Goal: Task Accomplishment & Management: Use online tool/utility

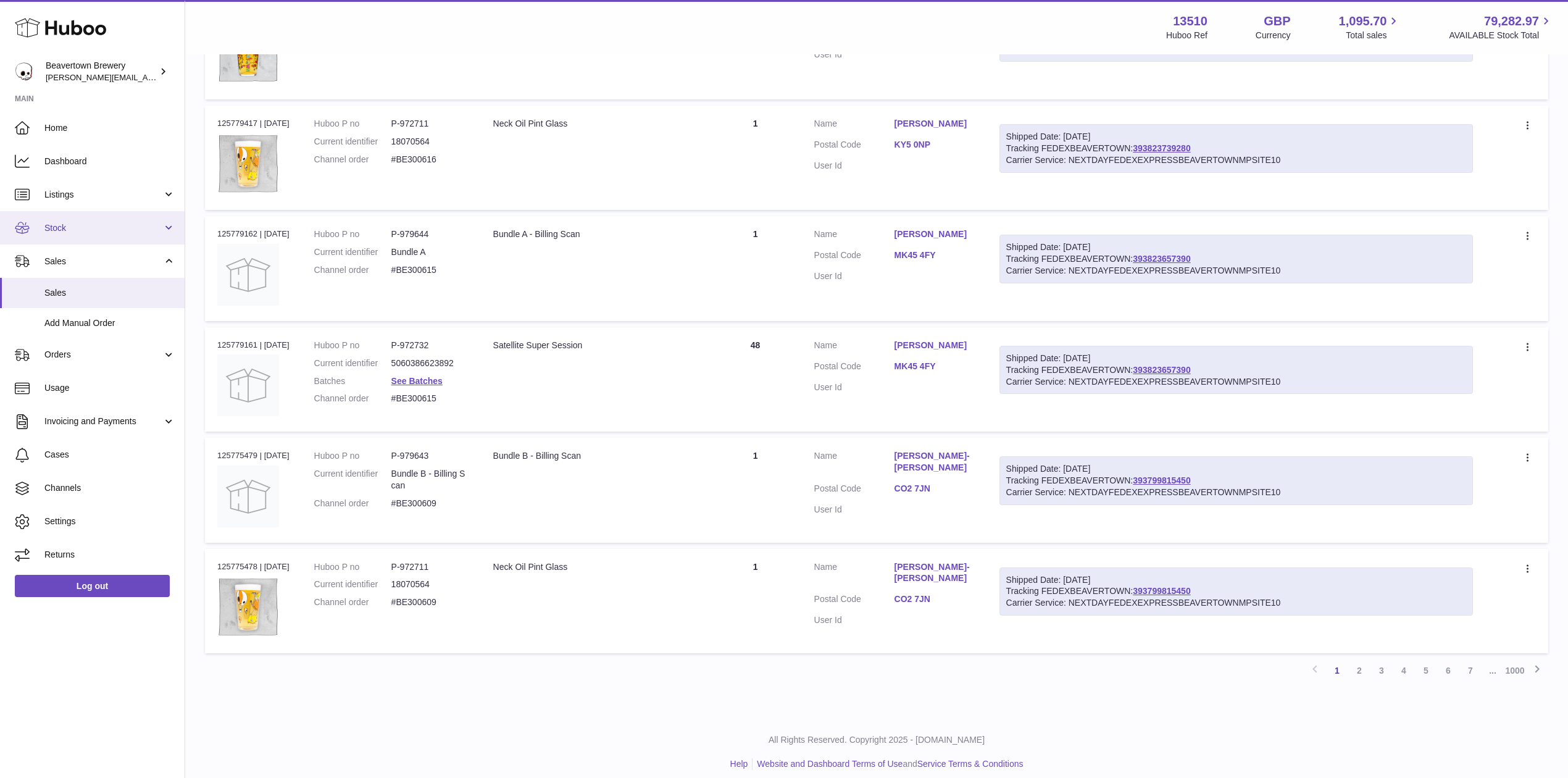
click at [67, 235] on link "Stock" at bounding box center [92, 228] width 184 height 34
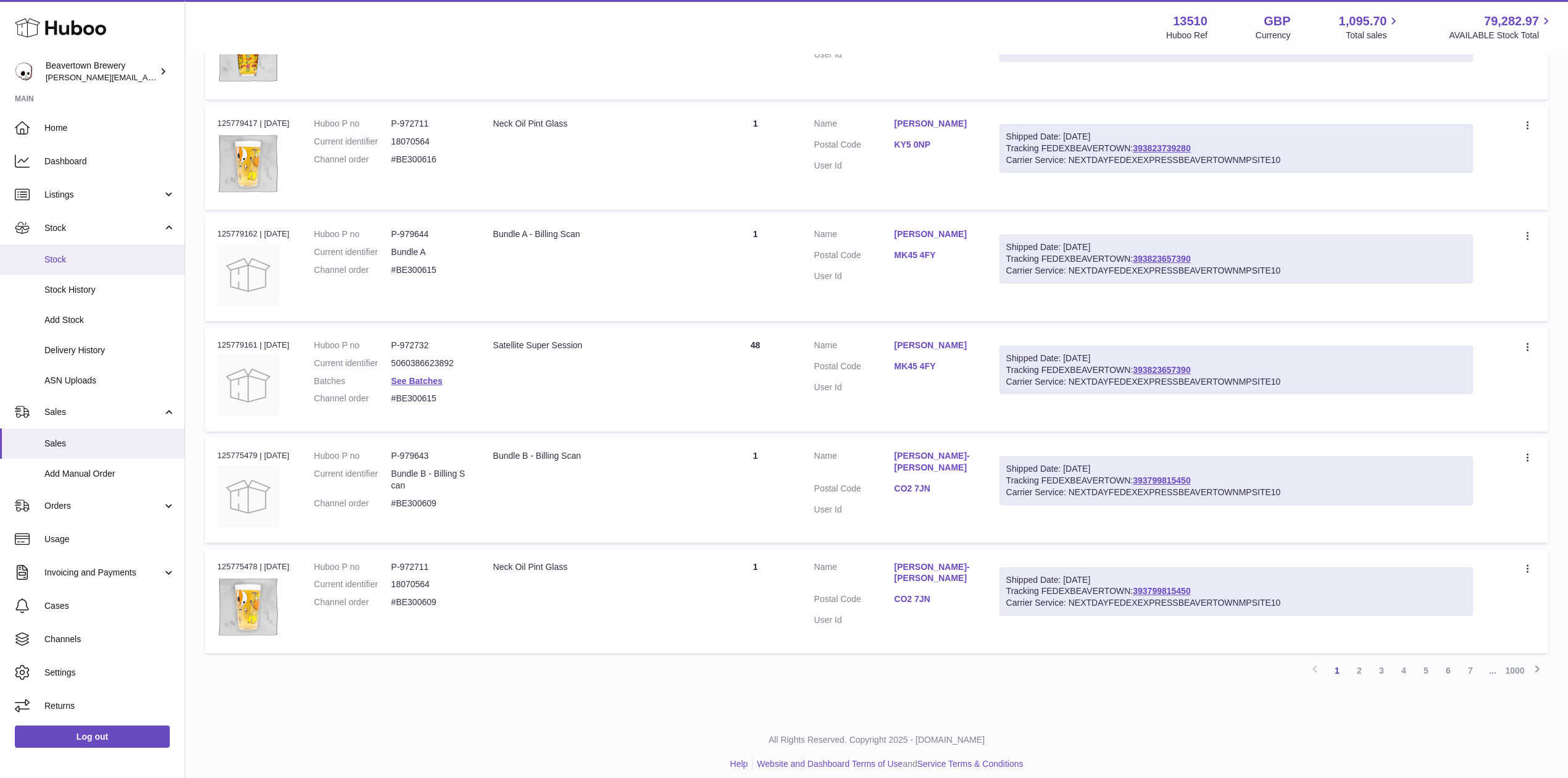
click at [58, 254] on span "Stock" at bounding box center [109, 259] width 131 height 12
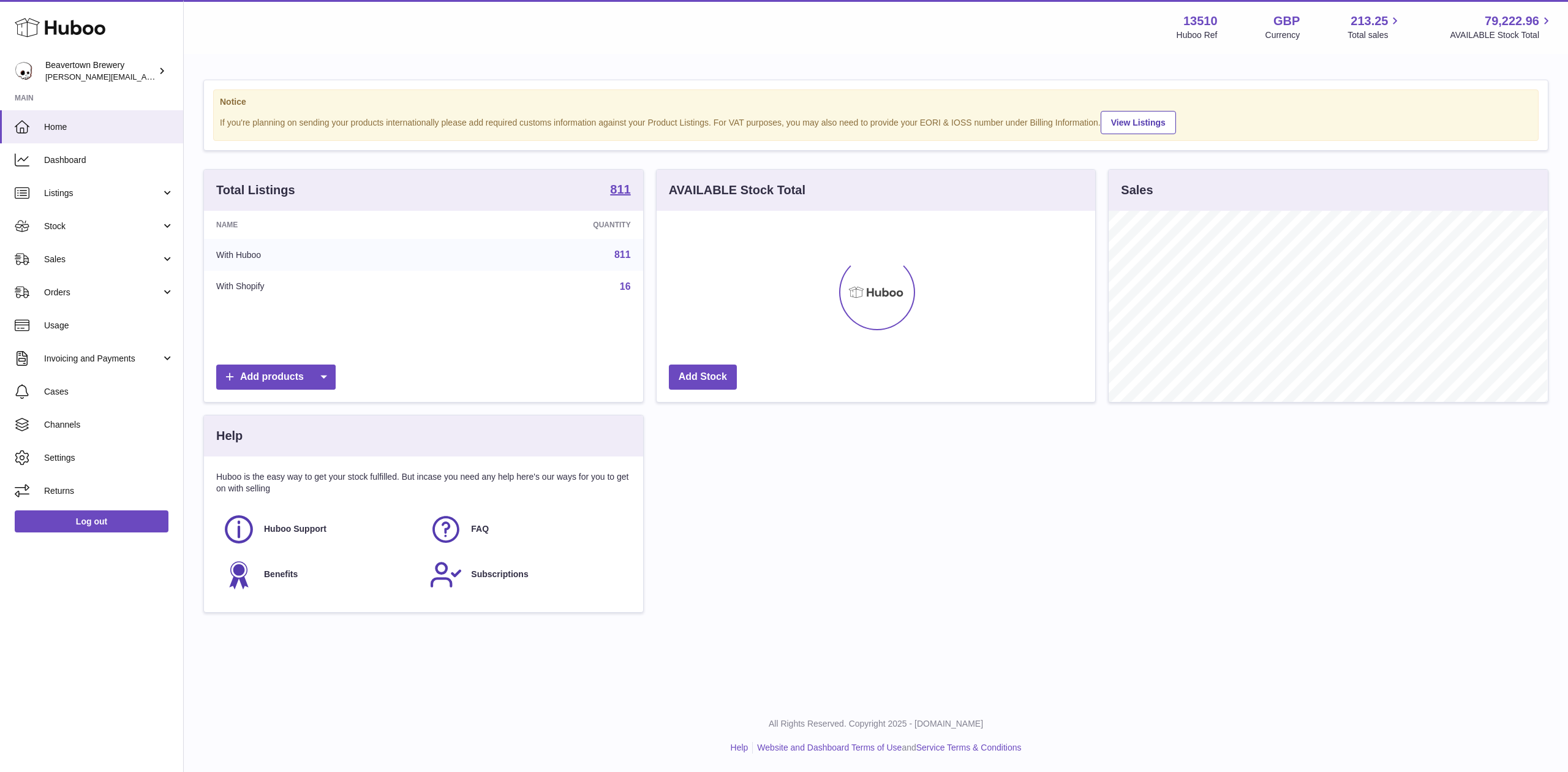
scroll to position [191, 438]
click at [109, 254] on span "Sales" at bounding box center [102, 259] width 117 height 12
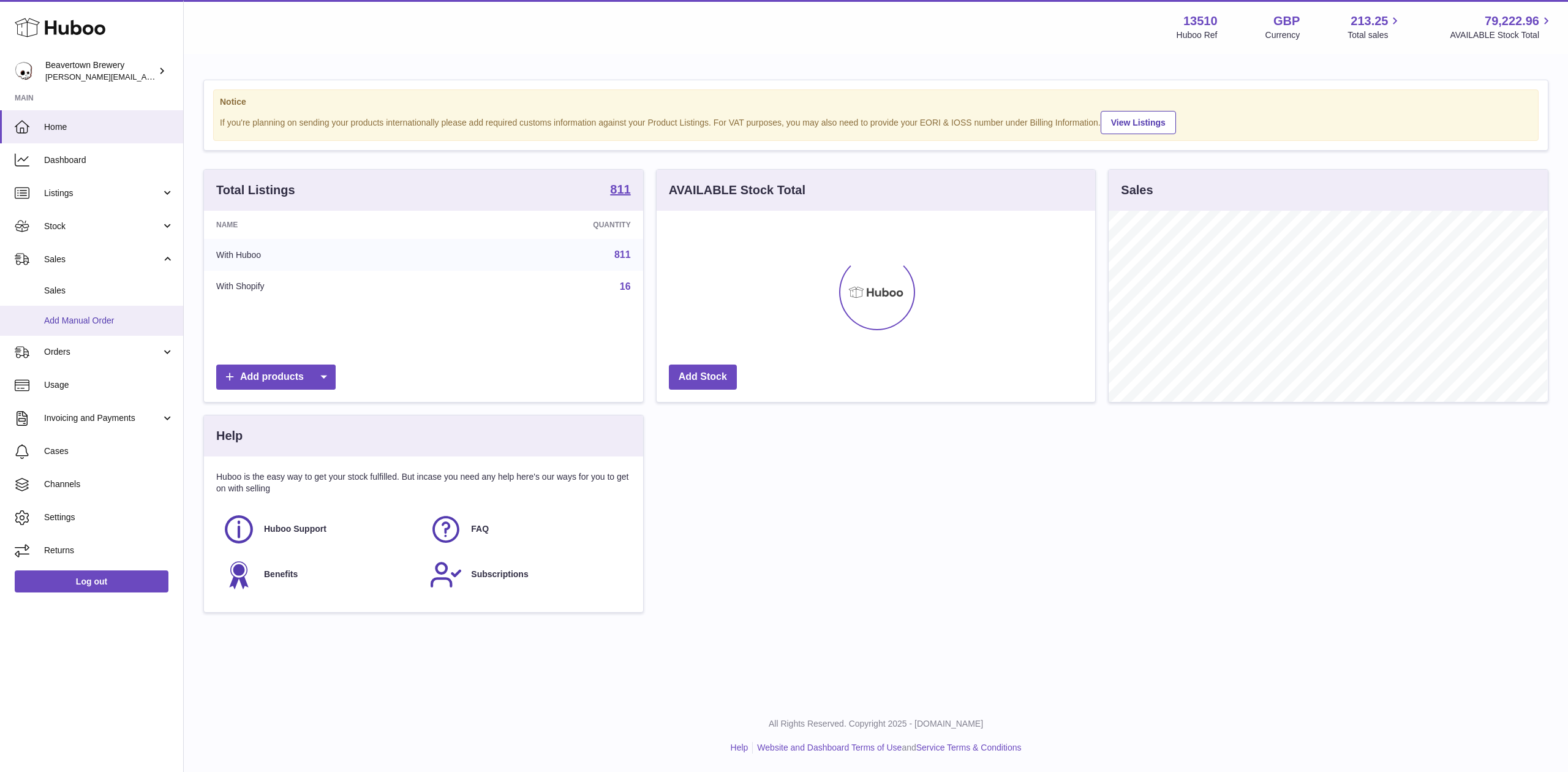
click at [76, 322] on span "Add Manual Order" at bounding box center [108, 321] width 130 height 12
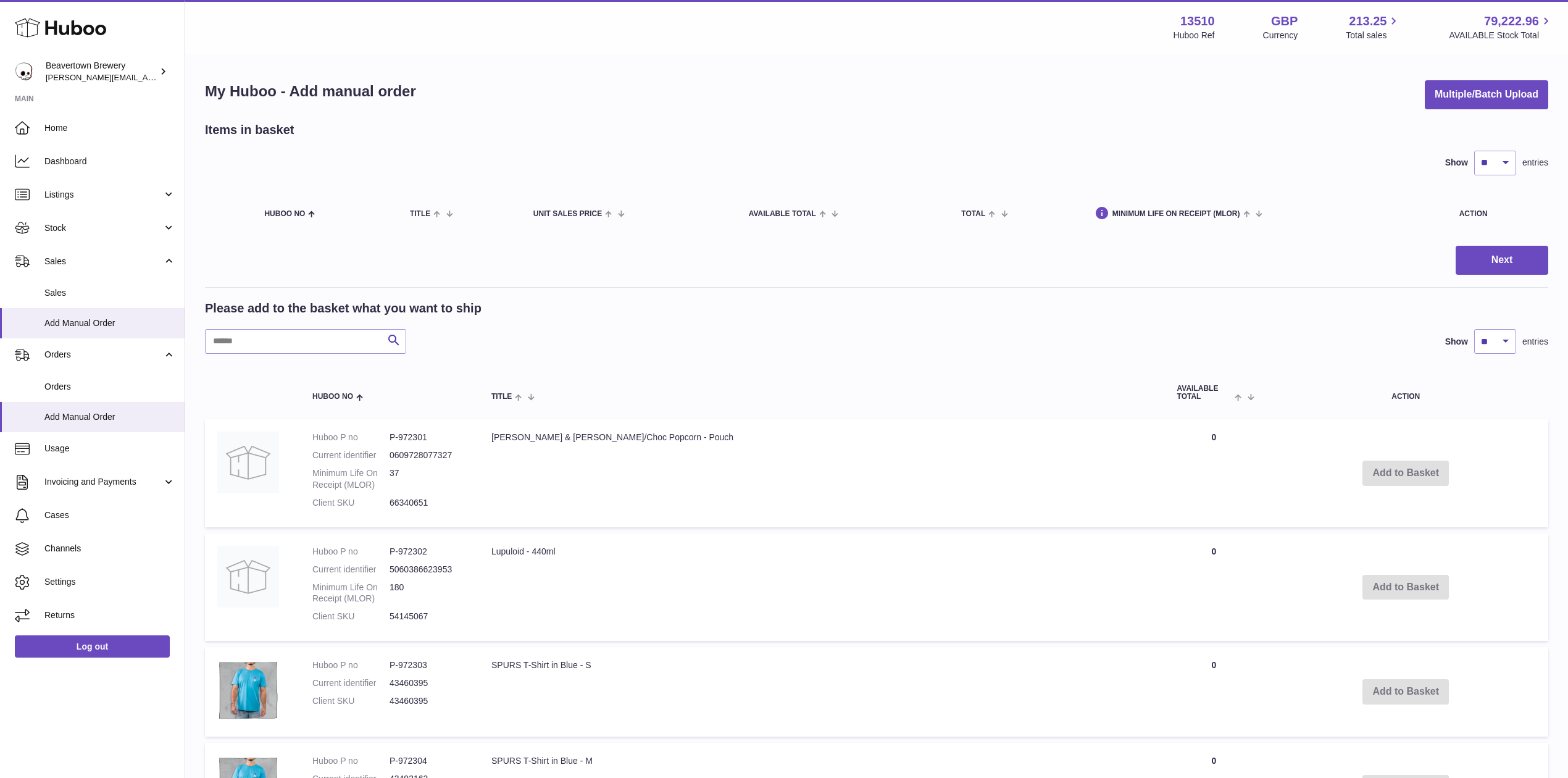
click at [1428, 122] on div "Items in basket" at bounding box center [877, 130] width 1343 height 17
click at [1437, 102] on button "Multiple/Batch Upload" at bounding box center [1487, 95] width 124 height 29
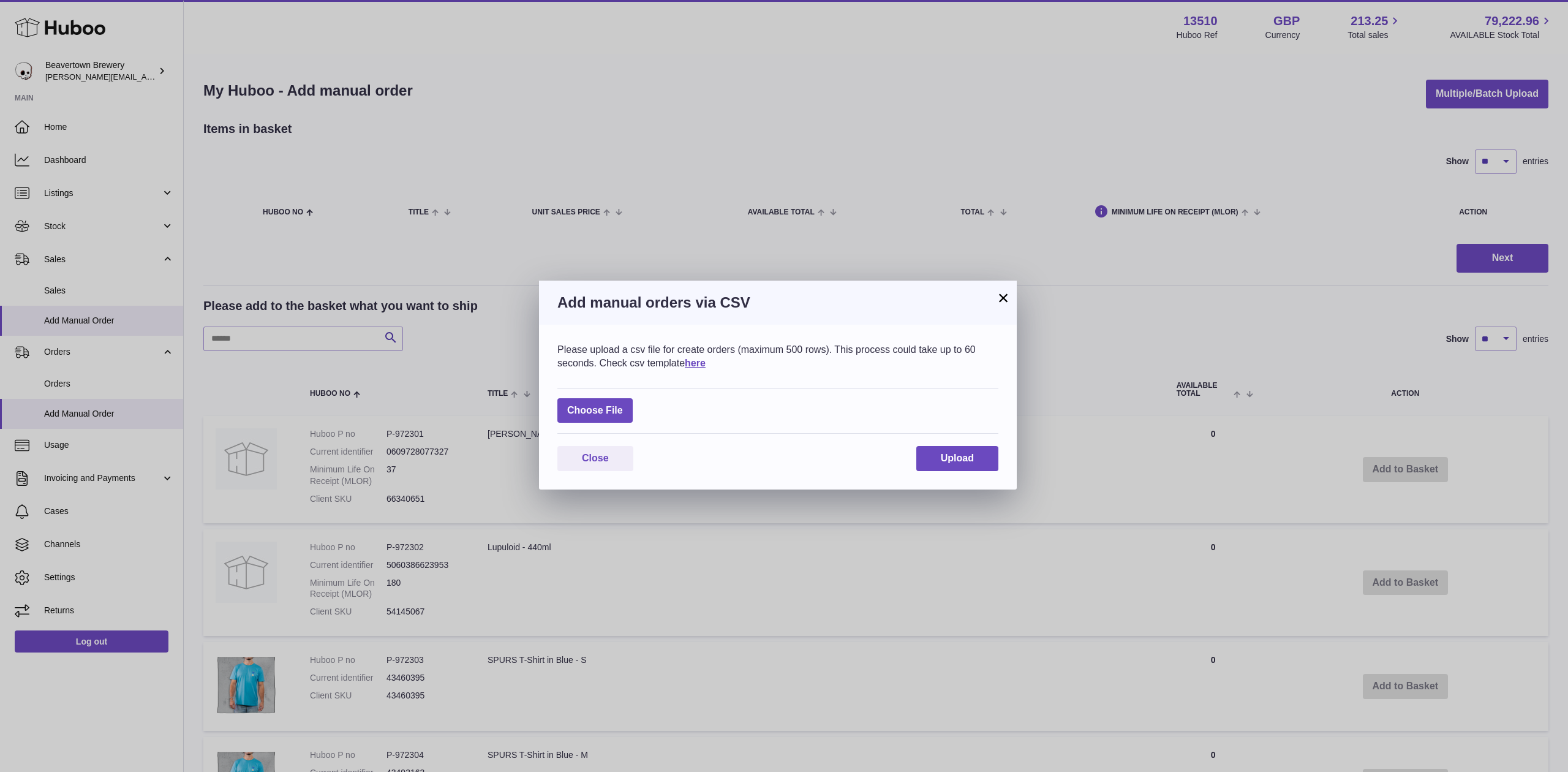
click at [616, 397] on div "Choose File" at bounding box center [777, 411] width 441 height 46
click at [613, 406] on label at bounding box center [594, 411] width 76 height 25
click at [623, 405] on input "file" at bounding box center [623, 404] width 1 height 1
type input "**********"
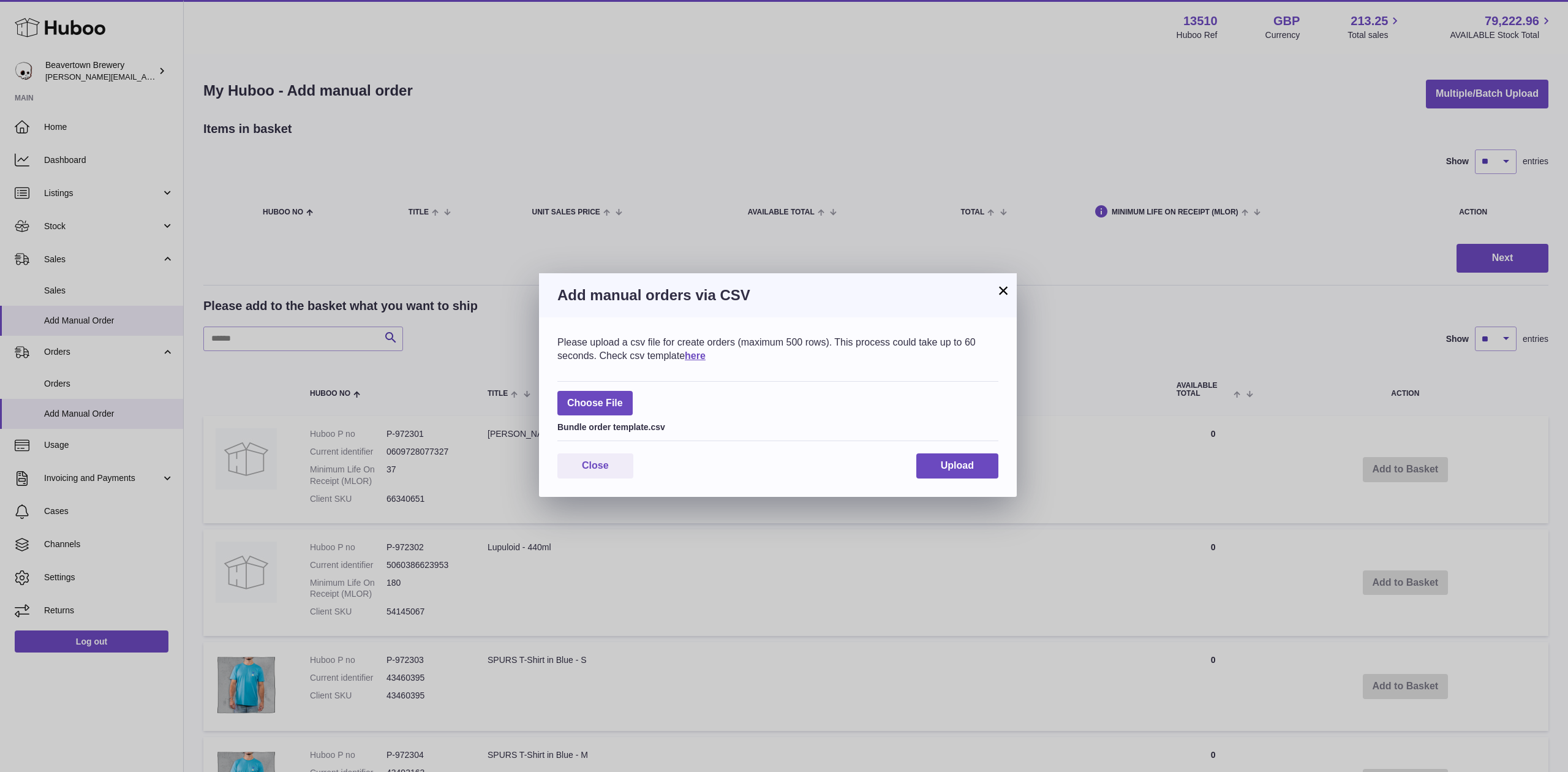
click at [929, 450] on div "Please upload a csv file for create orders (maximum 500 rows). This process cou…" at bounding box center [777, 407] width 477 height 180
click at [947, 464] on span "Upload" at bounding box center [957, 465] width 33 height 10
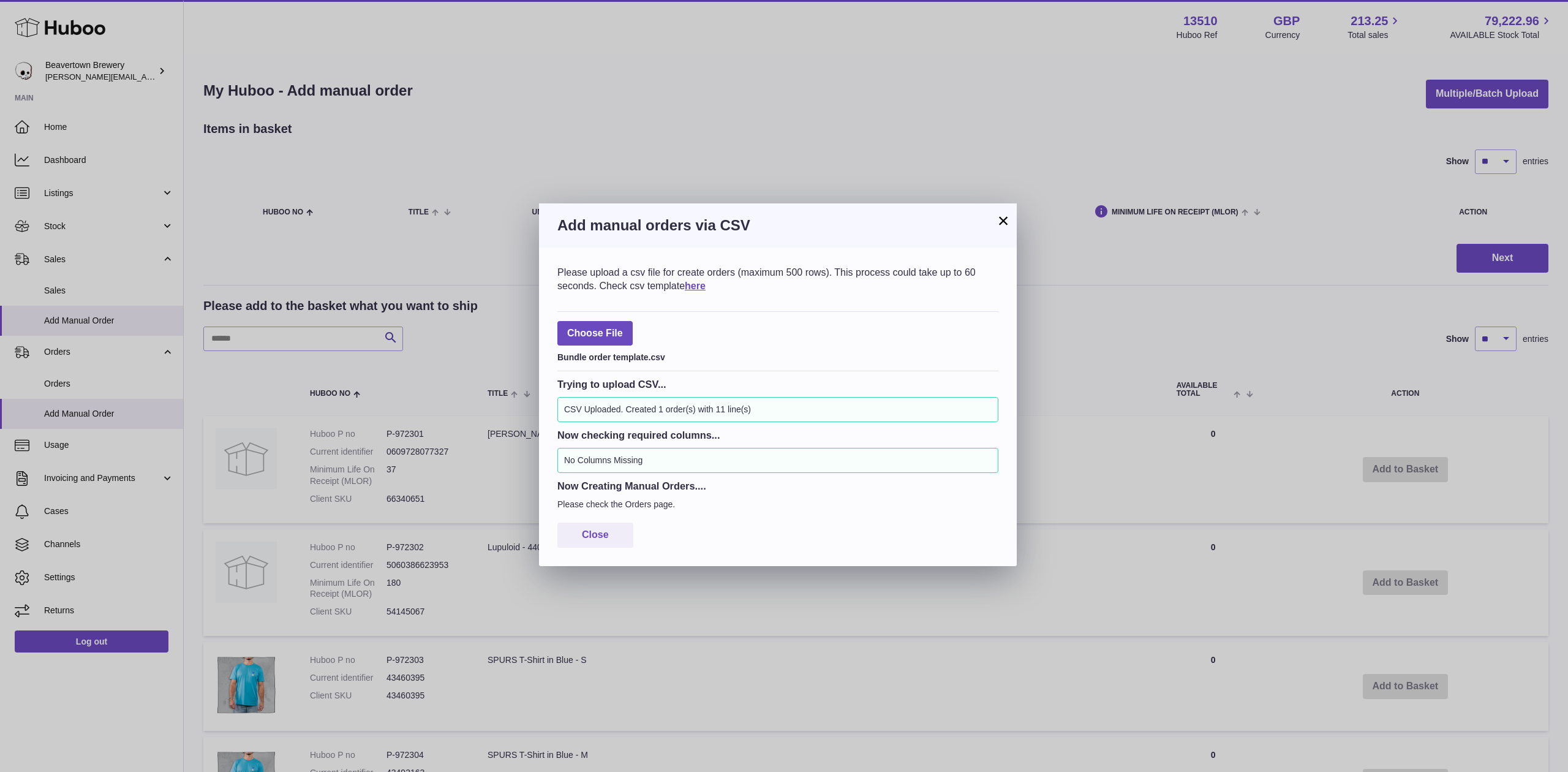
click at [1000, 214] on button "×" at bounding box center [1003, 220] width 14 height 14
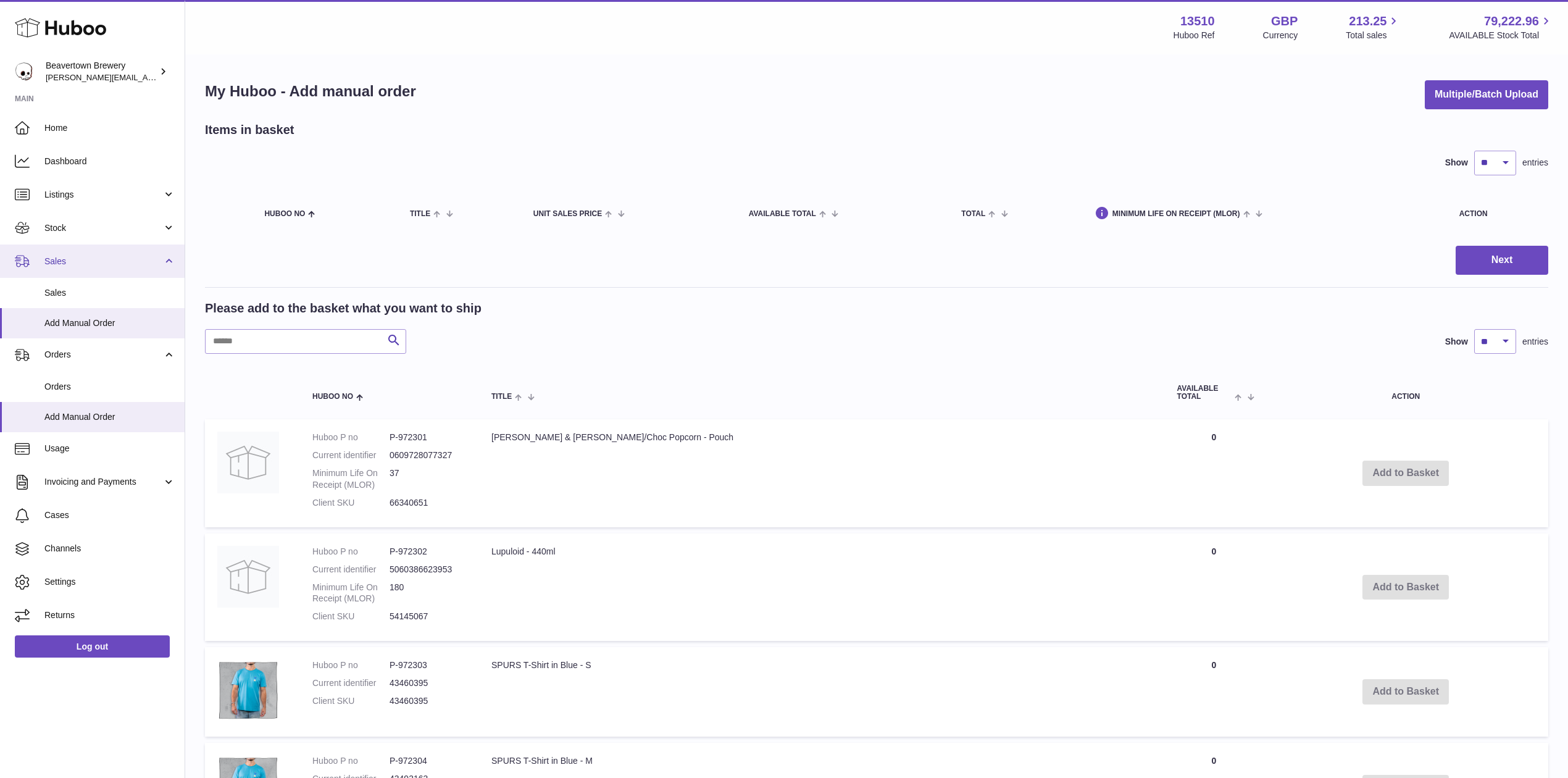
click at [69, 256] on span "Sales" at bounding box center [103, 261] width 118 height 12
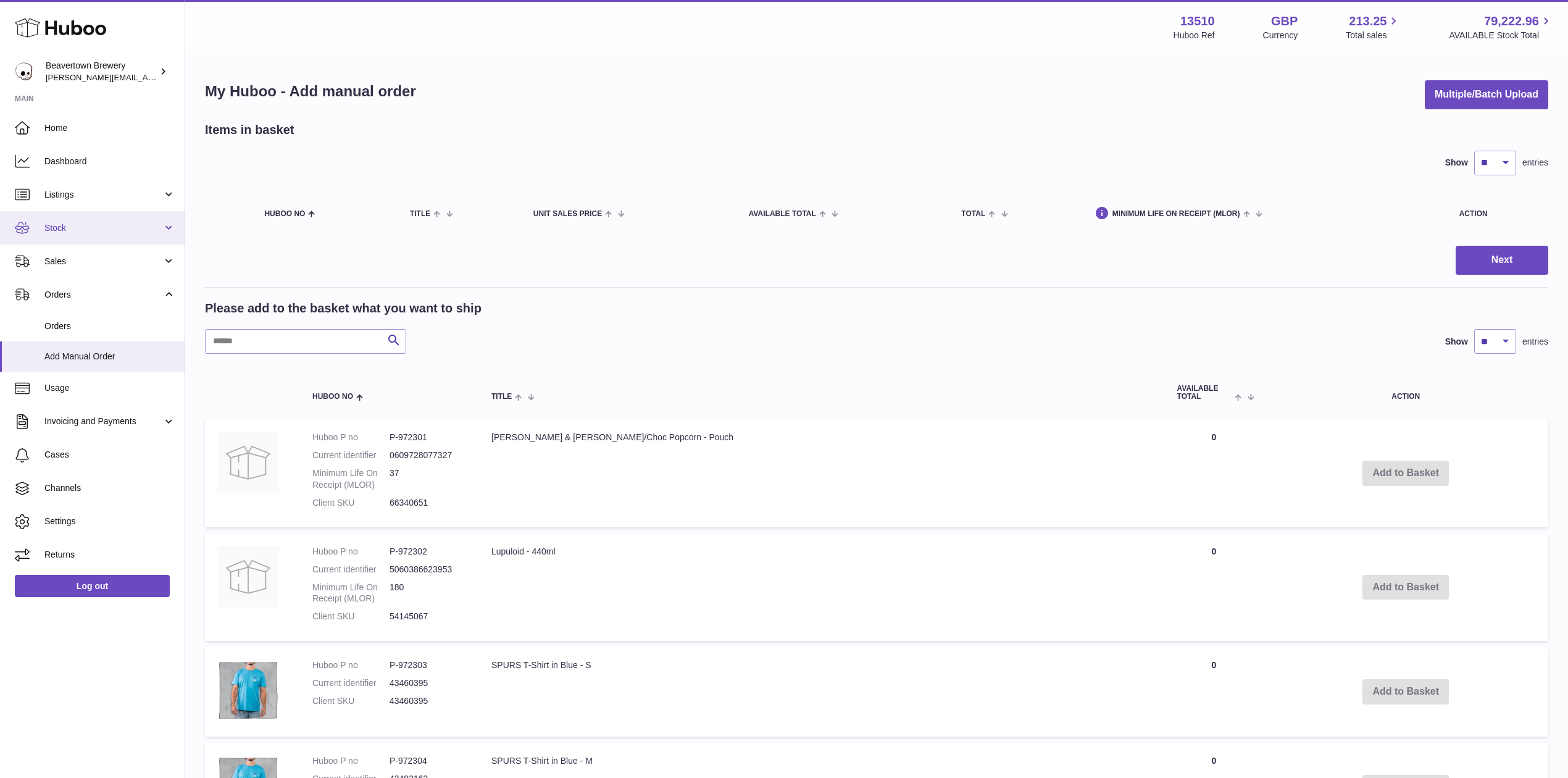
click at [72, 230] on span "Stock" at bounding box center [103, 228] width 118 height 12
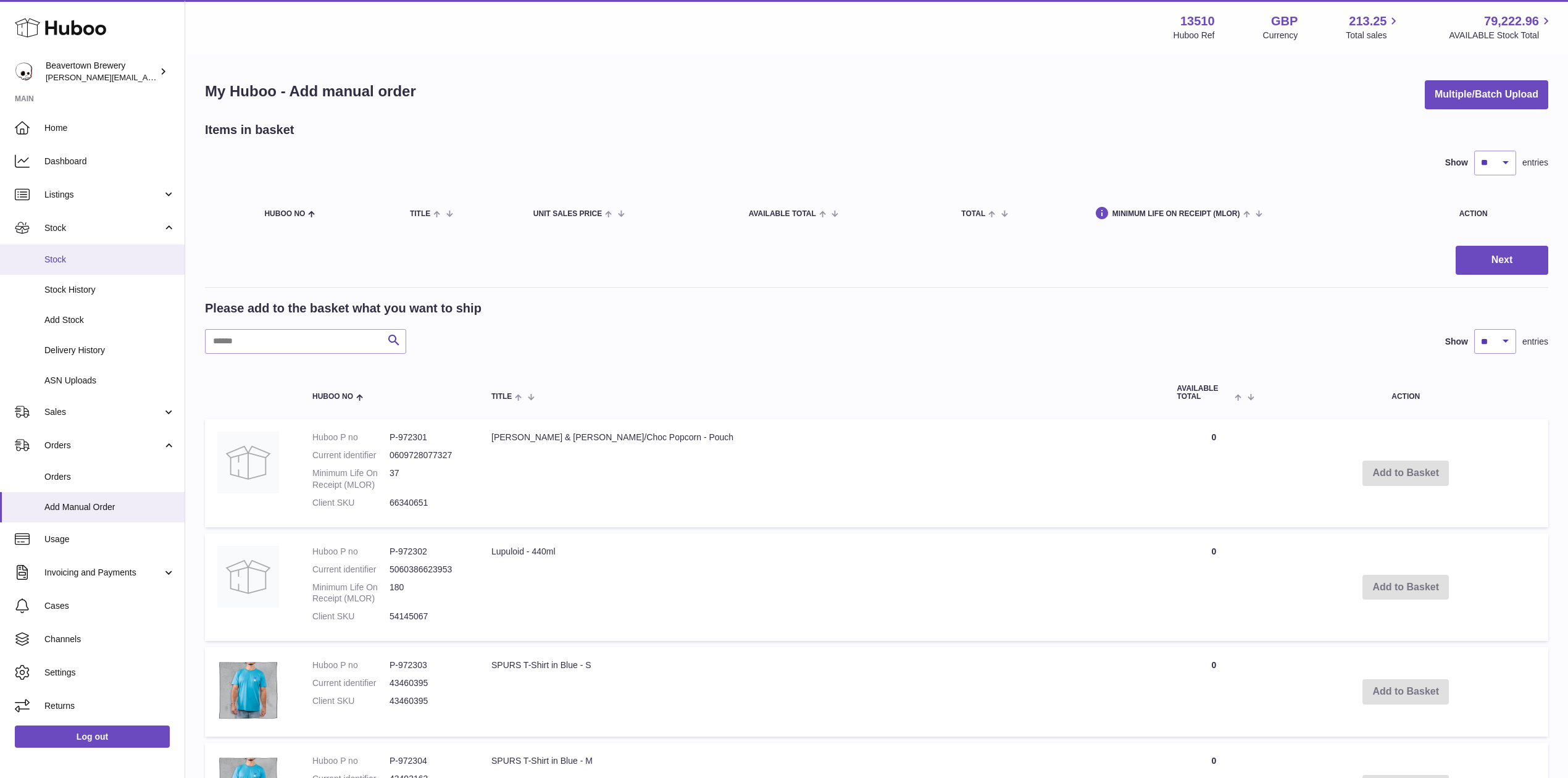
click at [82, 255] on span "Stock" at bounding box center [109, 259] width 131 height 12
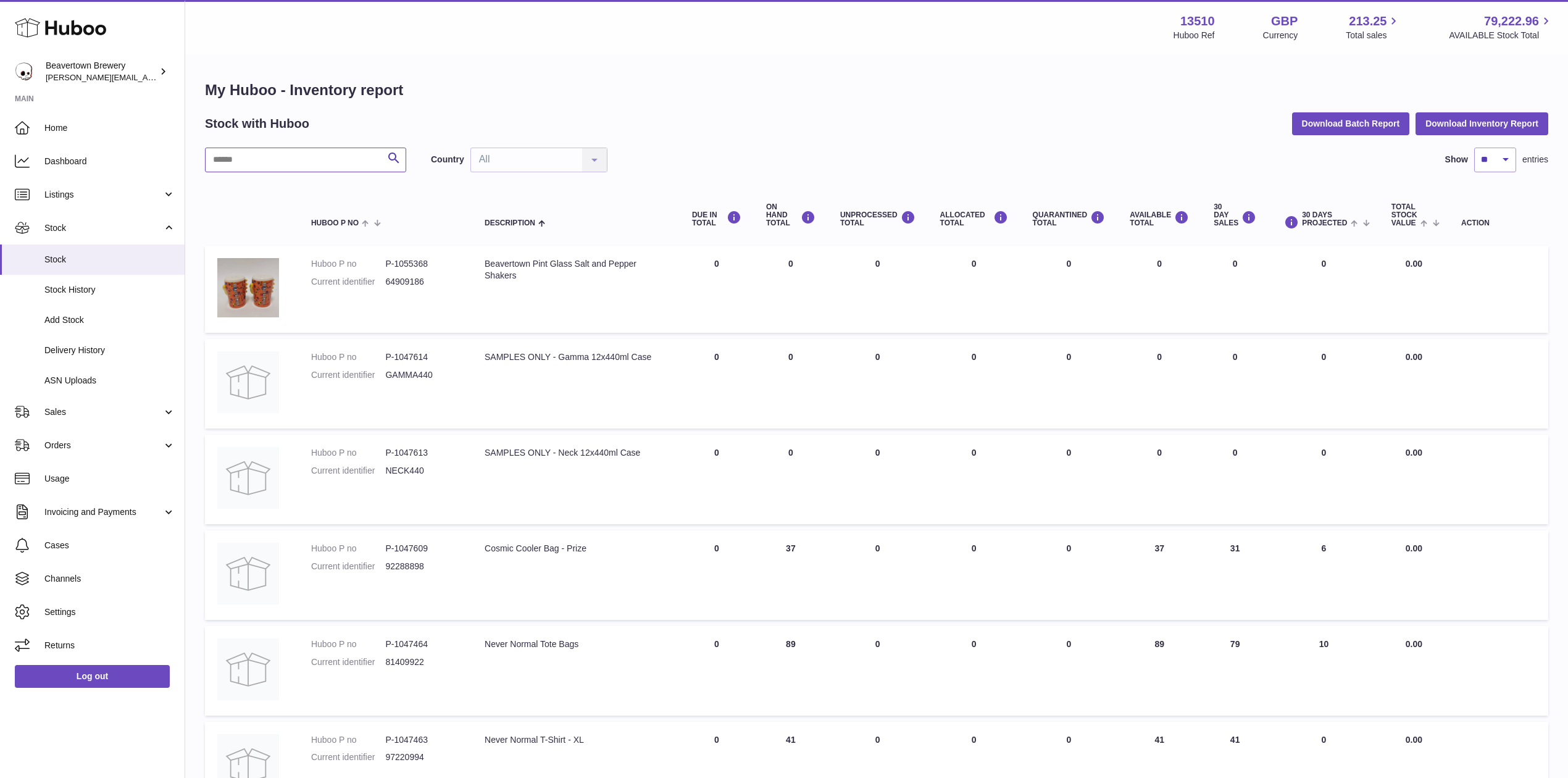
click at [250, 159] on input "text" at bounding box center [306, 160] width 201 height 25
paste input "**********"
type input "**********"
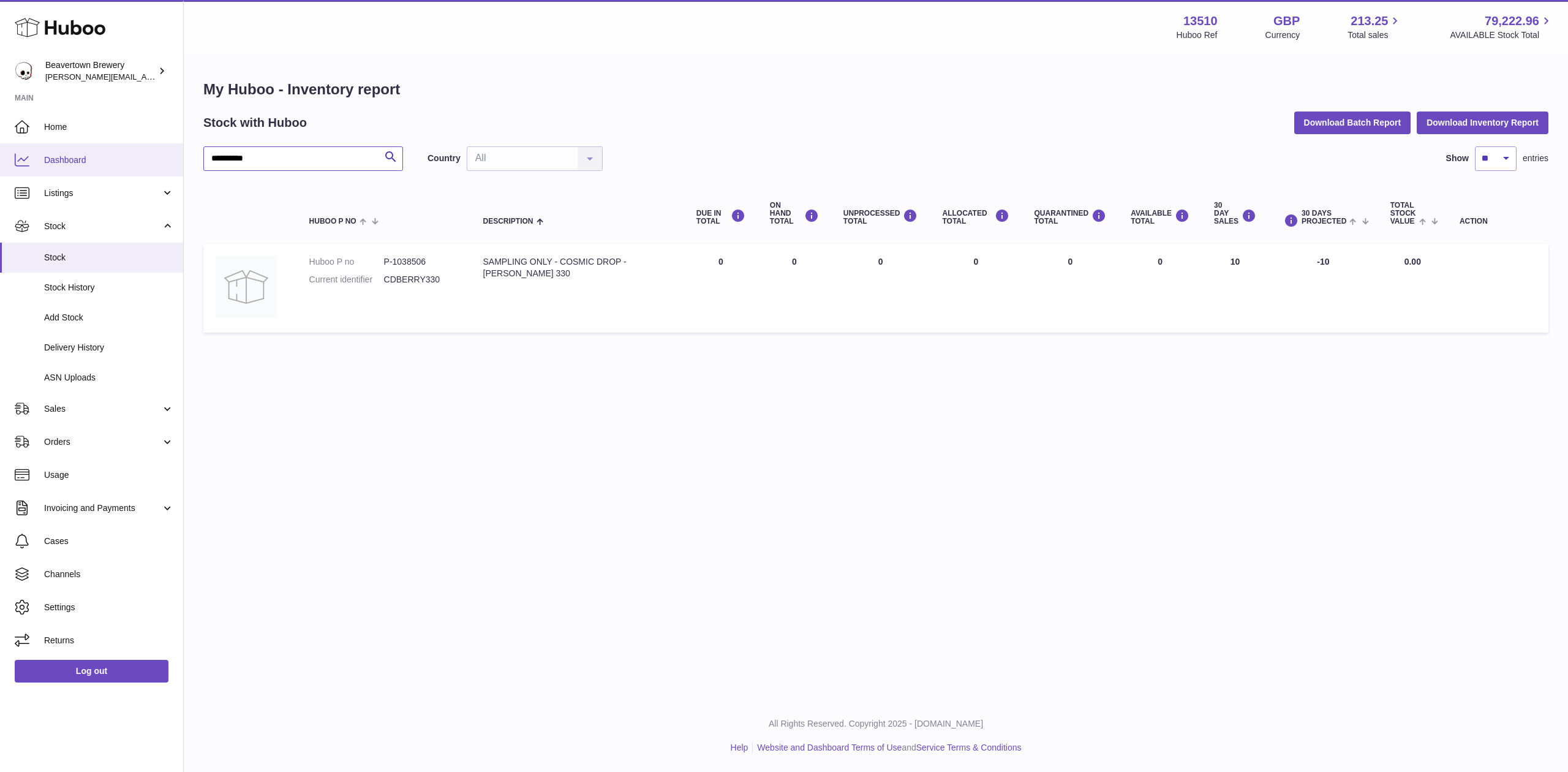
drag, startPoint x: 326, startPoint y: 162, endPoint x: 150, endPoint y: 153, distance: 176.2
click at [154, 153] on div "**********" at bounding box center [784, 386] width 1568 height 772
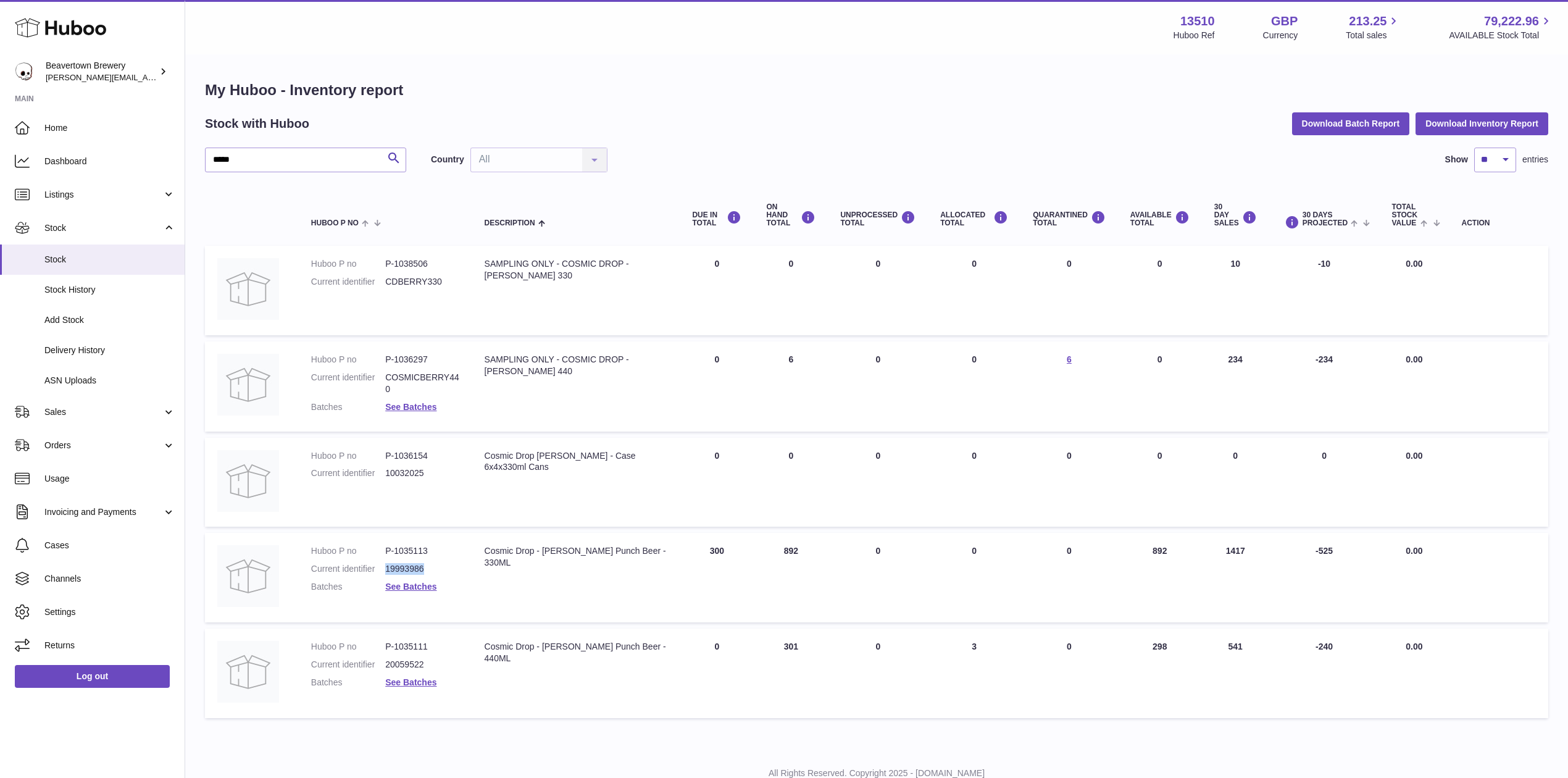
drag, startPoint x: 431, startPoint y: 568, endPoint x: 389, endPoint y: 567, distance: 42.0
click at [389, 567] on dd "19993986" at bounding box center [422, 569] width 74 height 12
copy dd "19993986"
drag, startPoint x: 432, startPoint y: 667, endPoint x: 389, endPoint y: 670, distance: 43.1
click at [389, 670] on dl "Huboo P no P-1035111 Current identifier 20059522 Batches See Batches" at bounding box center [386, 667] width 149 height 54
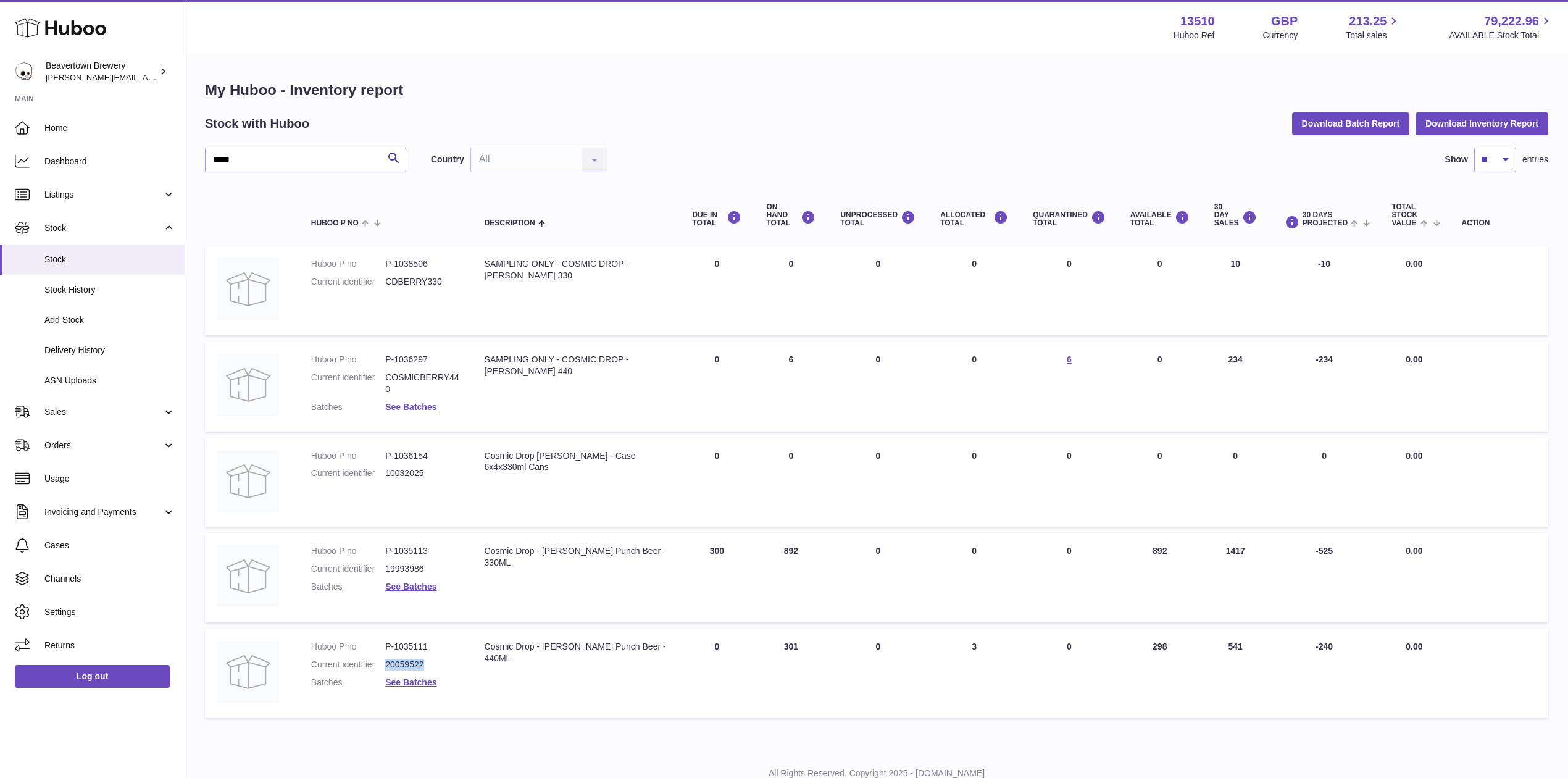
copy dd "20059522"
drag, startPoint x: 262, startPoint y: 152, endPoint x: 63, endPoint y: 126, distance: 200.7
click at [66, 127] on div "Huboo Beavertown Brewery Matthew.McCormack@beavertownbrewery.co.uk Main Home Da…" at bounding box center [784, 411] width 1568 height 822
type input "**********"
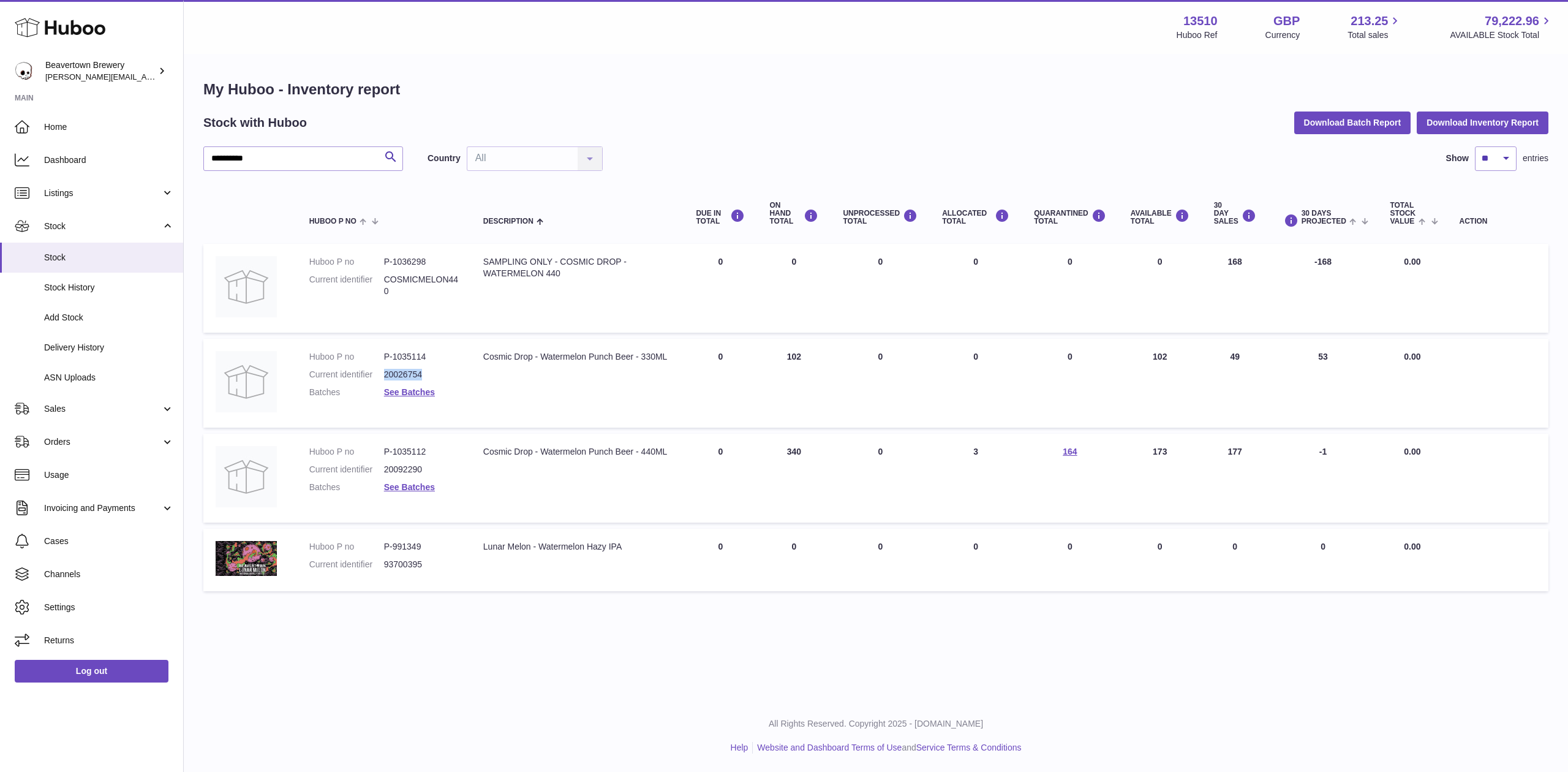
drag, startPoint x: 427, startPoint y: 370, endPoint x: 387, endPoint y: 376, distance: 40.4
click at [387, 376] on dd "20026754" at bounding box center [422, 374] width 75 height 12
drag, startPoint x: 429, startPoint y: 463, endPoint x: 388, endPoint y: 471, distance: 41.8
click at [388, 471] on dd "20092290" at bounding box center [422, 470] width 75 height 12
copy dd "20092290"
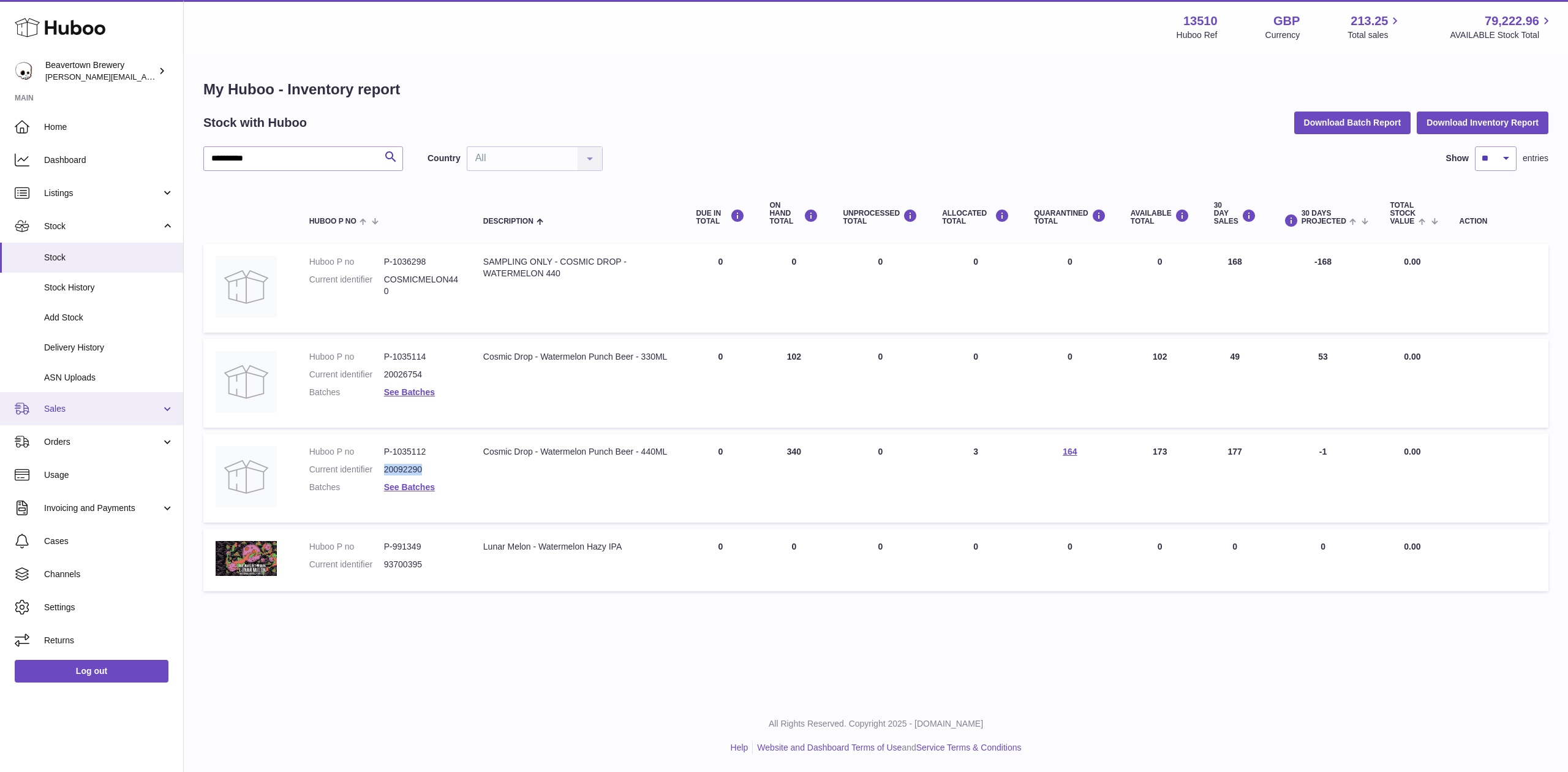
click at [64, 417] on link "Sales" at bounding box center [91, 409] width 183 height 33
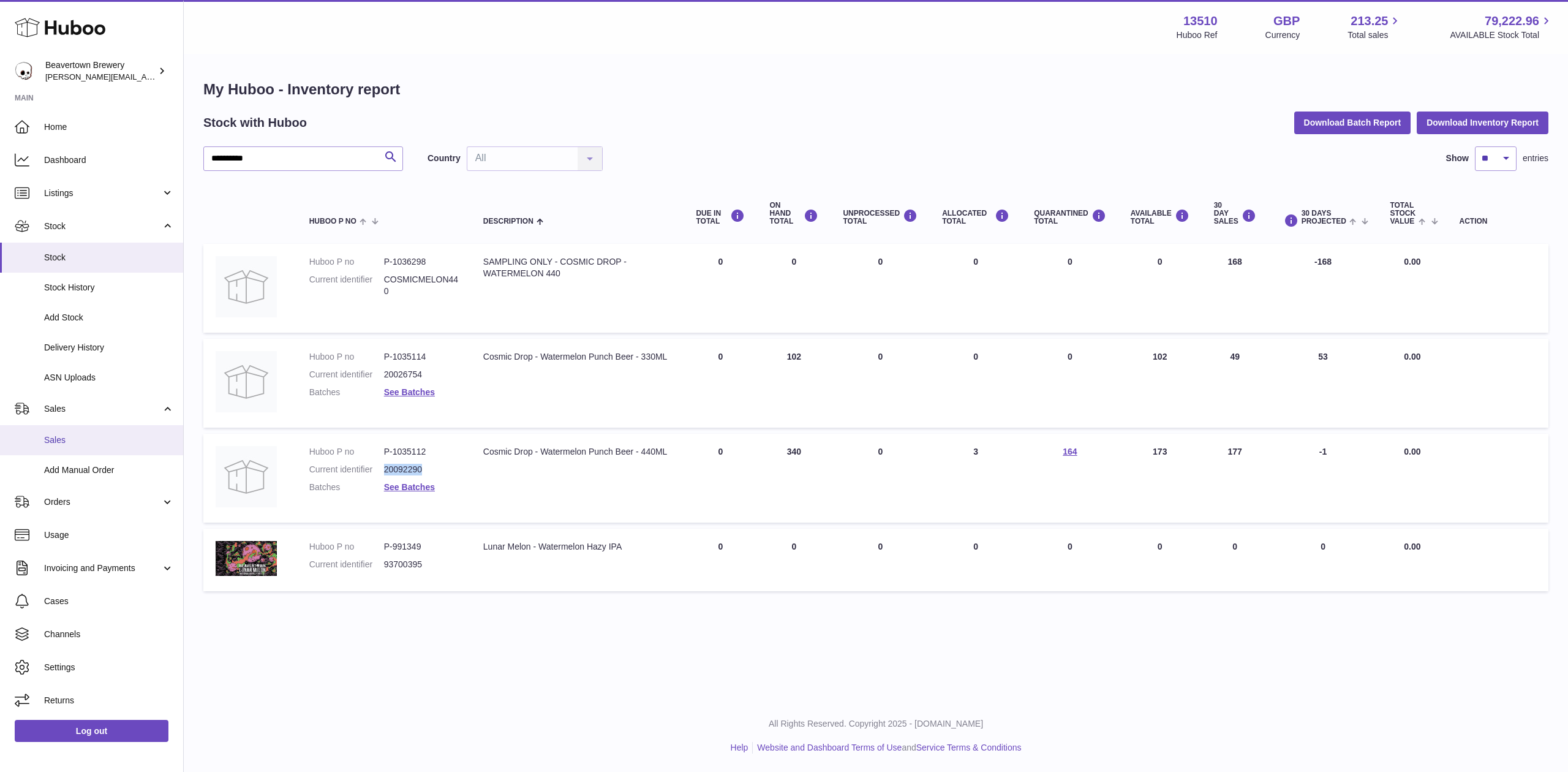
click at [84, 454] on link "Sales" at bounding box center [91, 440] width 183 height 30
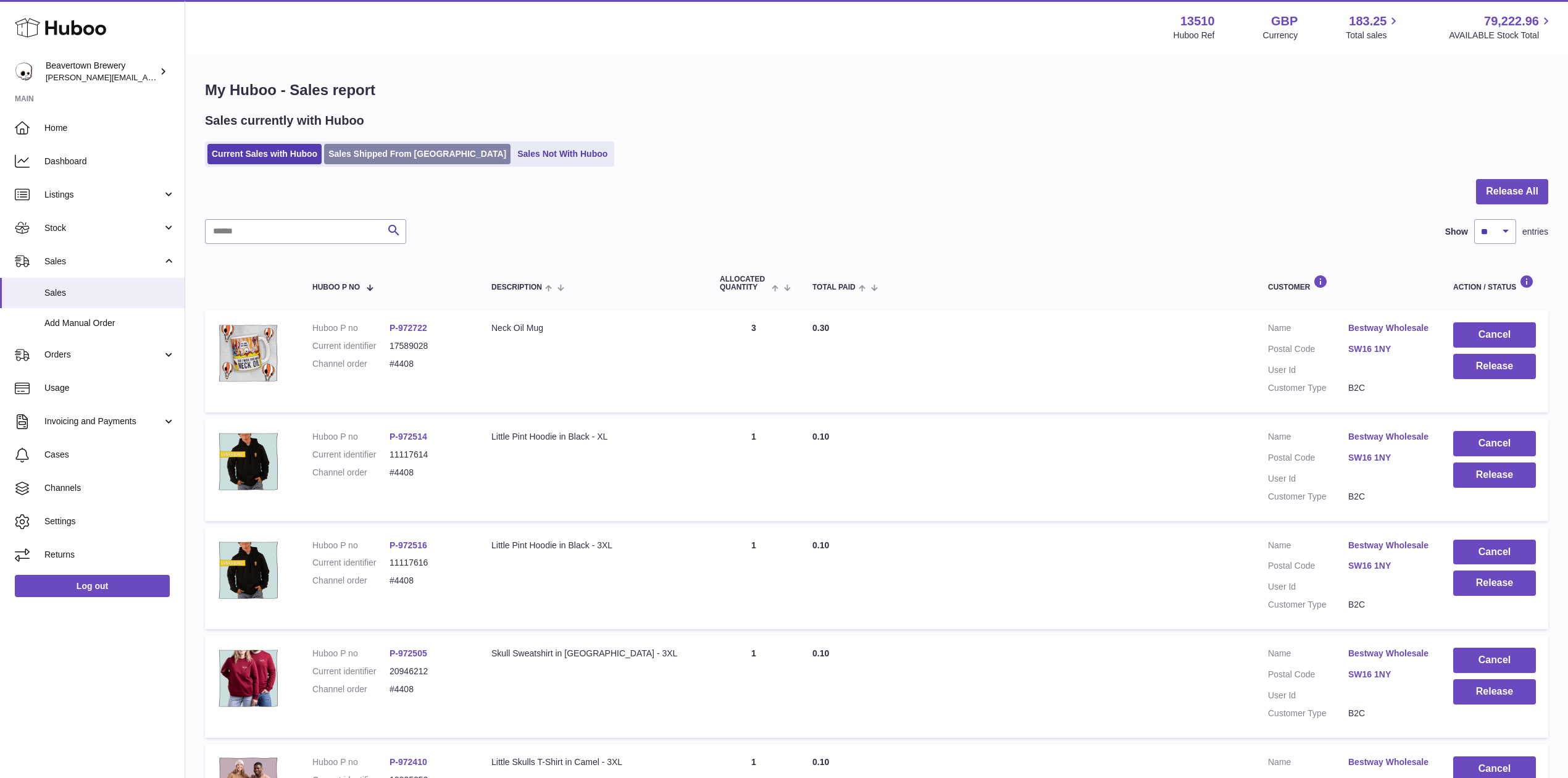
click at [347, 144] on link "Sales Shipped From [GEOGRAPHIC_DATA]" at bounding box center [417, 153] width 186 height 20
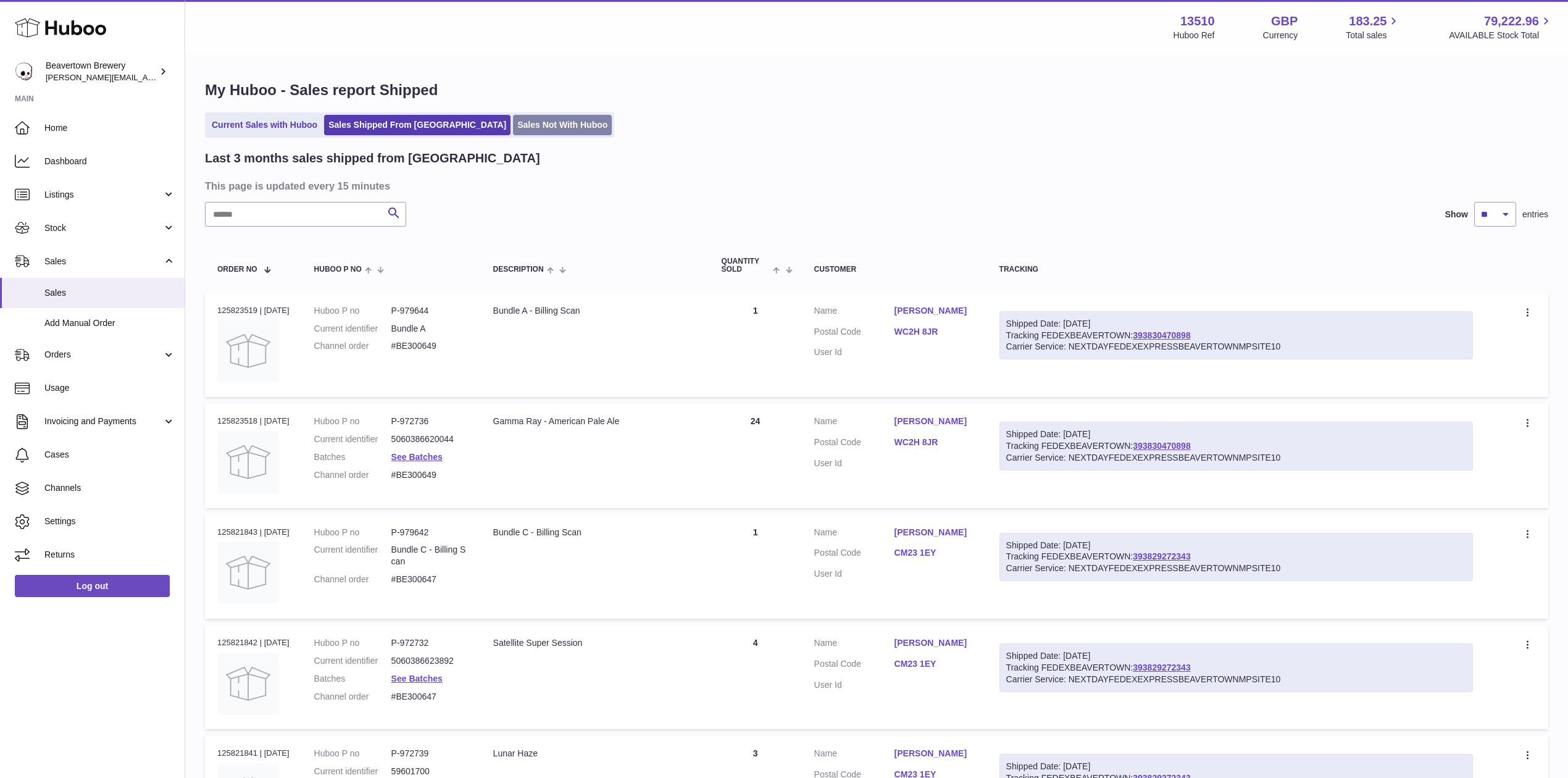
click at [525, 130] on link "Sales Not With Huboo" at bounding box center [562, 124] width 99 height 20
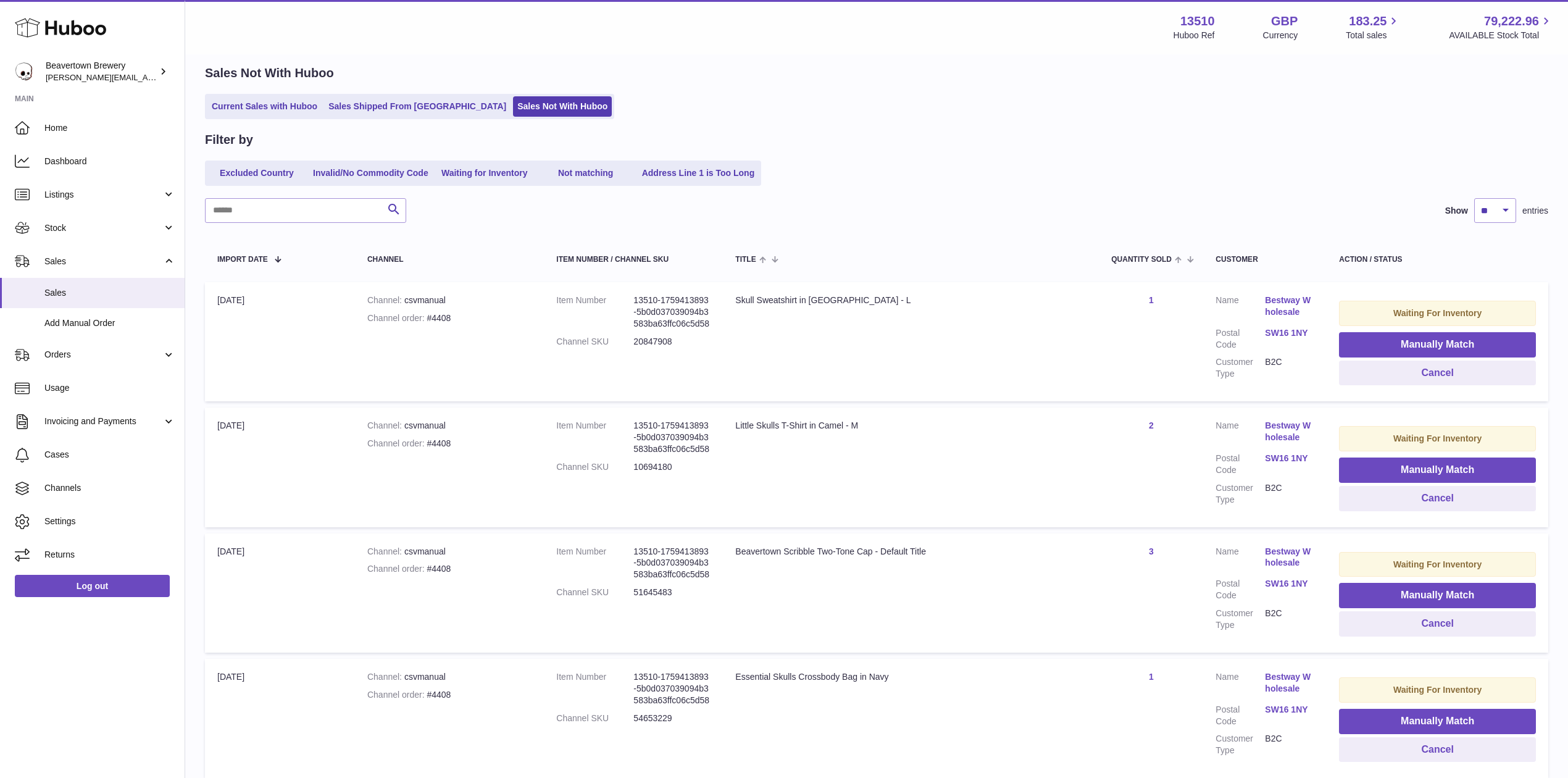
scroll to position [149, 0]
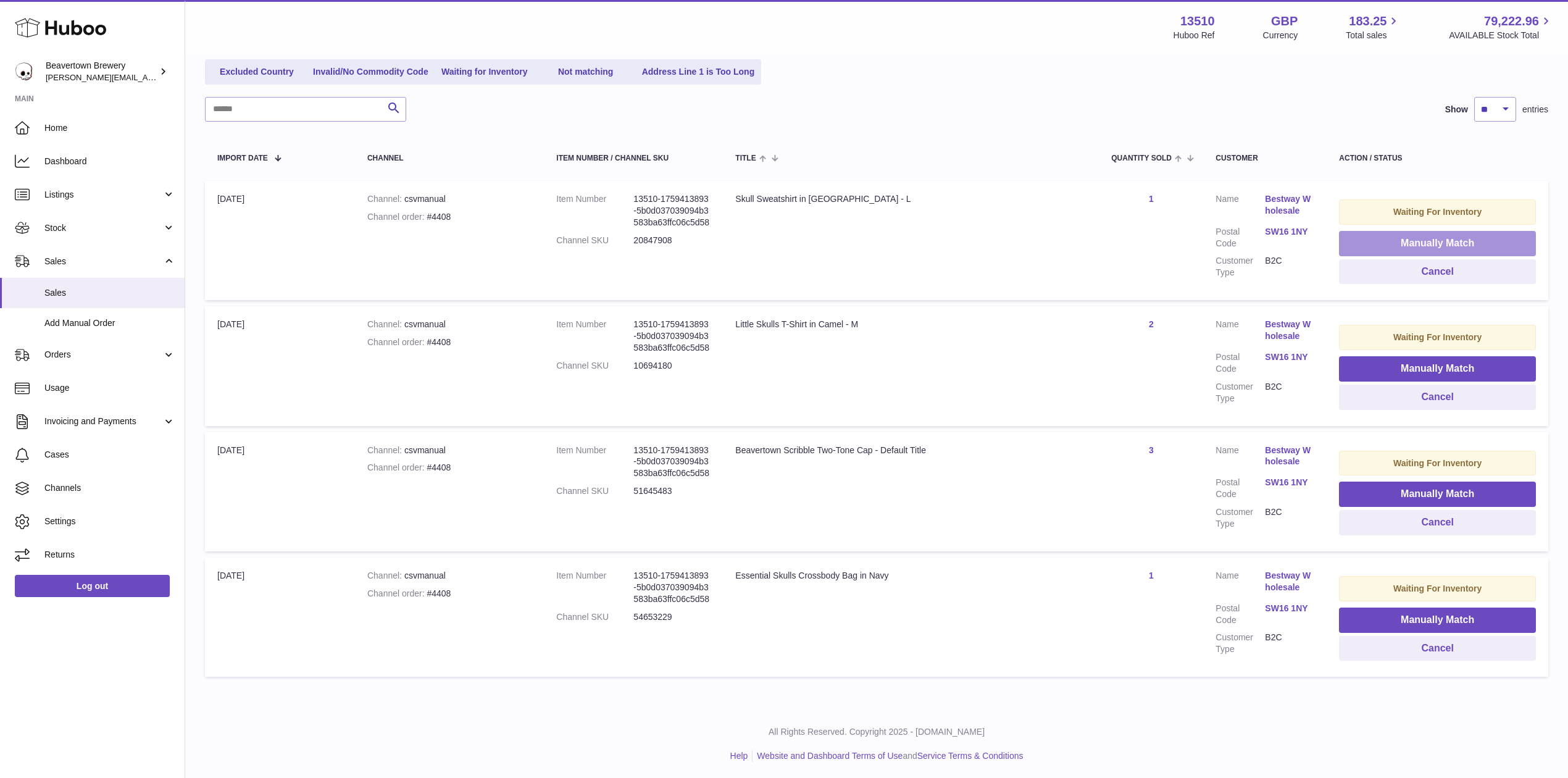
drag, startPoint x: 1385, startPoint y: 238, endPoint x: 1343, endPoint y: 233, distance: 42.3
click at [1385, 238] on button "Manually Match" at bounding box center [1438, 244] width 197 height 26
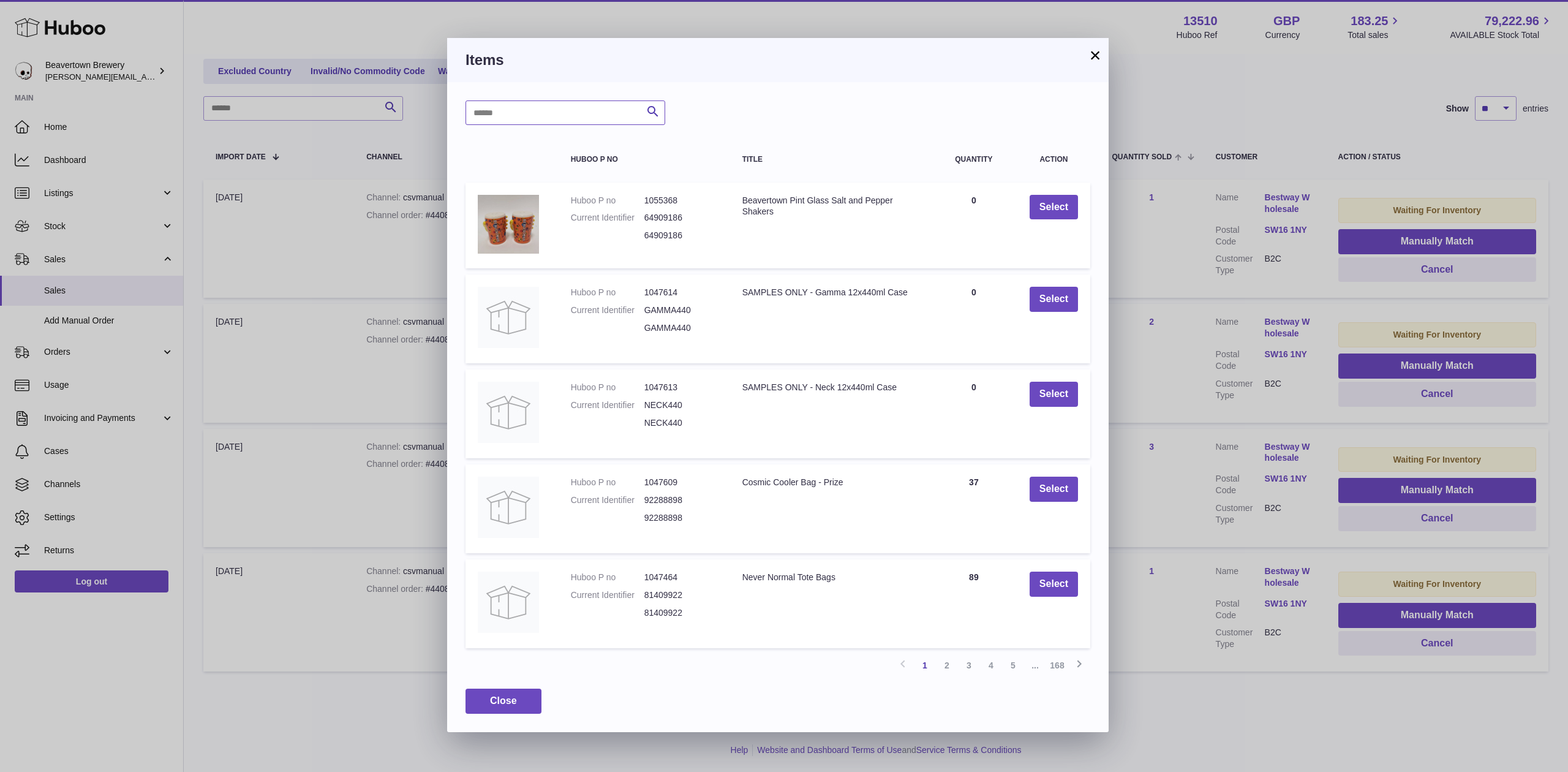
click at [552, 108] on input "text" at bounding box center [565, 112] width 200 height 25
type input "**********"
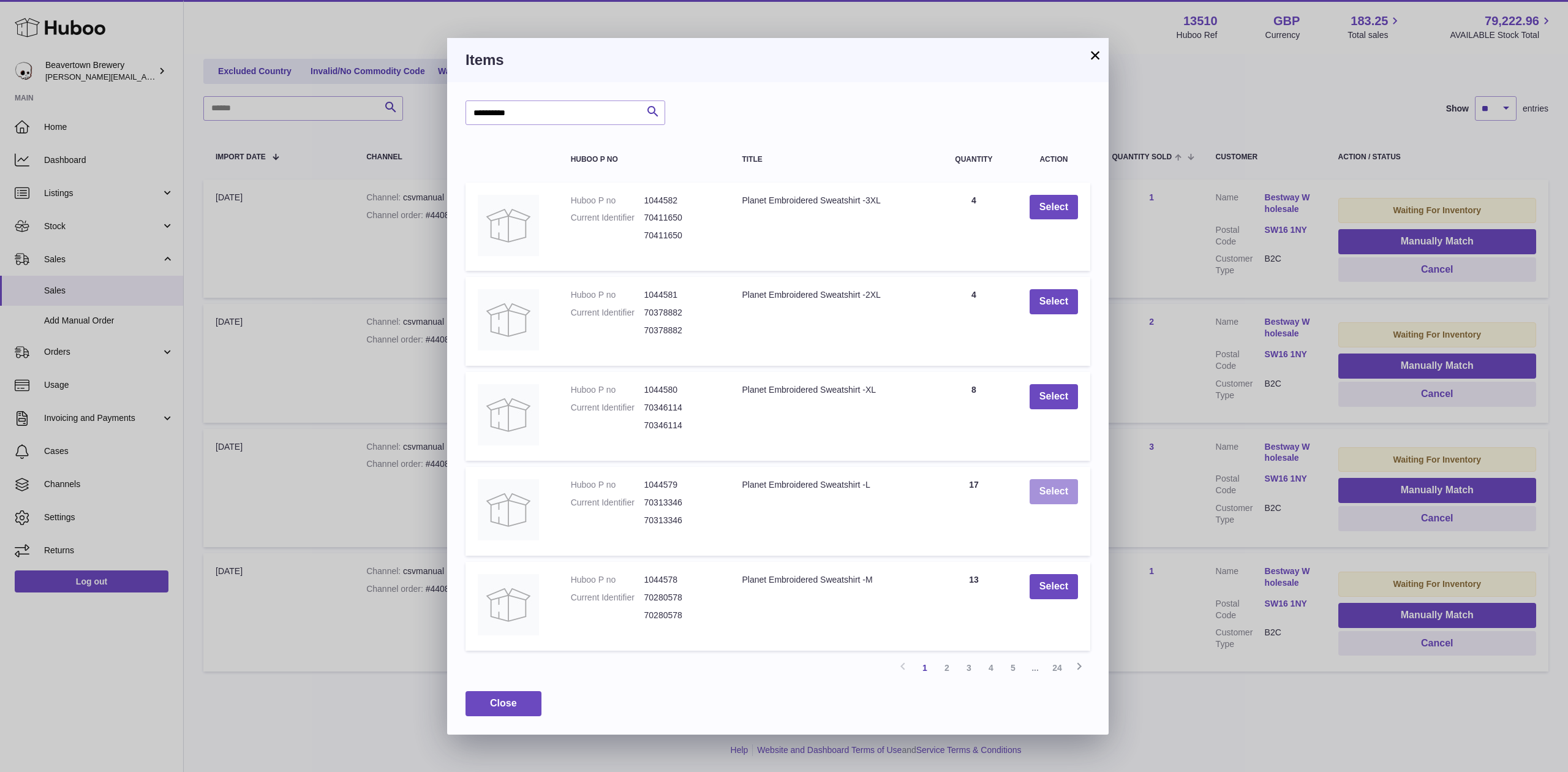
click at [1054, 479] on button "Select" at bounding box center [1053, 492] width 49 height 25
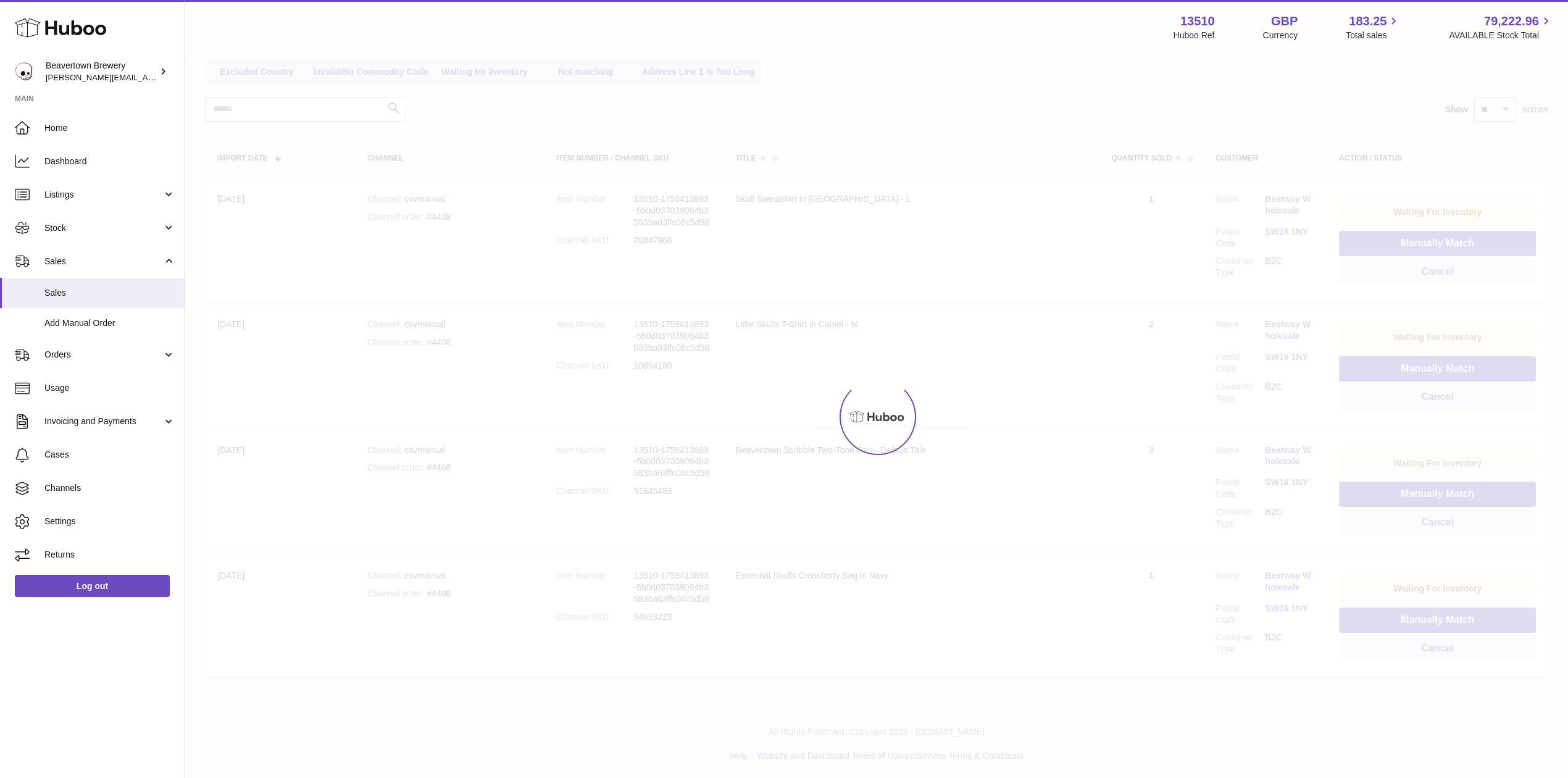
scroll to position [23, 0]
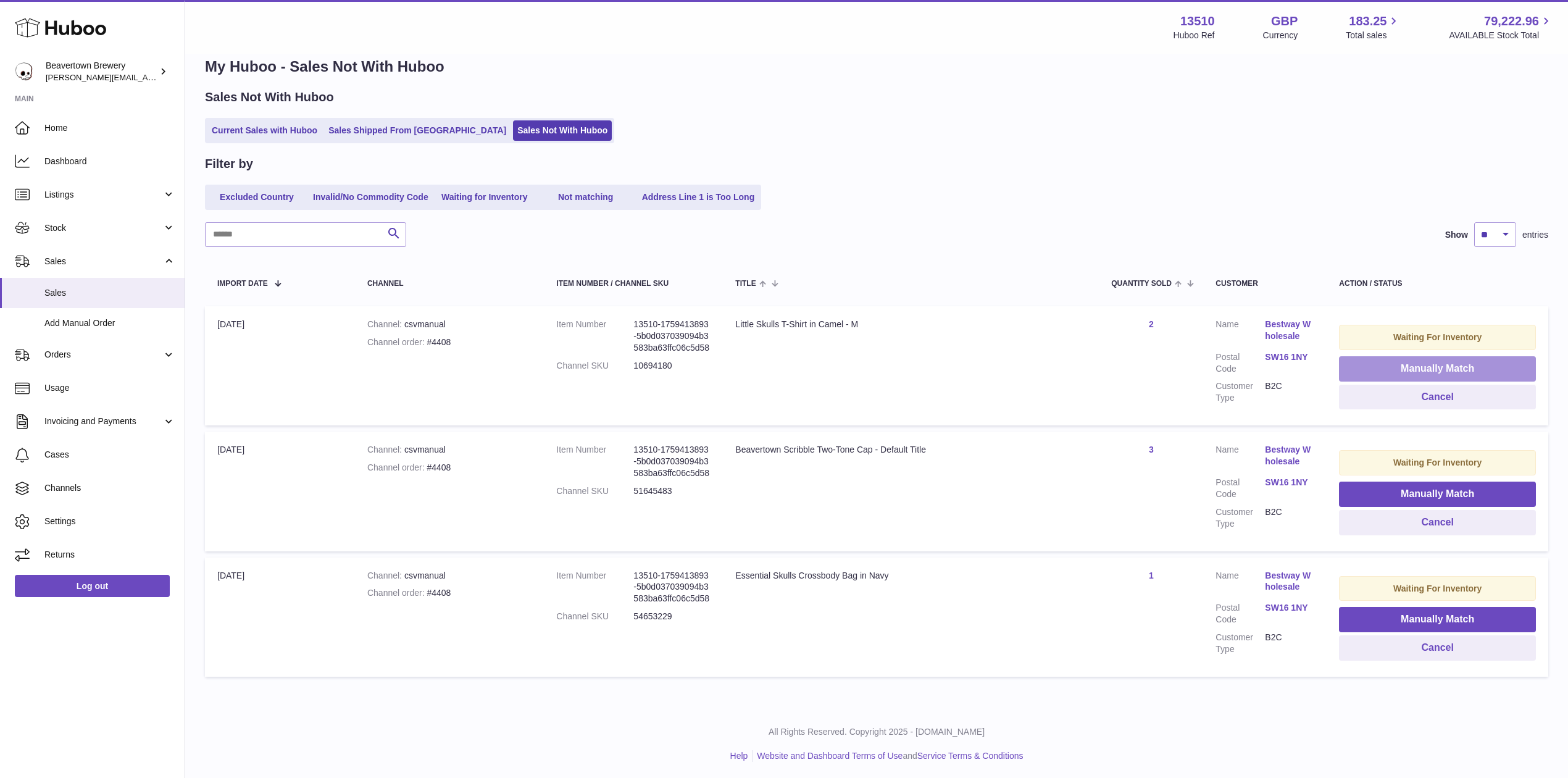
click at [1416, 363] on button "Manually Match" at bounding box center [1438, 369] width 197 height 26
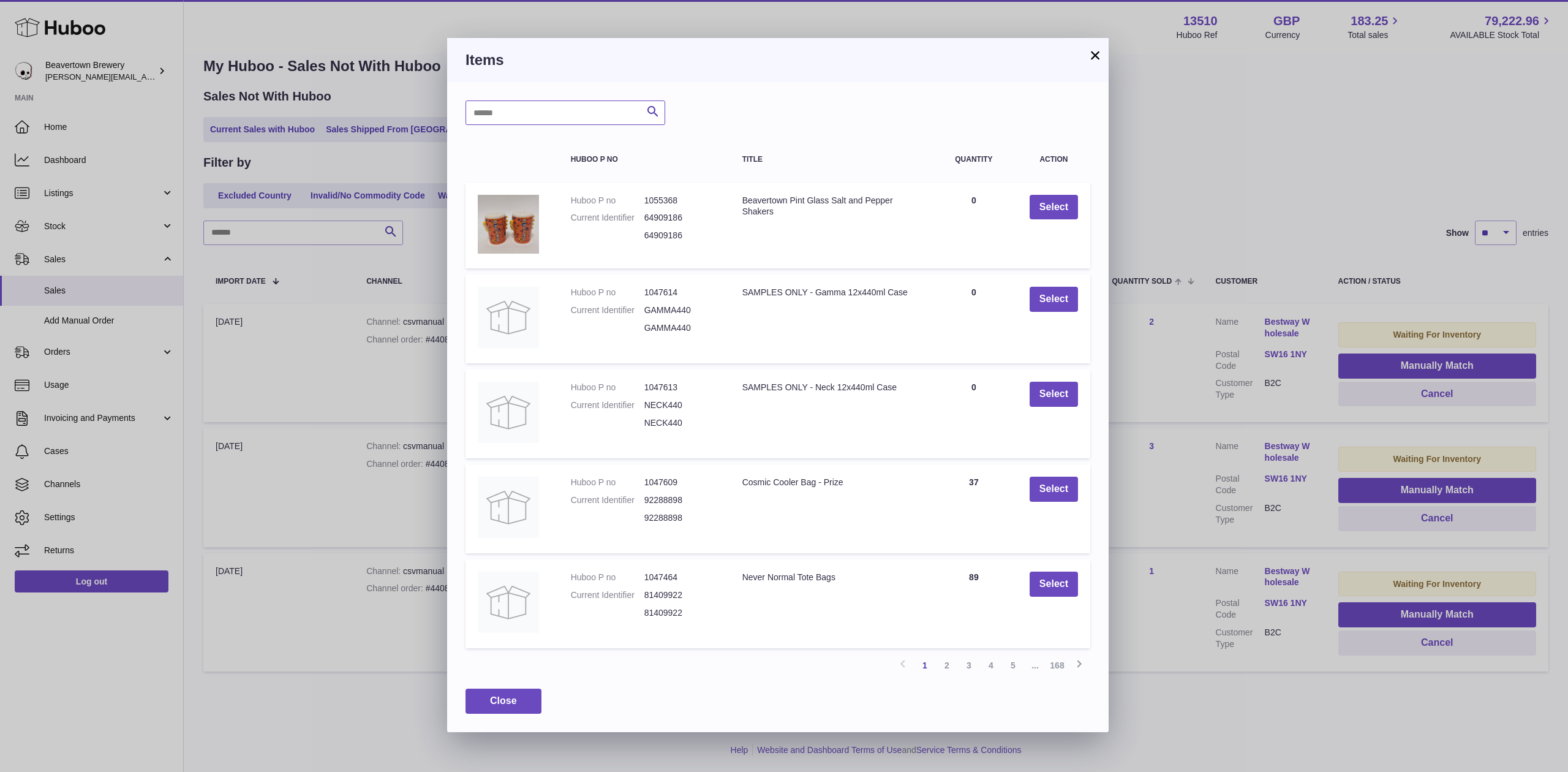
click at [532, 114] on input "text" at bounding box center [565, 112] width 200 height 25
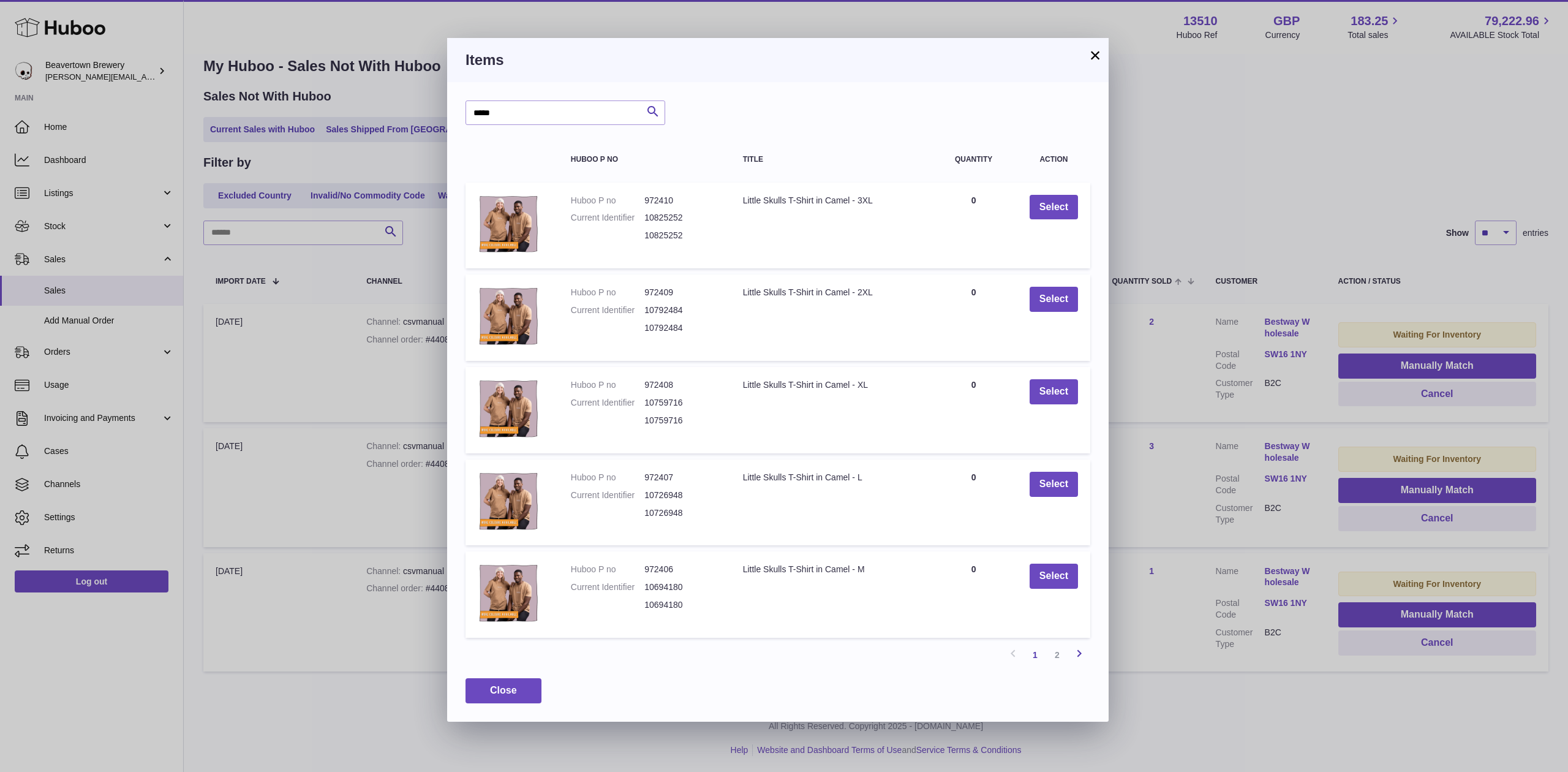
click at [1072, 661] on icon at bounding box center [1079, 653] width 14 height 15
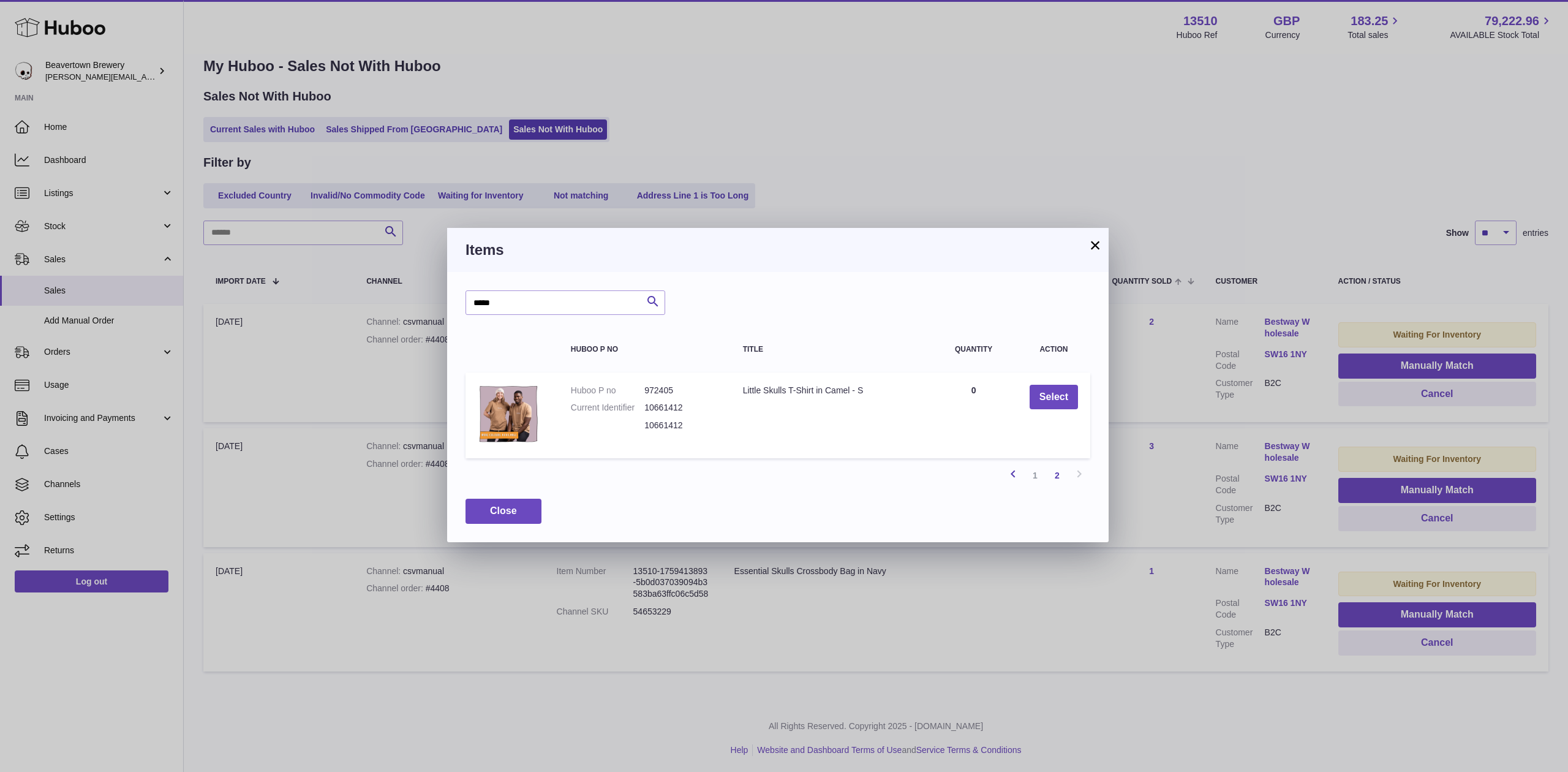
click at [1014, 473] on icon at bounding box center [1013, 474] width 14 height 15
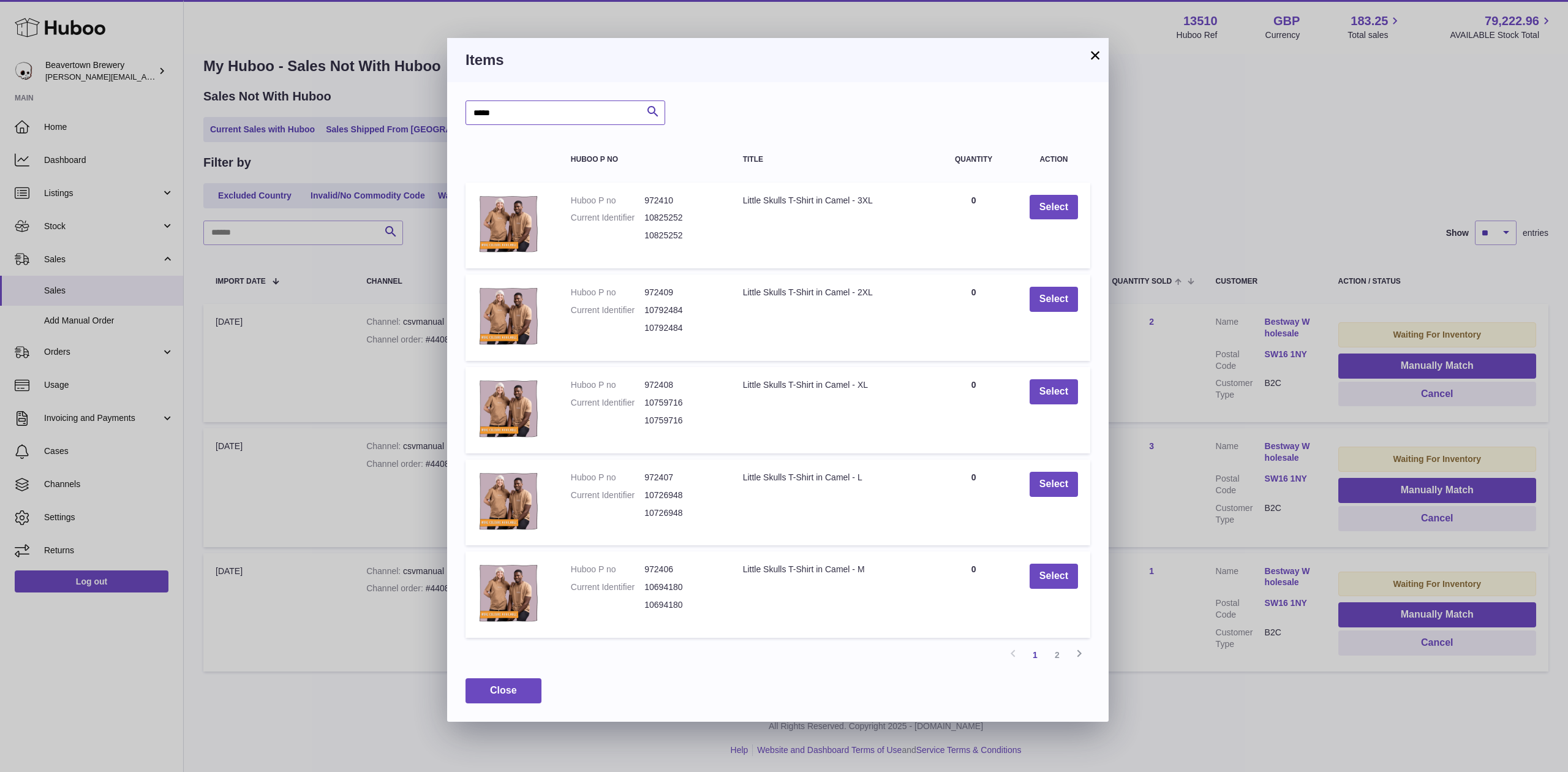
drag, startPoint x: 466, startPoint y: 113, endPoint x: 432, endPoint y: 108, distance: 34.4
click at [432, 108] on div "× Items ***** Search Huboo P no Title Quantity Action Huboo P no 972410 Current…" at bounding box center [784, 386] width 1568 height 772
type input "**********"
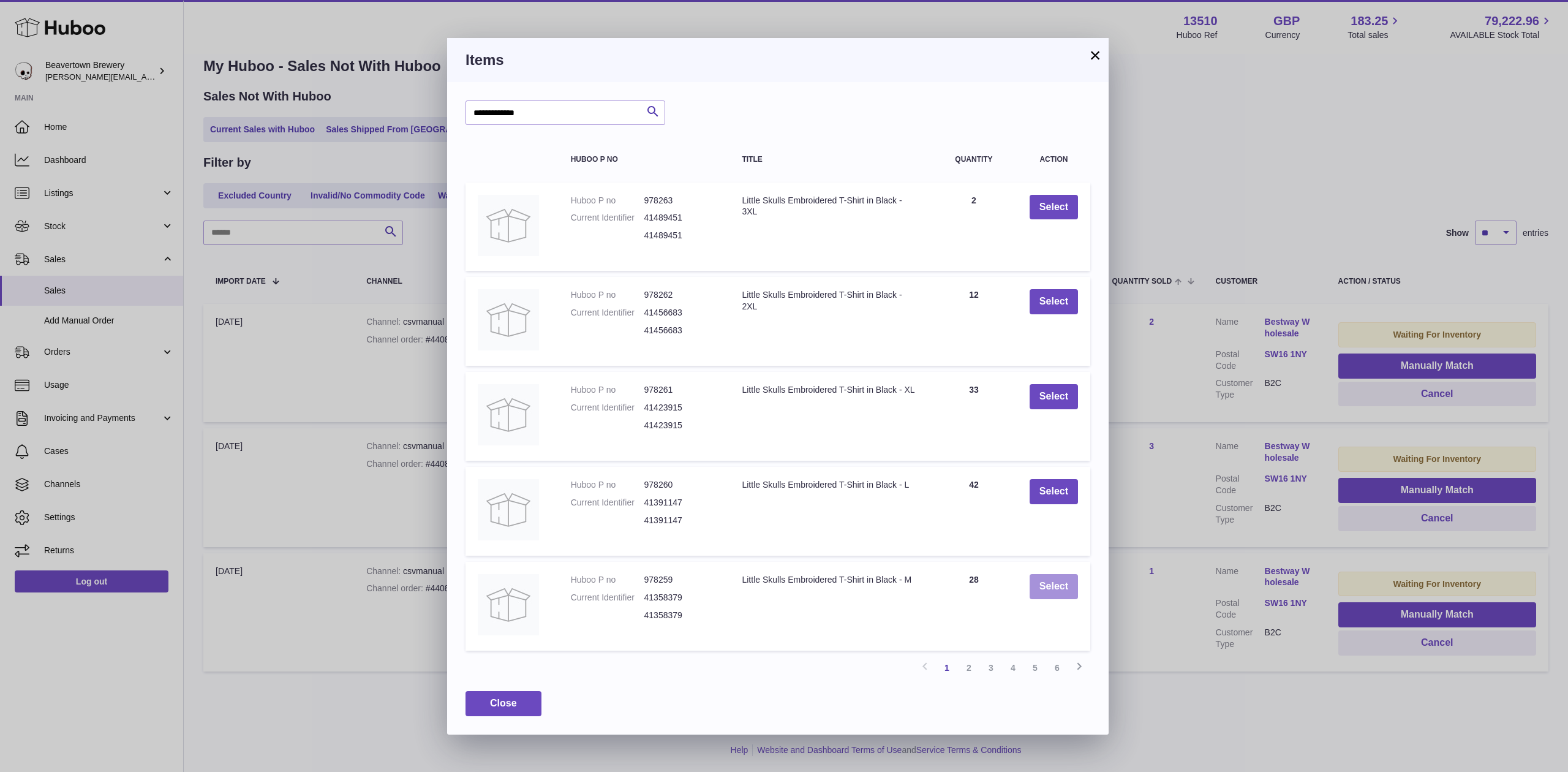
click at [1036, 583] on button "Select" at bounding box center [1053, 587] width 49 height 25
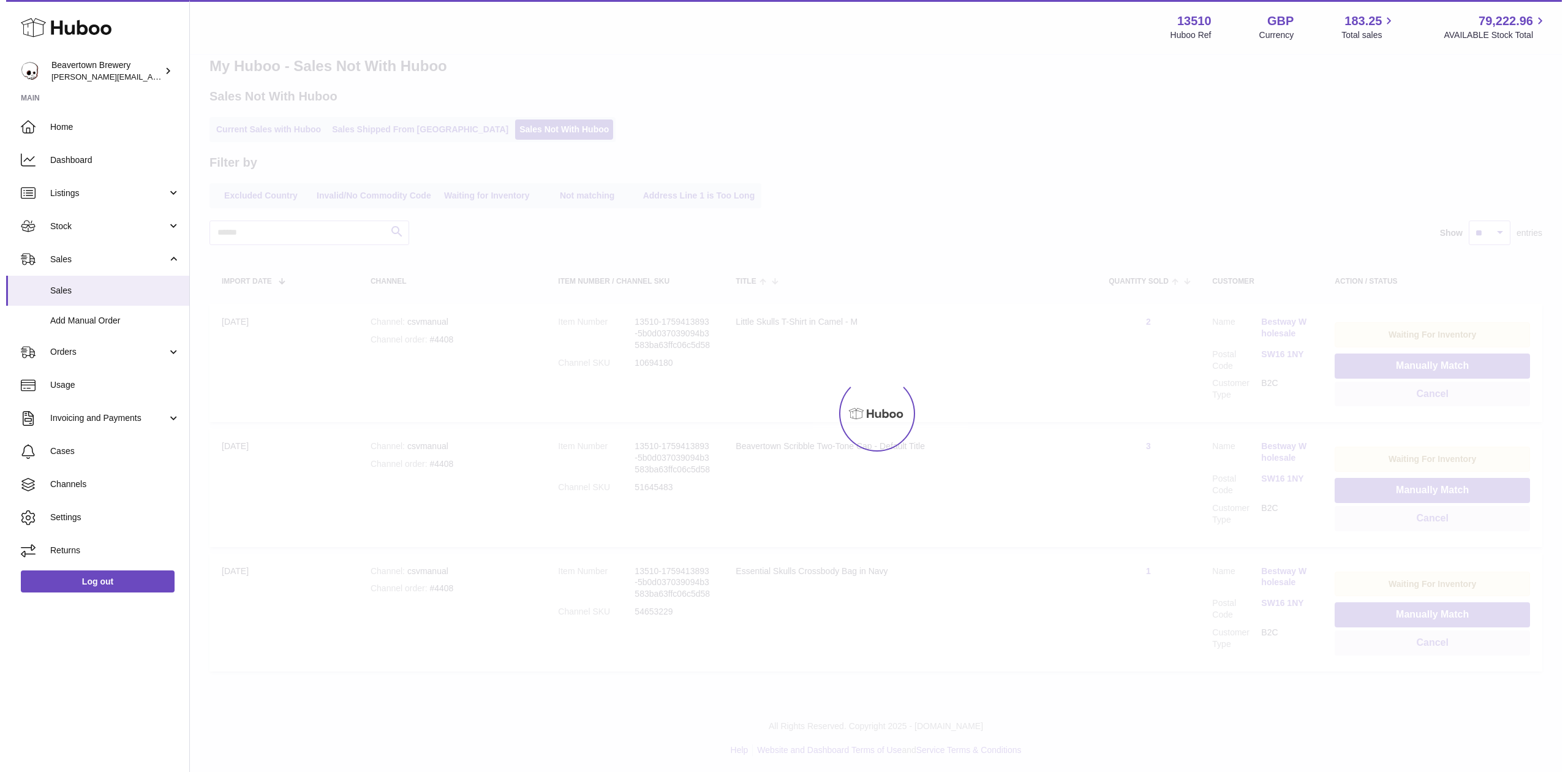
scroll to position [0, 0]
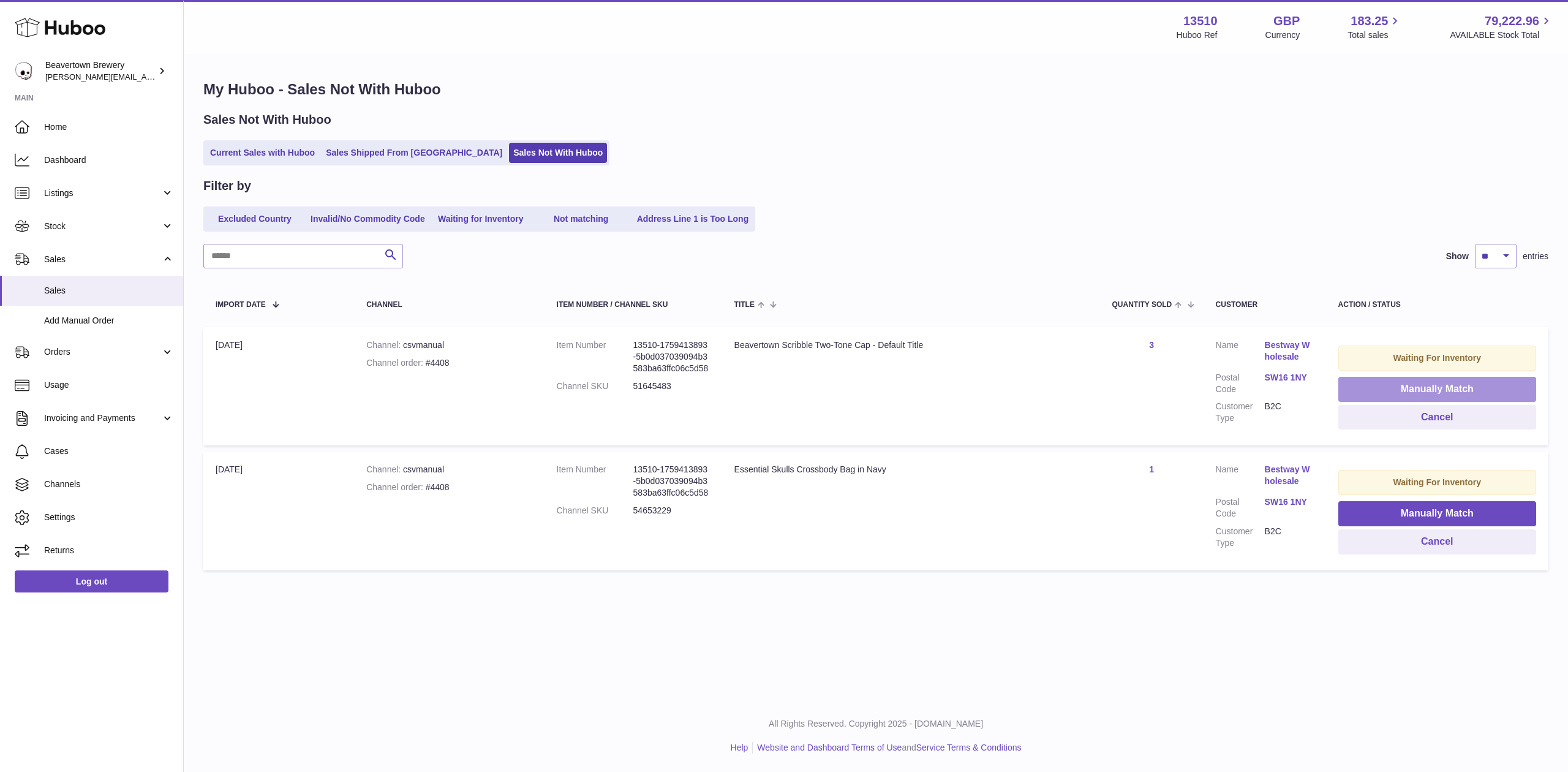
click at [1397, 385] on button "Manually Match" at bounding box center [1437, 389] width 198 height 25
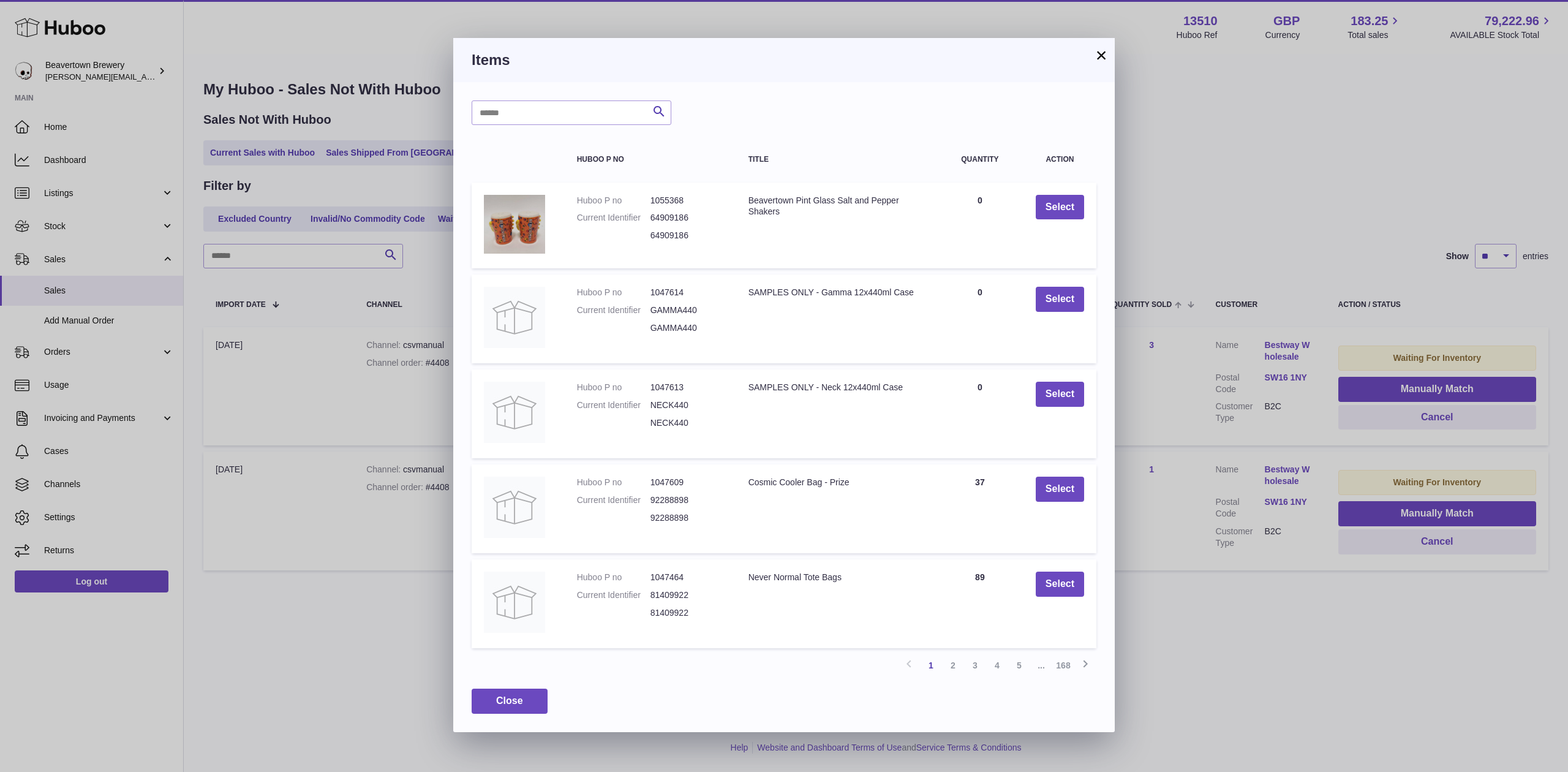
click at [557, 126] on div "Search Huboo P no Title Quantity Action Huboo P no 1055368 Current Identifier 6…" at bounding box center [784, 407] width 661 height 649
click at [552, 119] on input "text" at bounding box center [571, 112] width 200 height 25
type input "***"
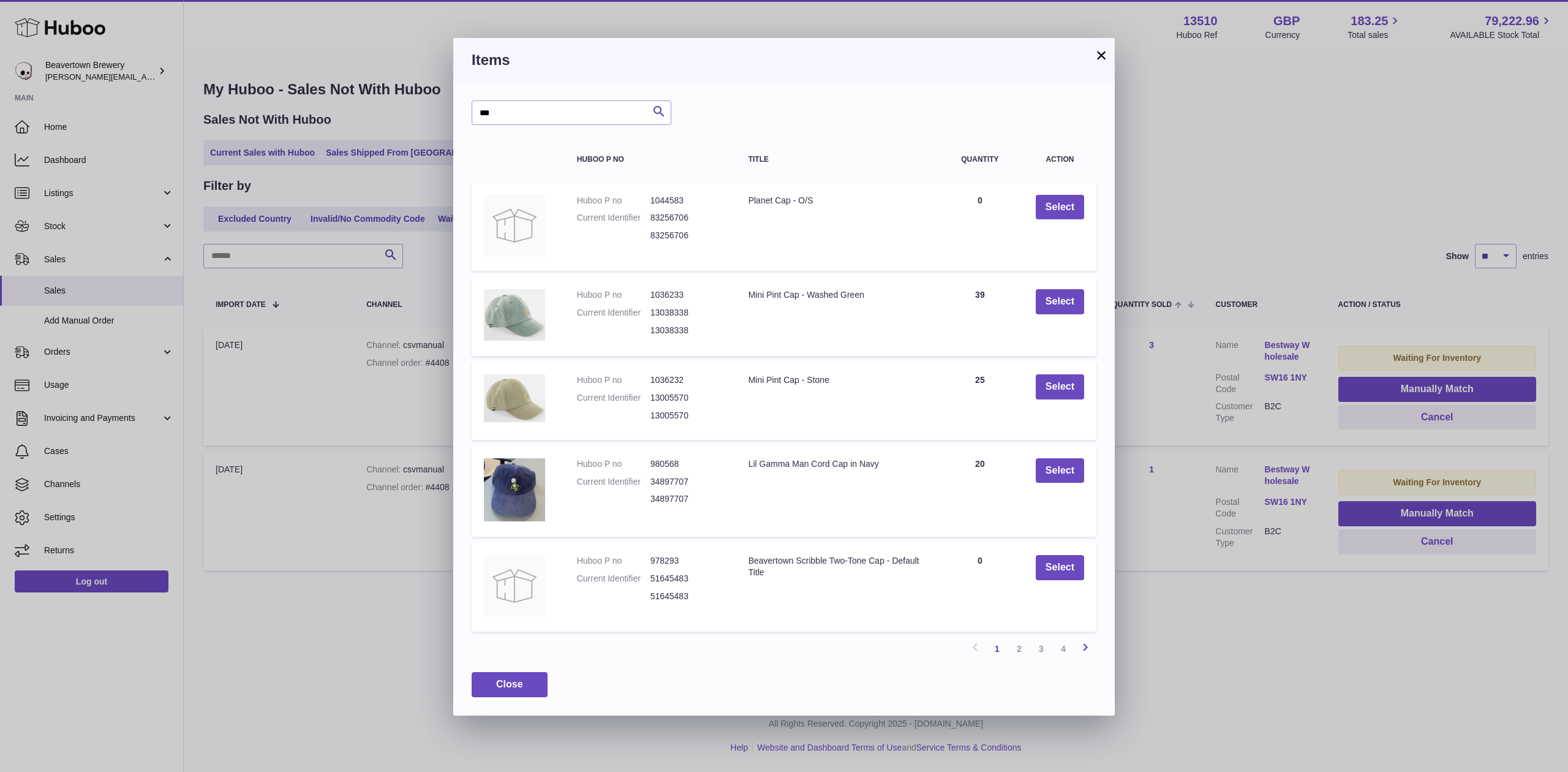
click at [1092, 660] on link "Next" at bounding box center [1085, 649] width 22 height 22
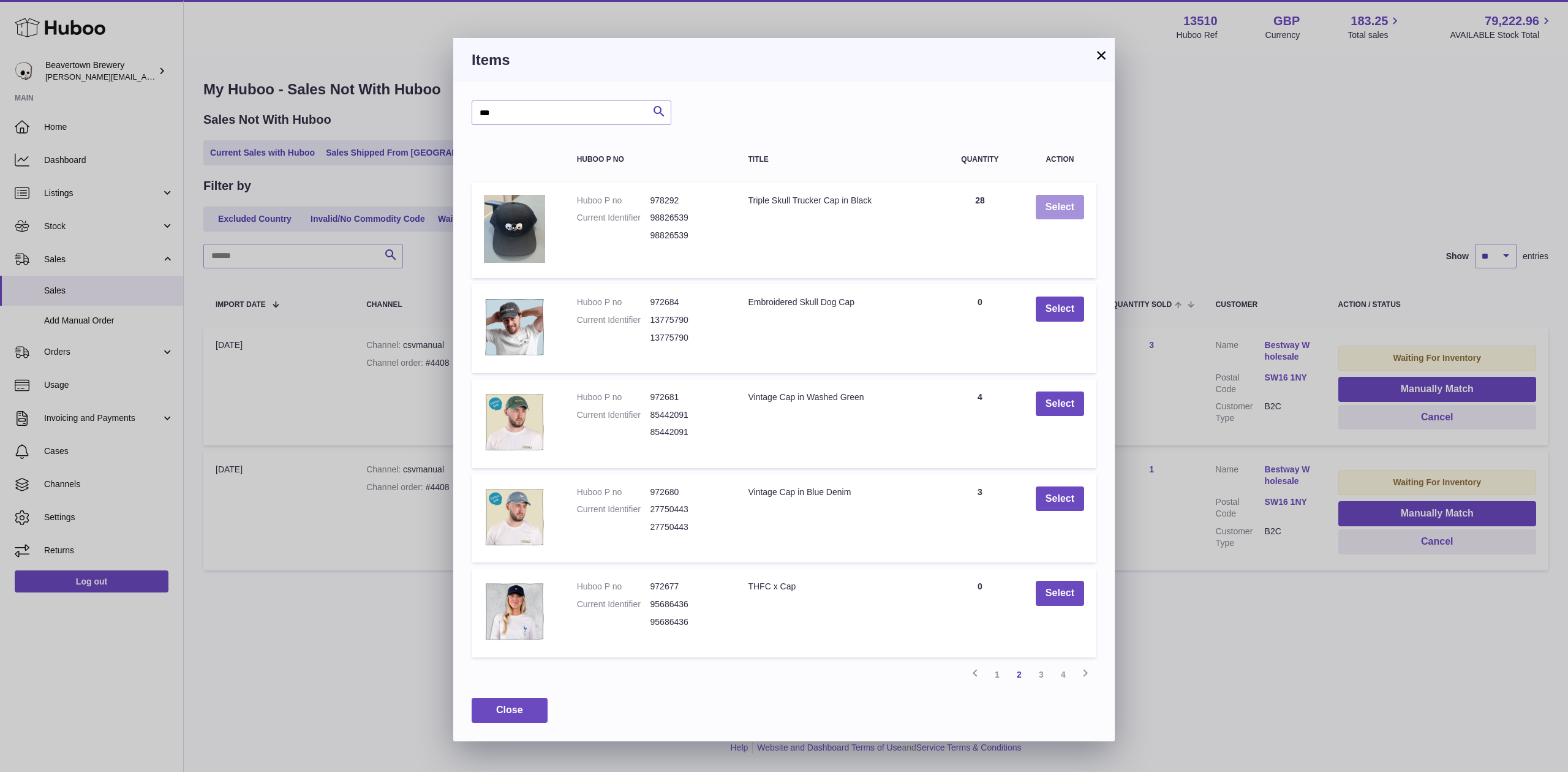
click at [1053, 198] on button "Select" at bounding box center [1060, 208] width 49 height 25
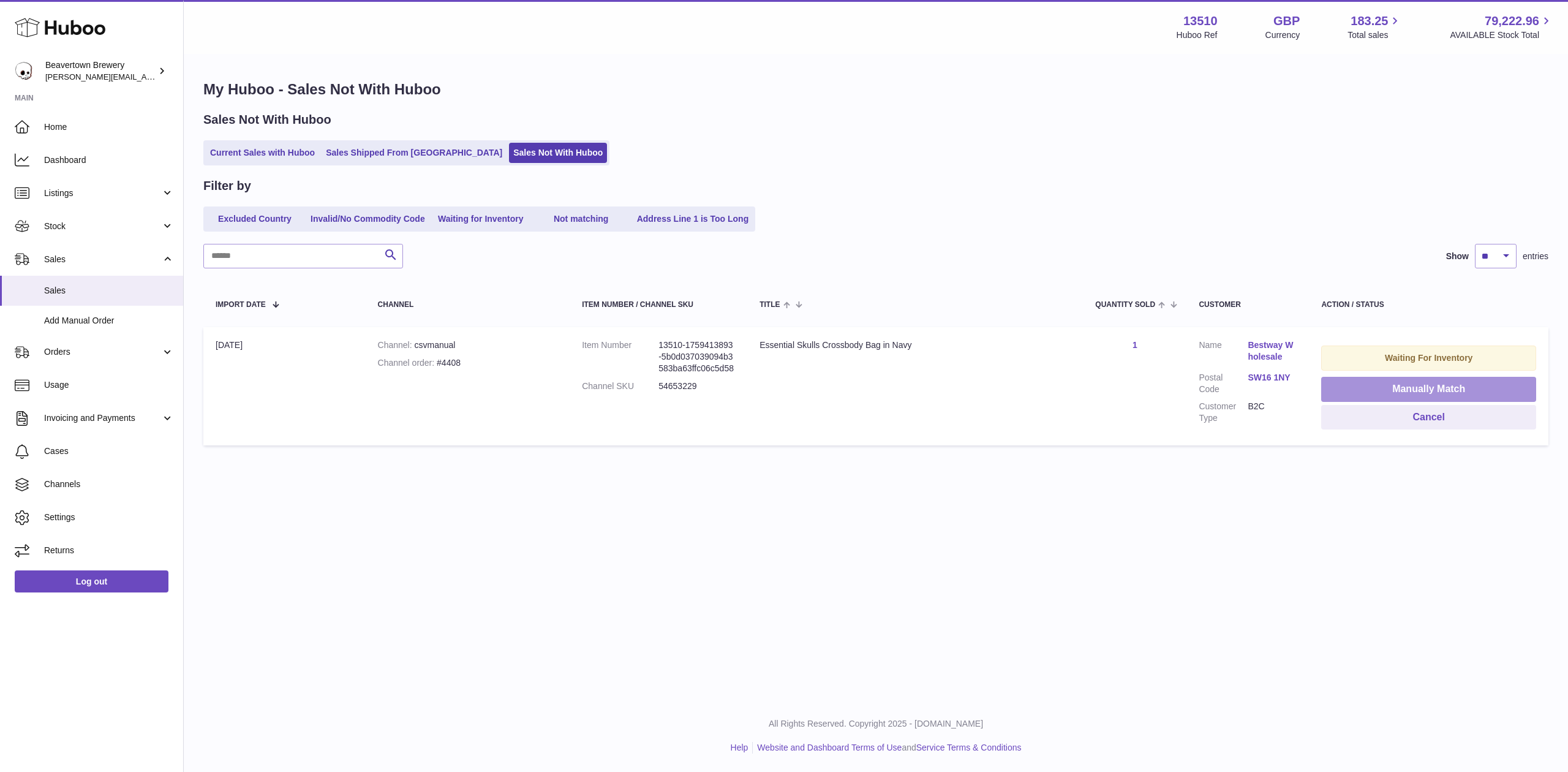
click at [1387, 386] on button "Manually Match" at bounding box center [1428, 389] width 215 height 25
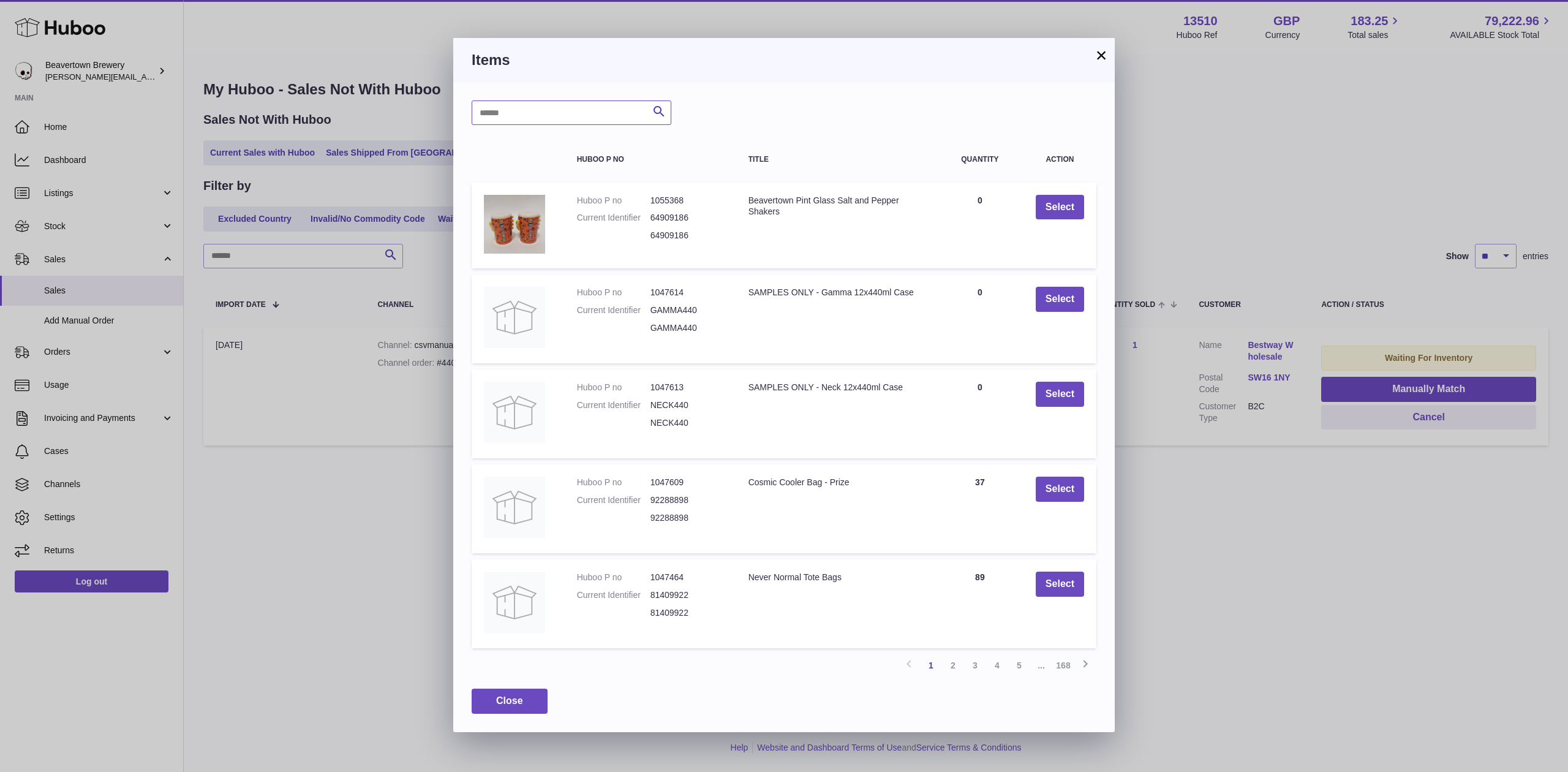
click at [515, 125] on input "text" at bounding box center [571, 112] width 200 height 25
type input "***"
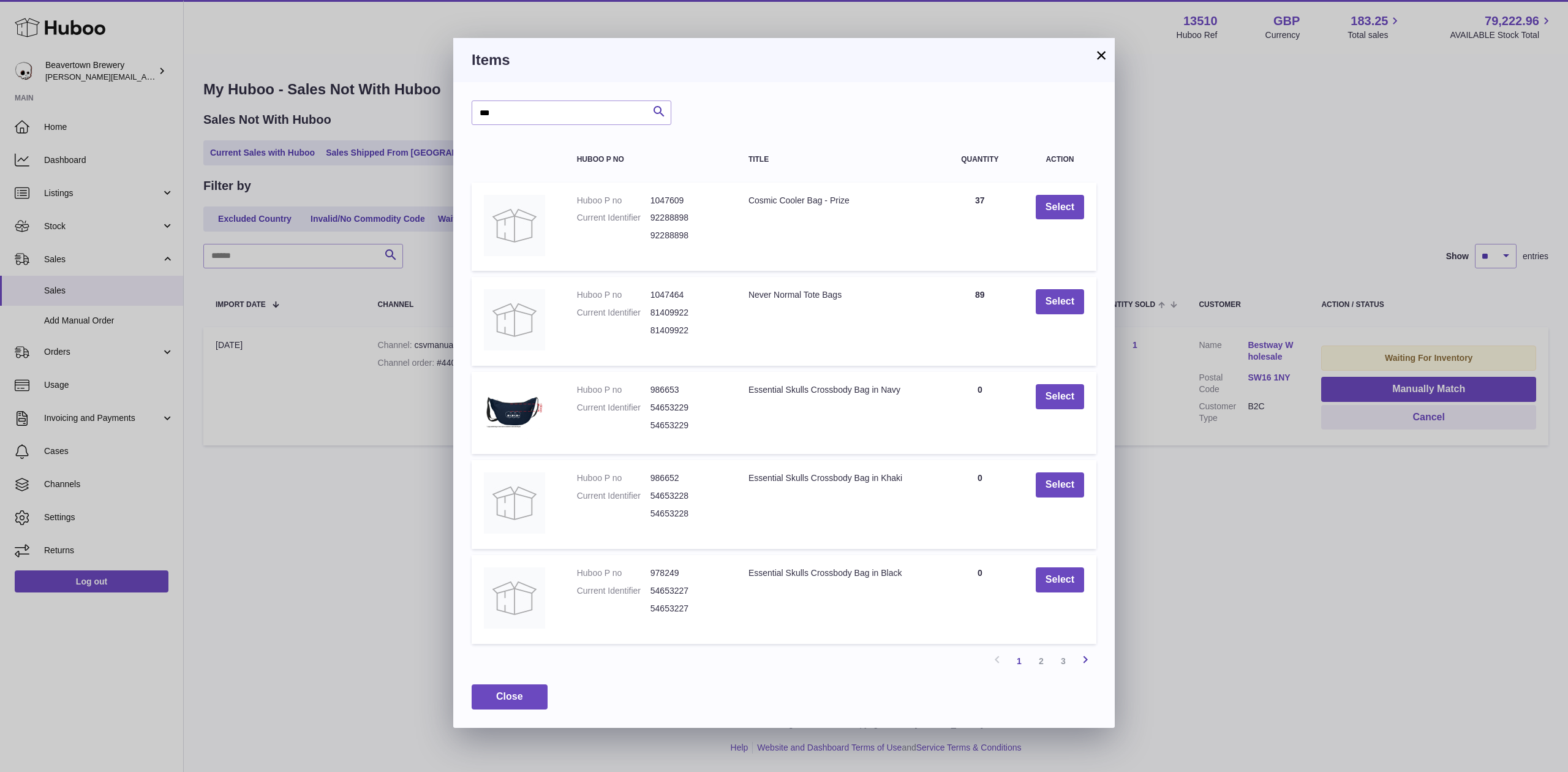
click at [1084, 665] on icon at bounding box center [1085, 659] width 14 height 15
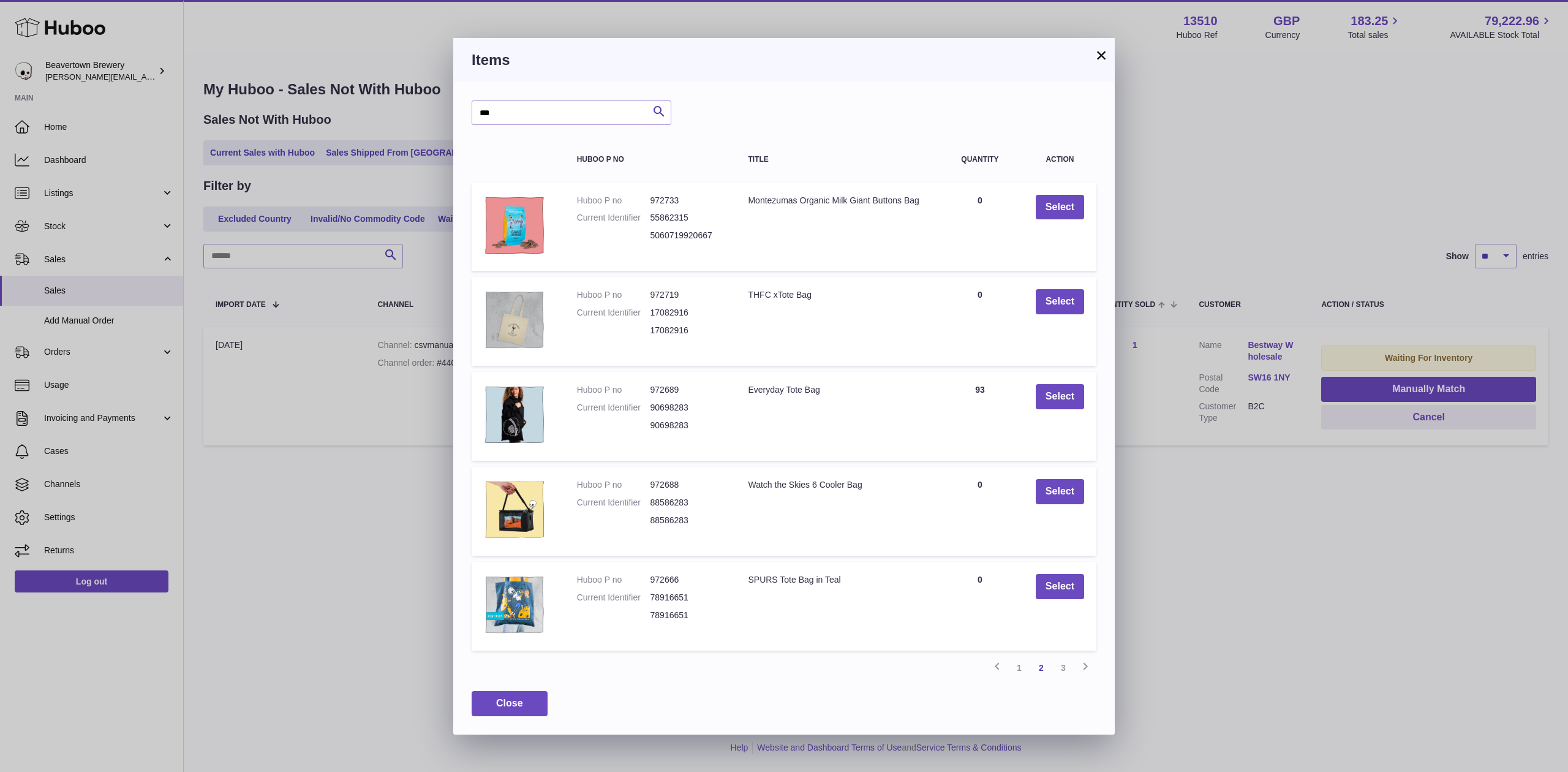
click at [1084, 665] on icon at bounding box center [1085, 665] width 14 height 15
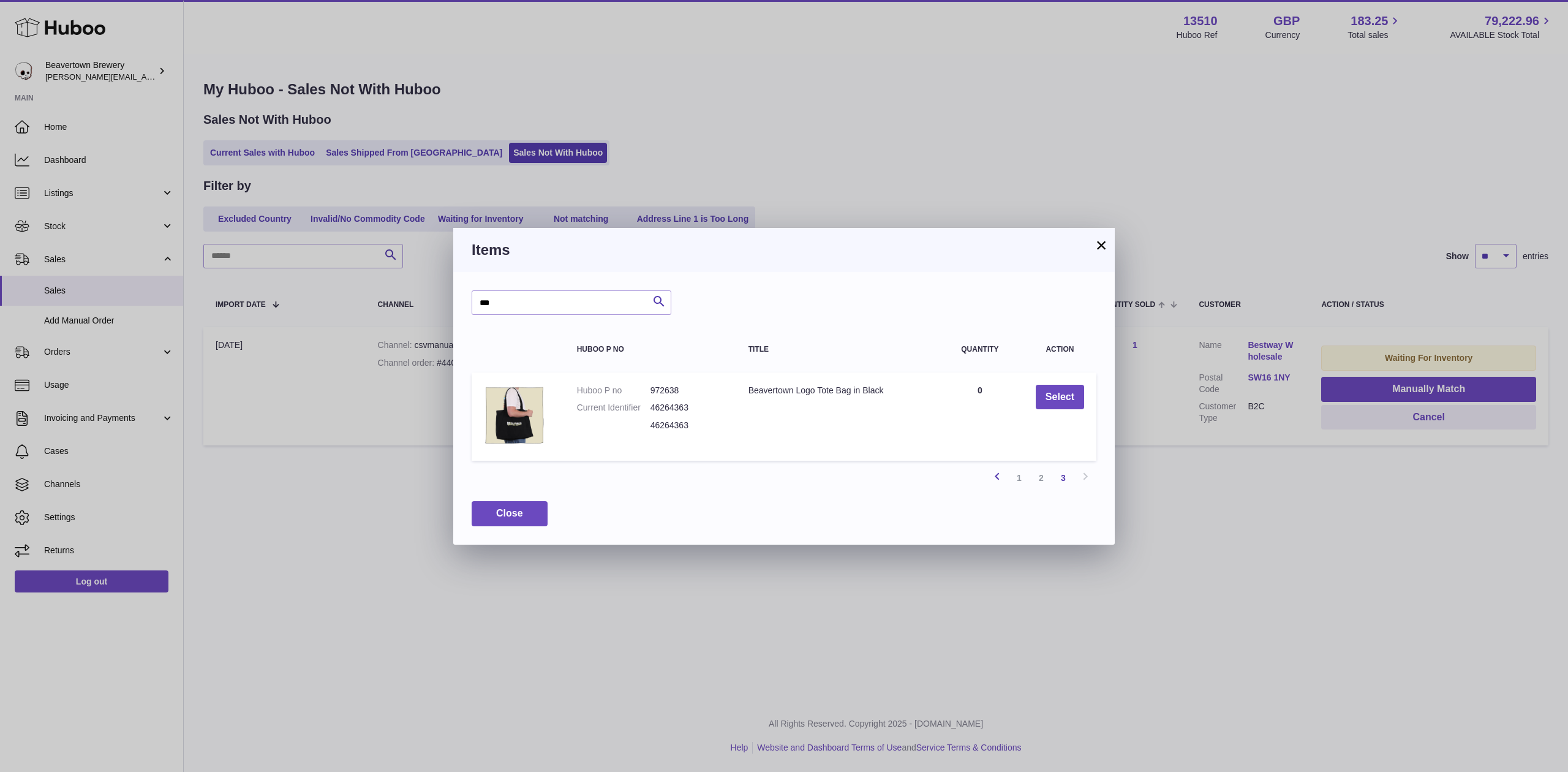
click at [993, 478] on icon at bounding box center [997, 476] width 14 height 15
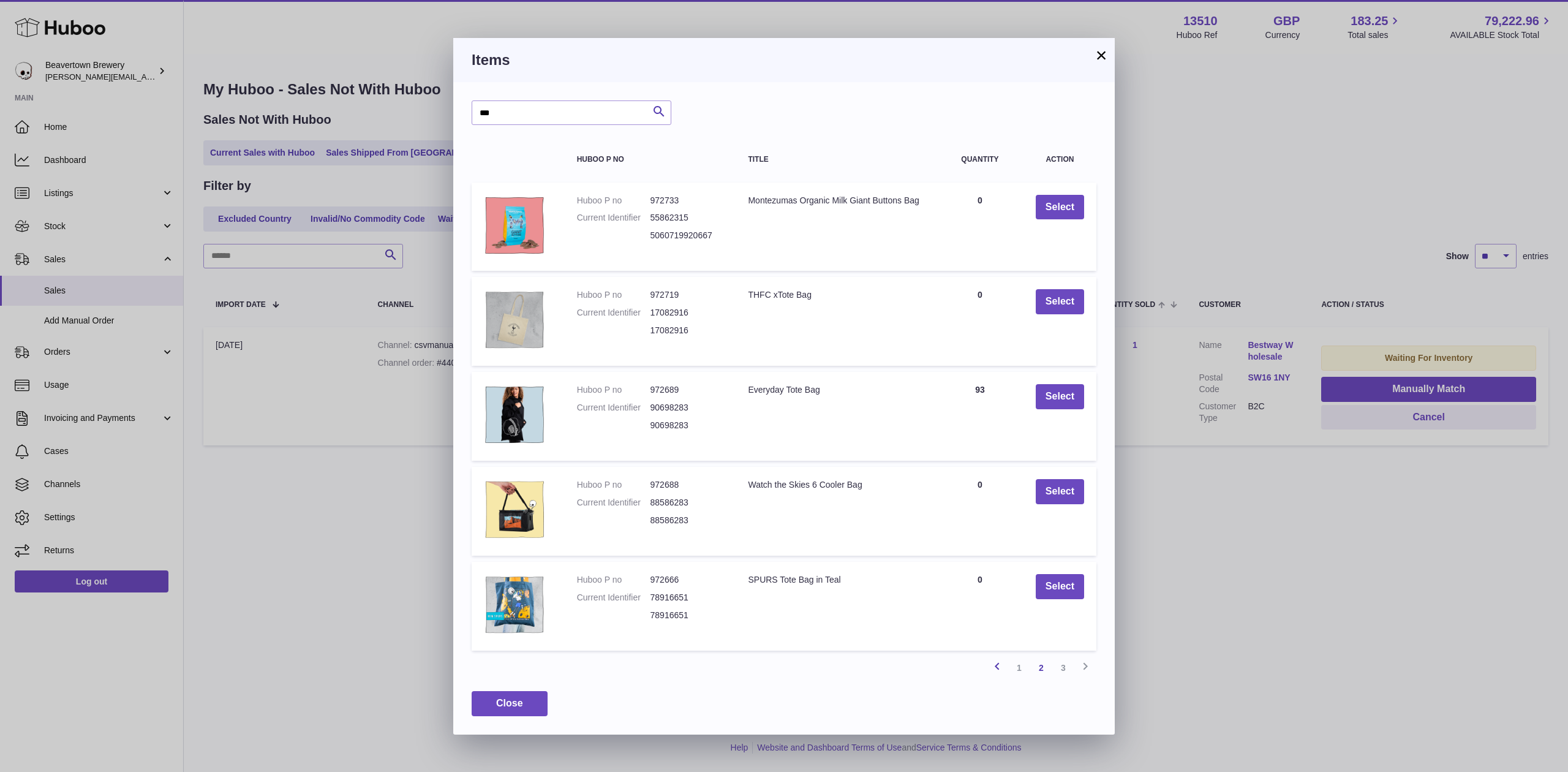
click at [993, 478] on td "Quantity 0" at bounding box center [979, 512] width 87 height 89
click at [995, 662] on icon at bounding box center [997, 665] width 14 height 15
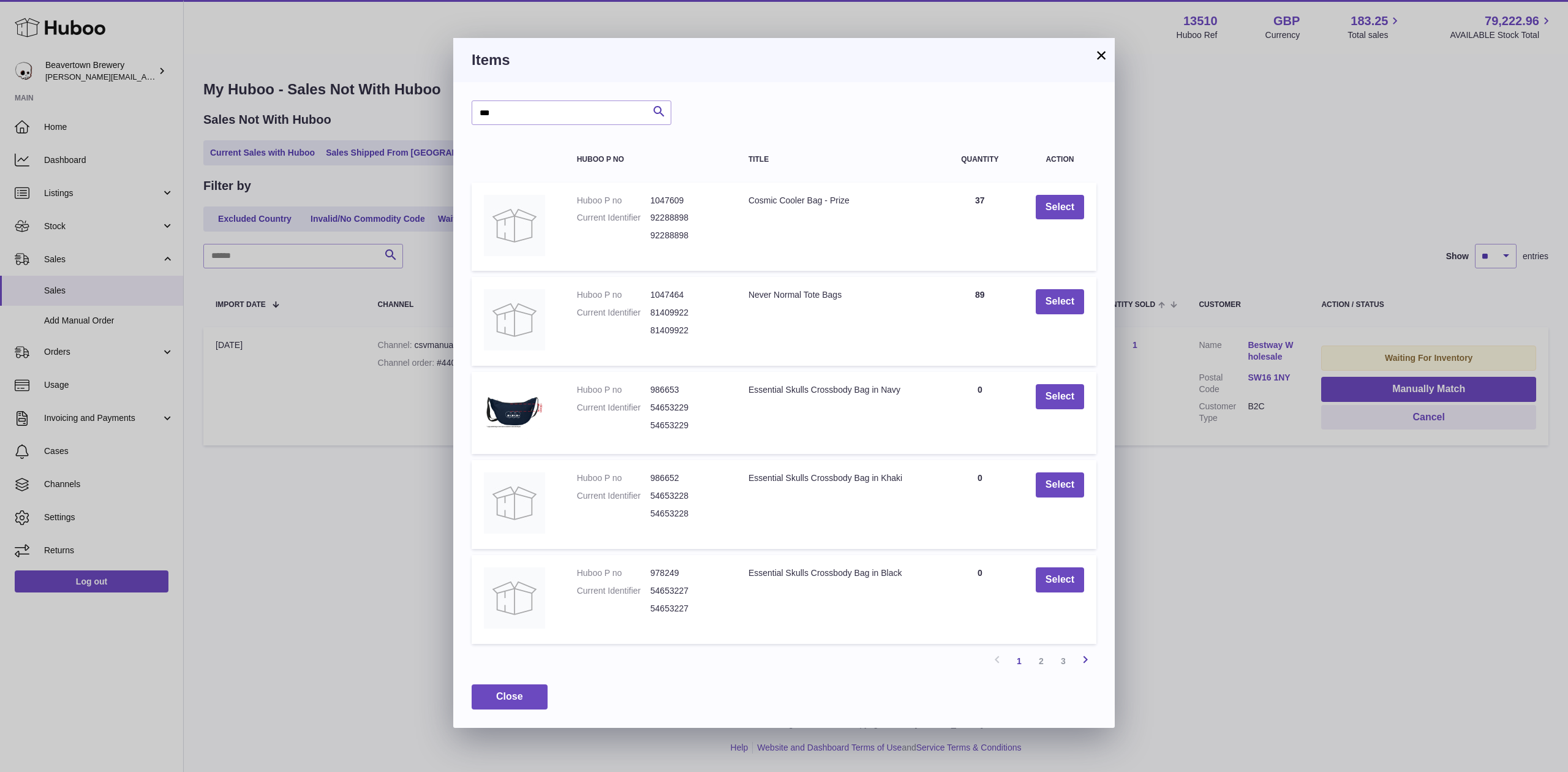
click at [1083, 672] on link "Next" at bounding box center [1085, 661] width 22 height 22
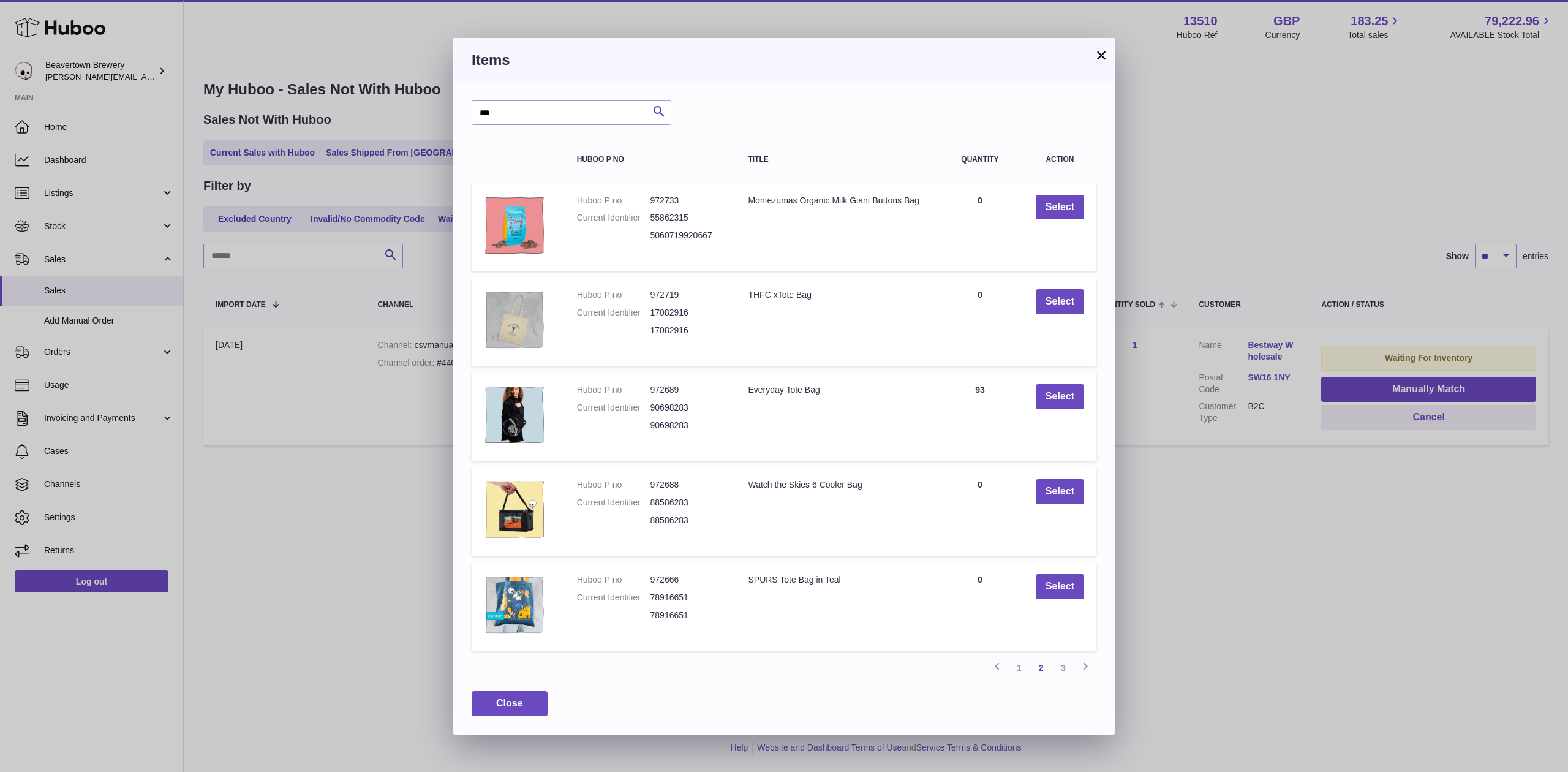
click at [1083, 676] on link "Next" at bounding box center [1085, 668] width 22 height 22
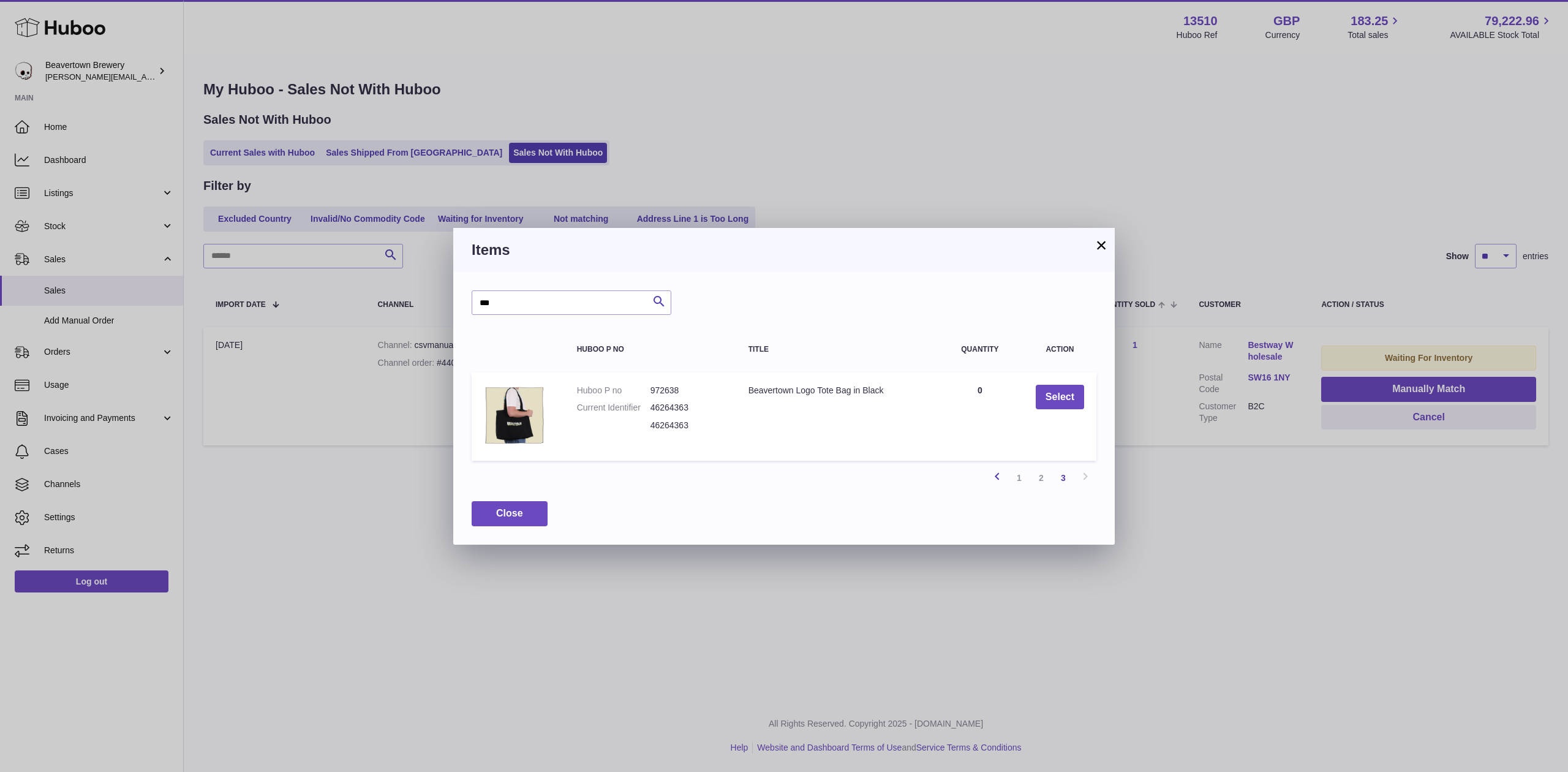
click at [995, 478] on icon at bounding box center [997, 476] width 14 height 15
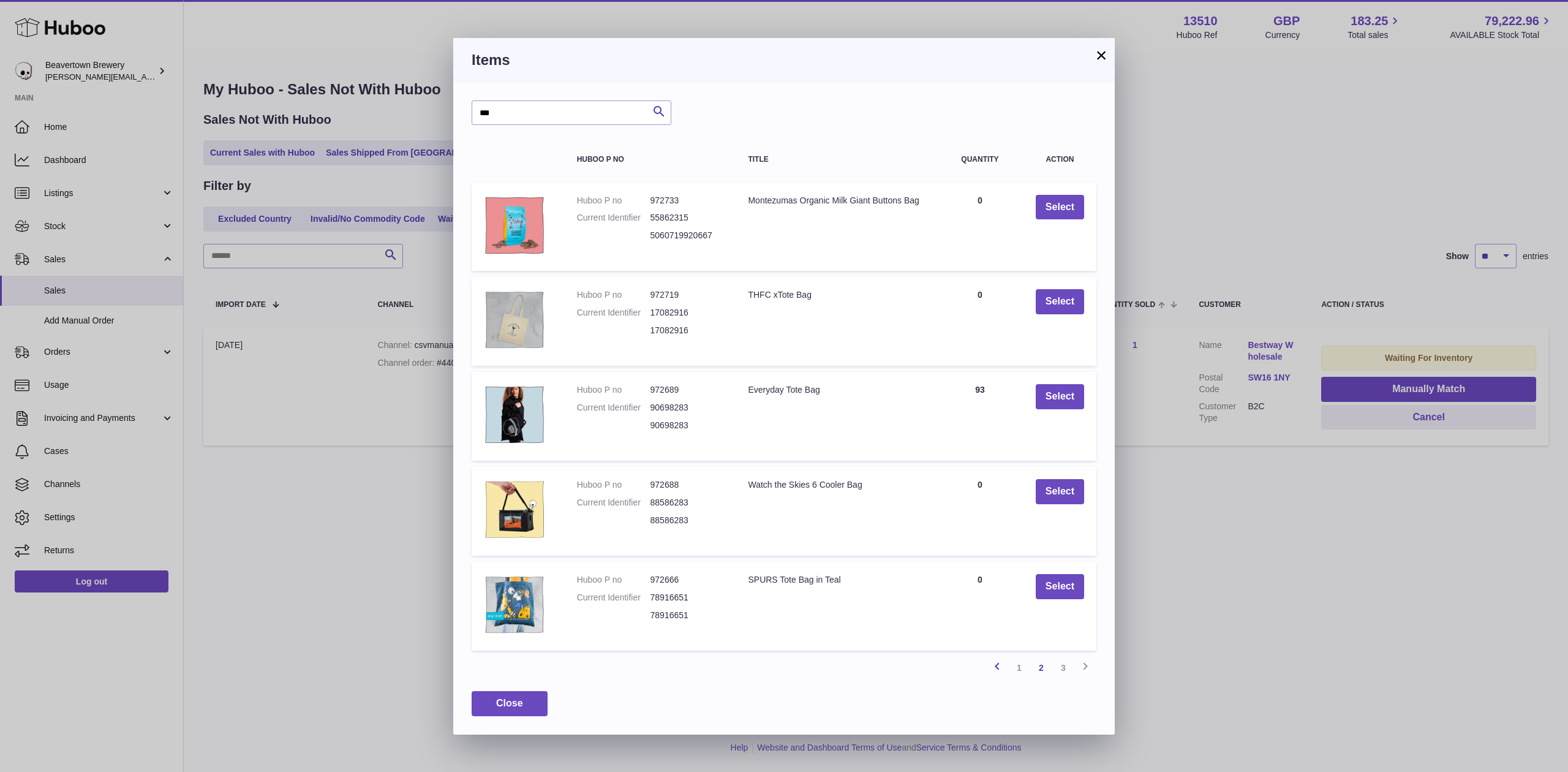
click at [994, 662] on icon at bounding box center [997, 665] width 14 height 15
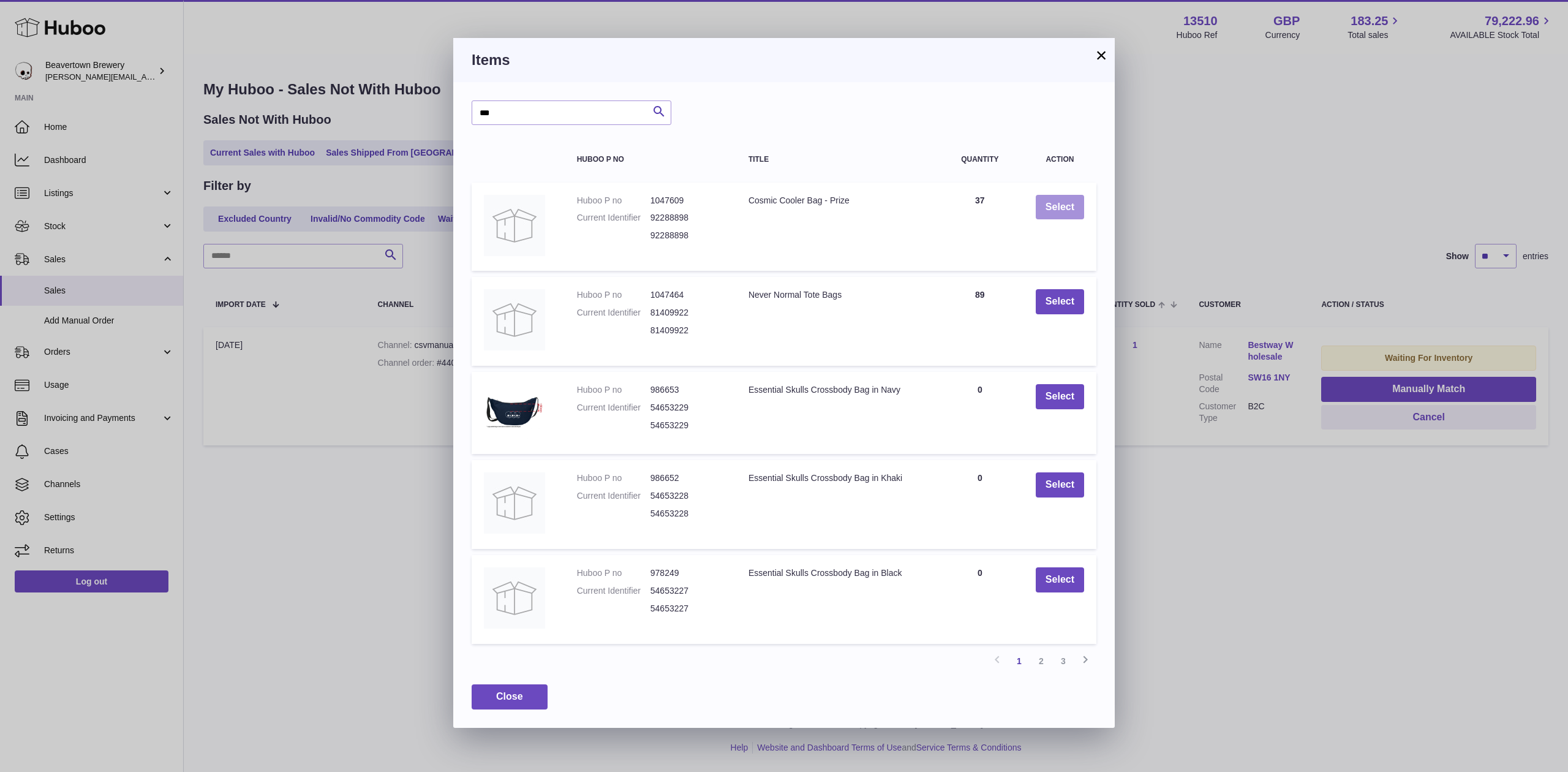
click at [1064, 201] on button "Select" at bounding box center [1060, 208] width 49 height 25
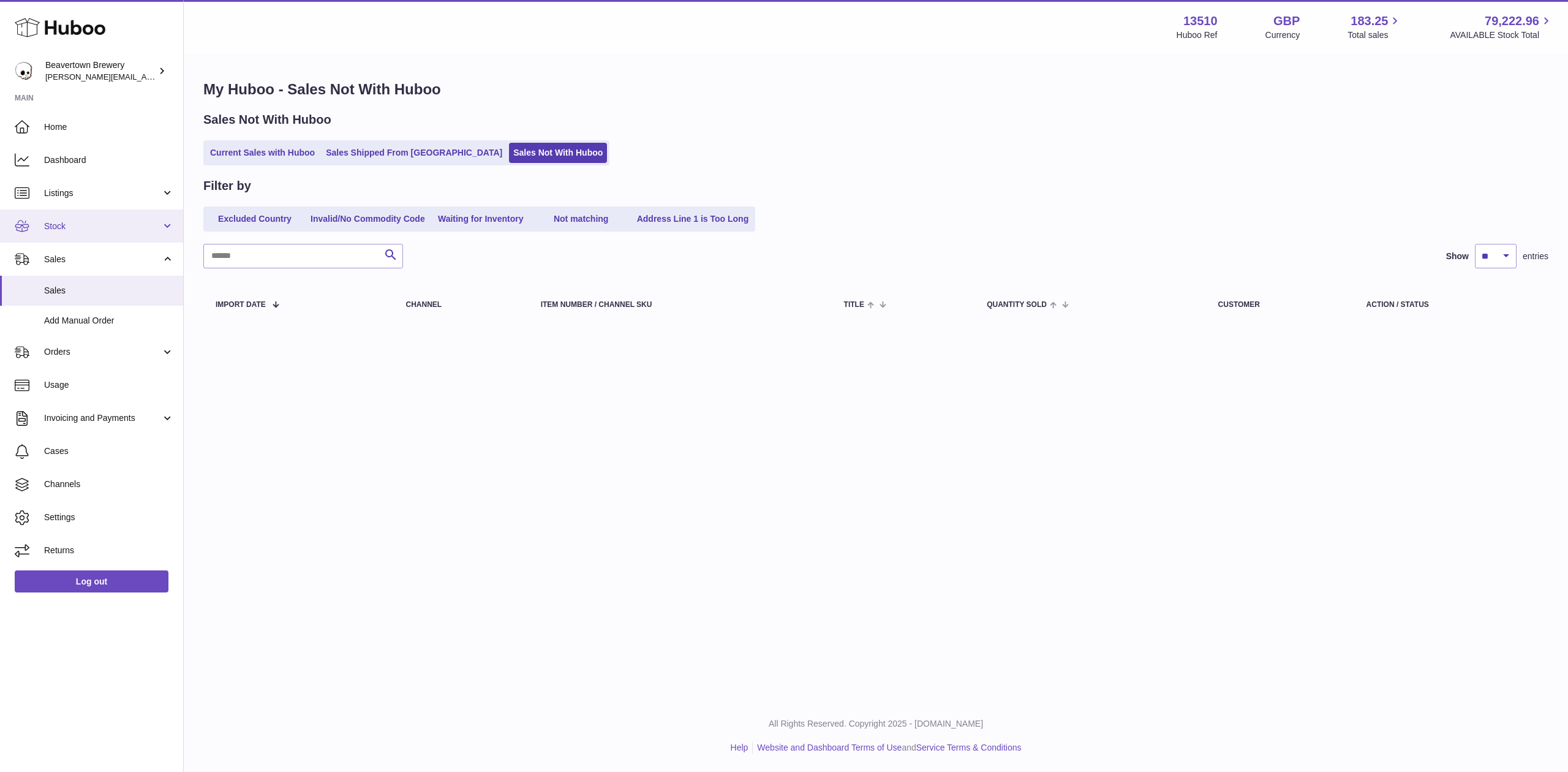
click at [75, 224] on span "Stock" at bounding box center [102, 226] width 117 height 12
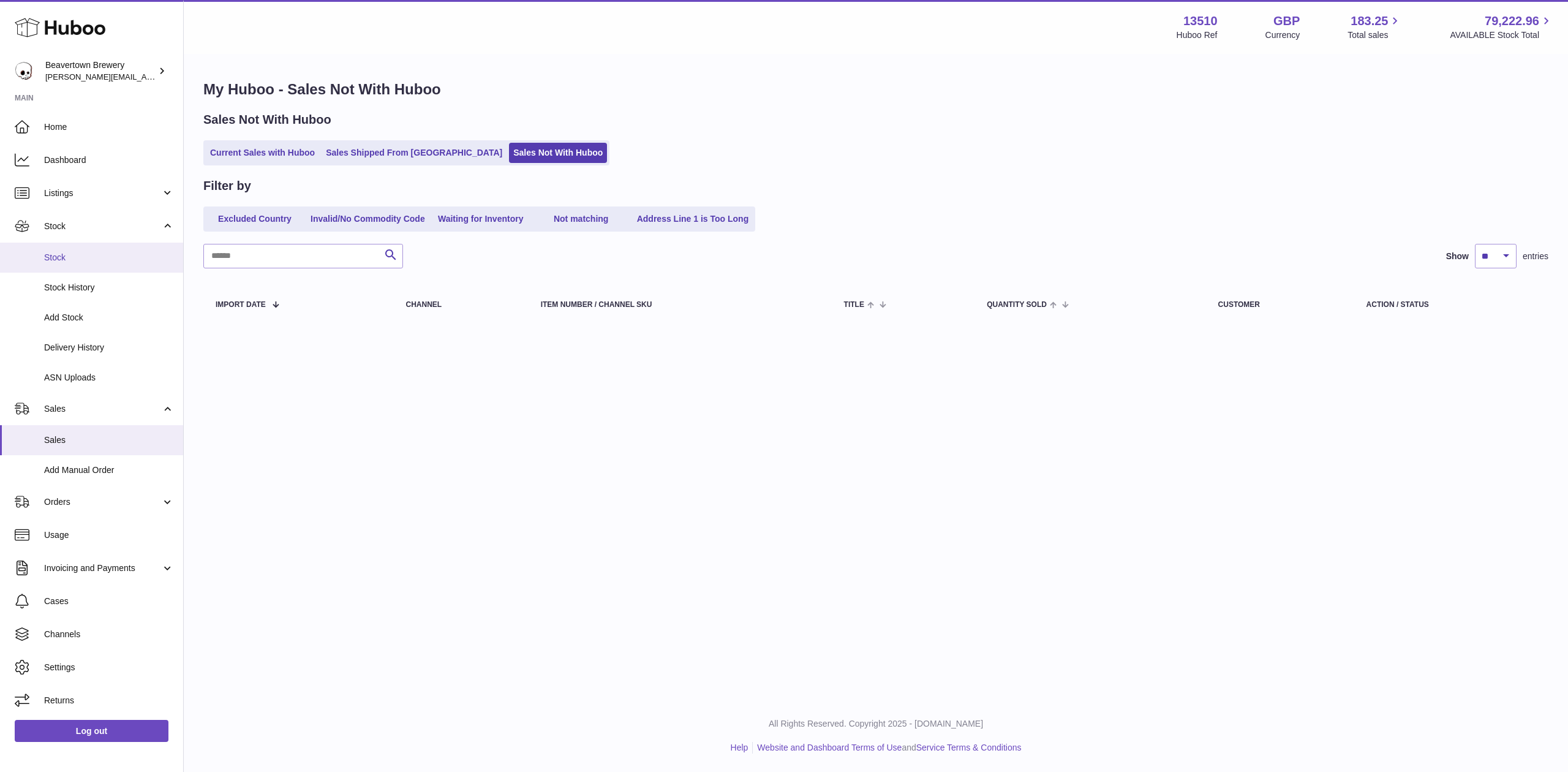
click at [79, 248] on link "Stock" at bounding box center [91, 258] width 183 height 30
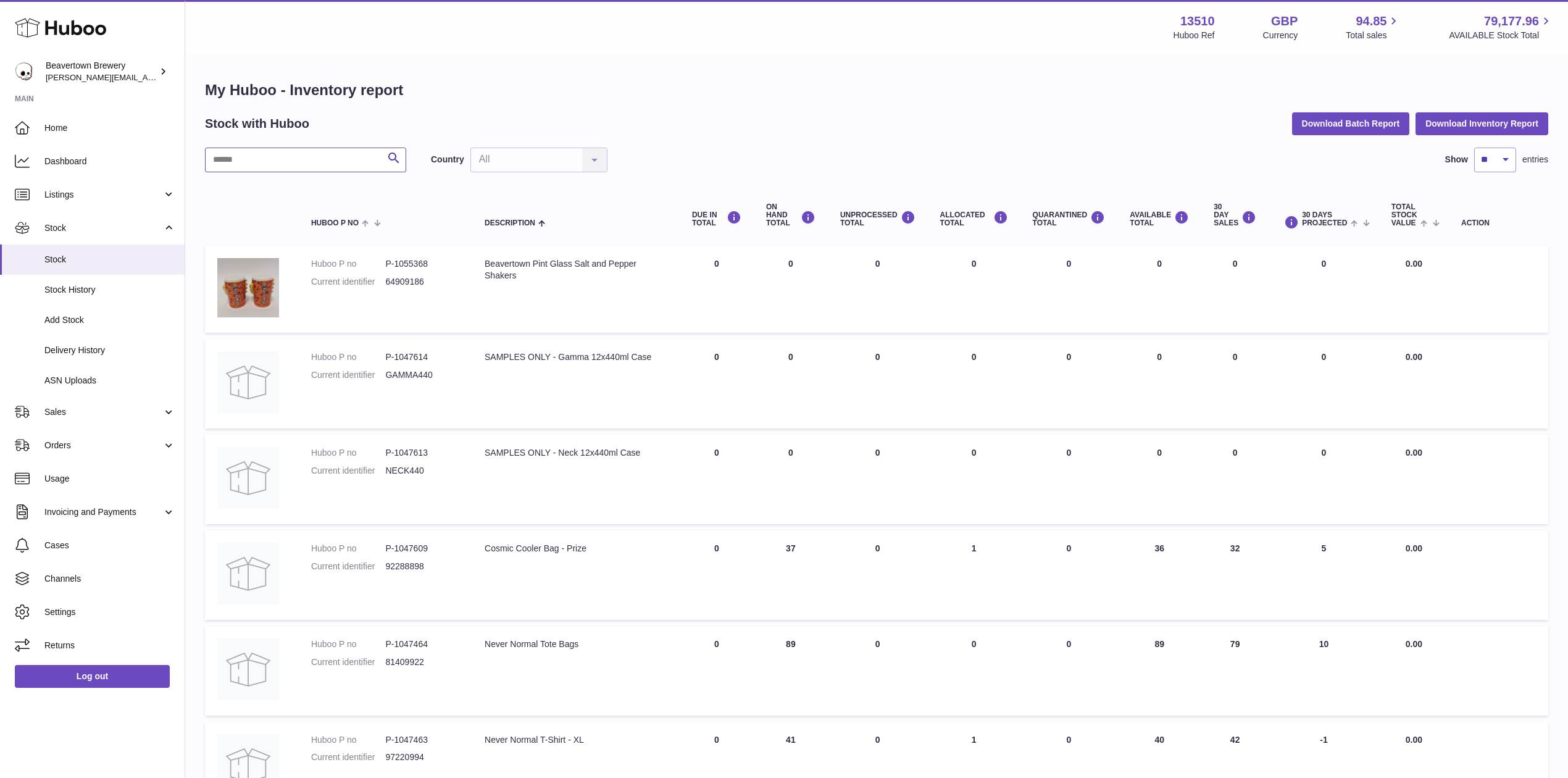
click at [223, 166] on input "text" at bounding box center [306, 160] width 201 height 25
type input "****"
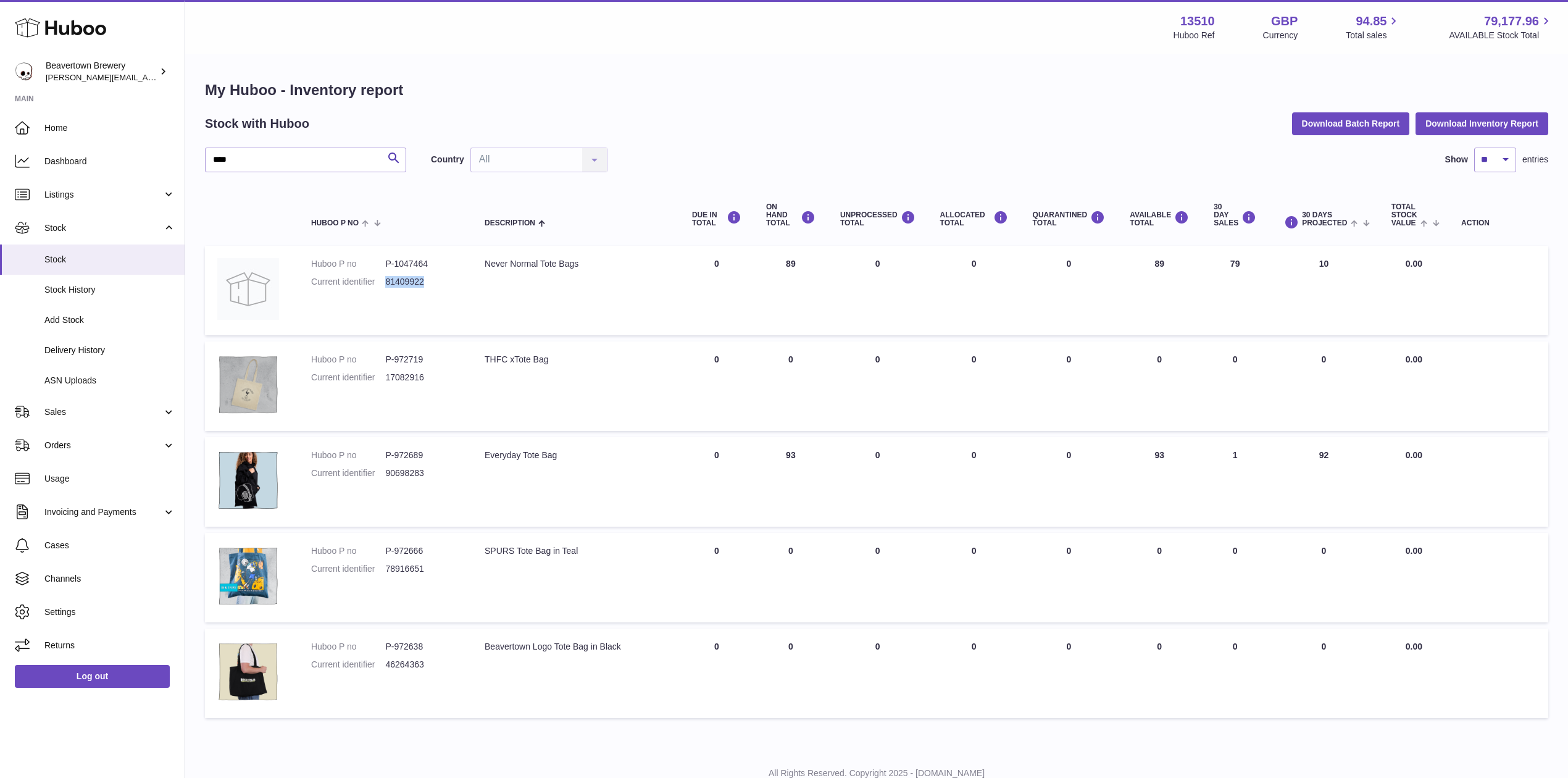
drag, startPoint x: 433, startPoint y: 284, endPoint x: 388, endPoint y: 284, distance: 45.0
click at [388, 284] on dd "81409922" at bounding box center [422, 282] width 75 height 12
copy dd "81409922"
drag, startPoint x: 452, startPoint y: 472, endPoint x: 388, endPoint y: 476, distance: 64.1
click at [388, 476] on dd "90698283" at bounding box center [422, 473] width 75 height 12
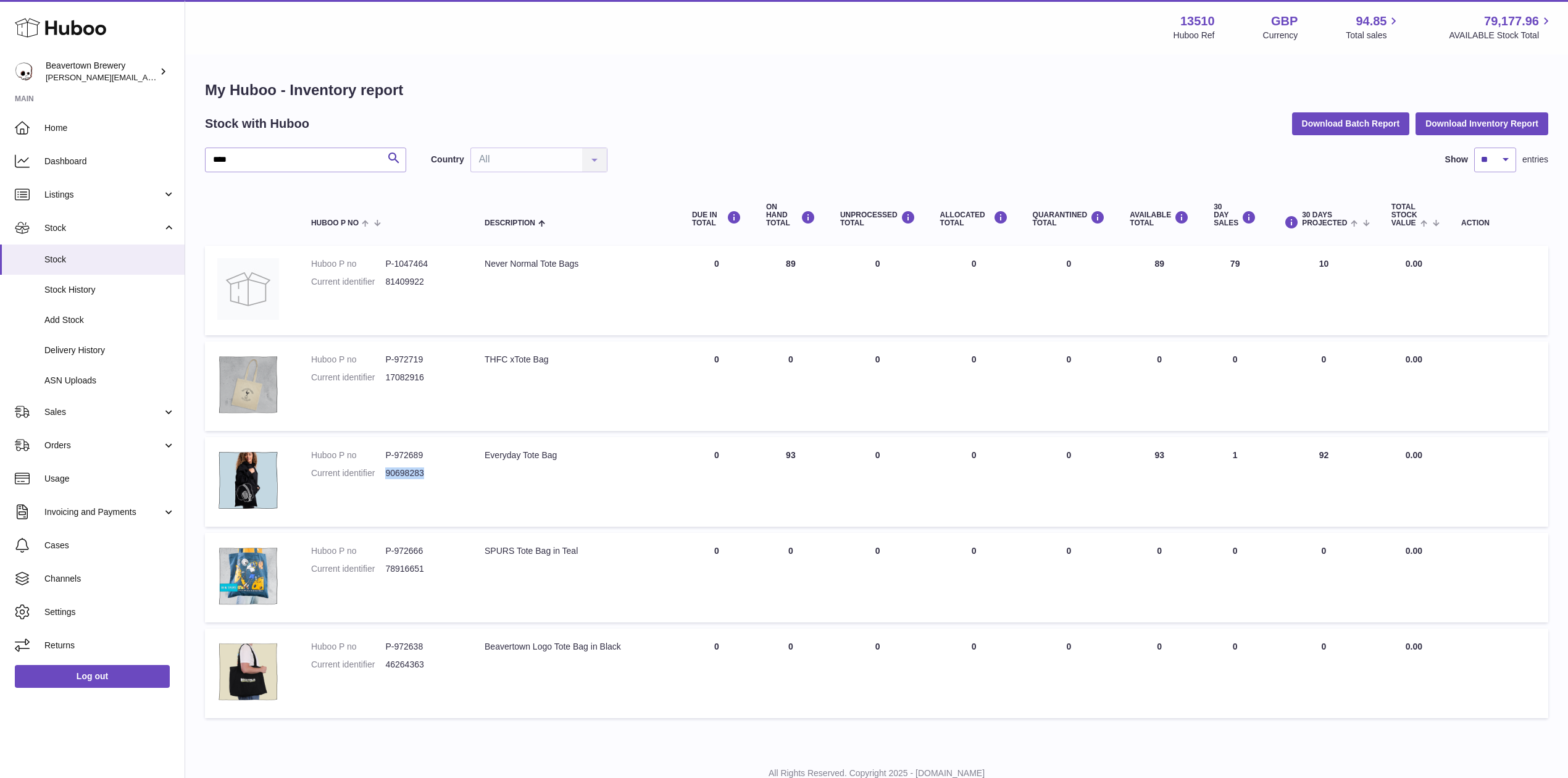
copy dd "90698283"
click at [76, 410] on span "Sales" at bounding box center [103, 411] width 118 height 12
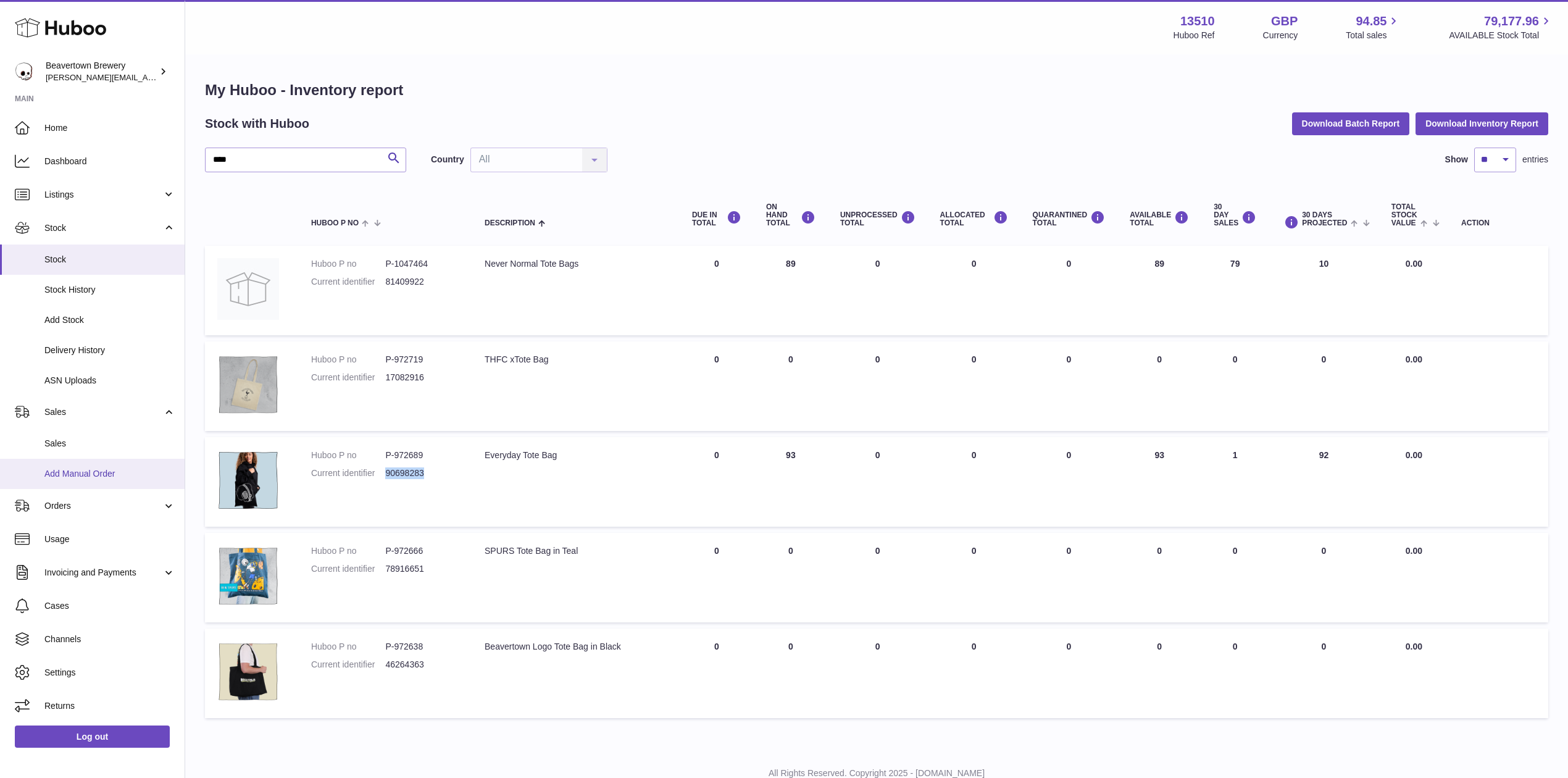
click at [78, 465] on link "Add Manual Order" at bounding box center [92, 474] width 184 height 30
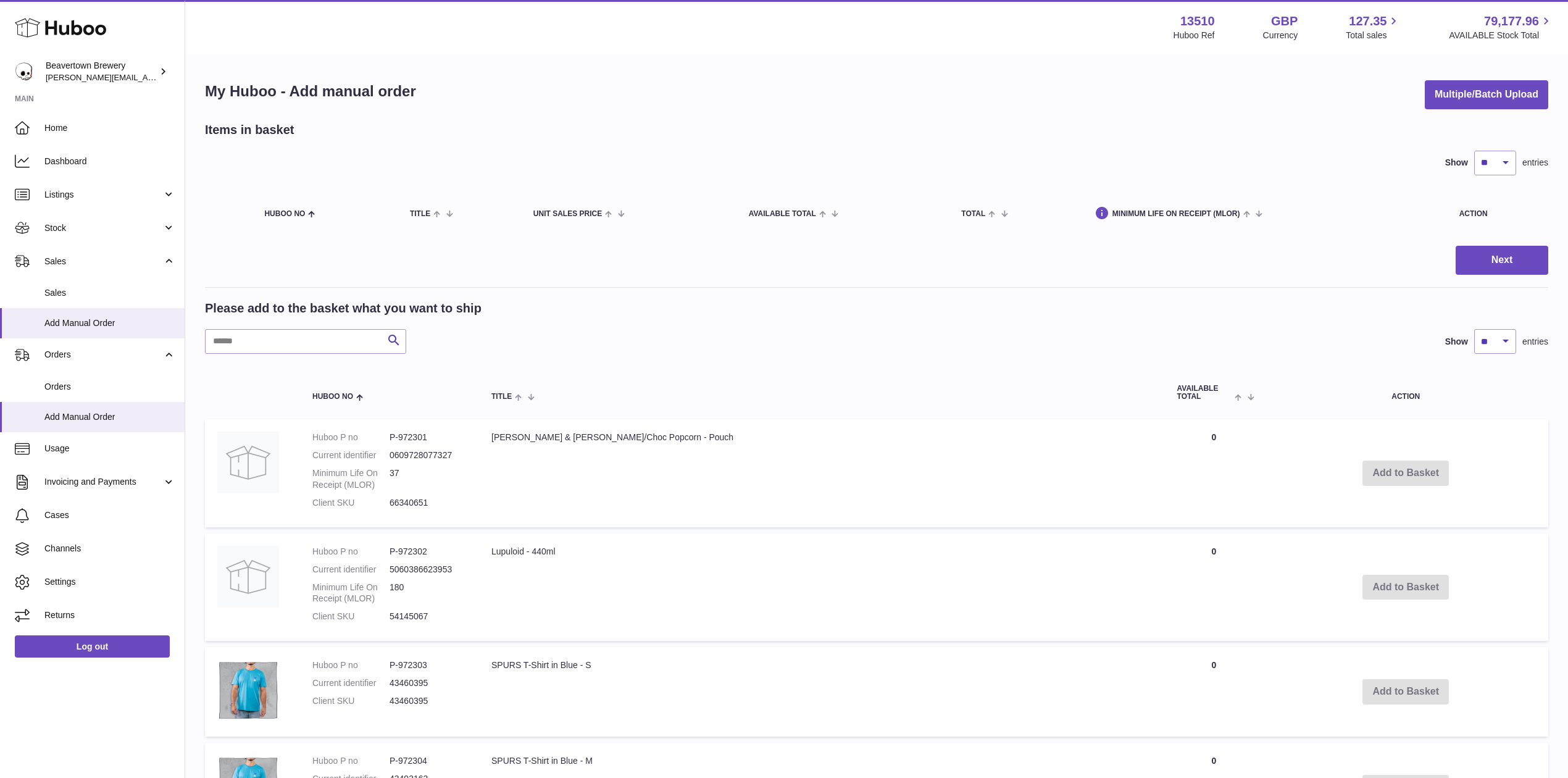
click at [1412, 106] on div "My Huboo - Add manual order Multiple/Batch Upload" at bounding box center [877, 95] width 1343 height 29
click at [1425, 101] on button "Multiple/Batch Upload" at bounding box center [1487, 95] width 124 height 29
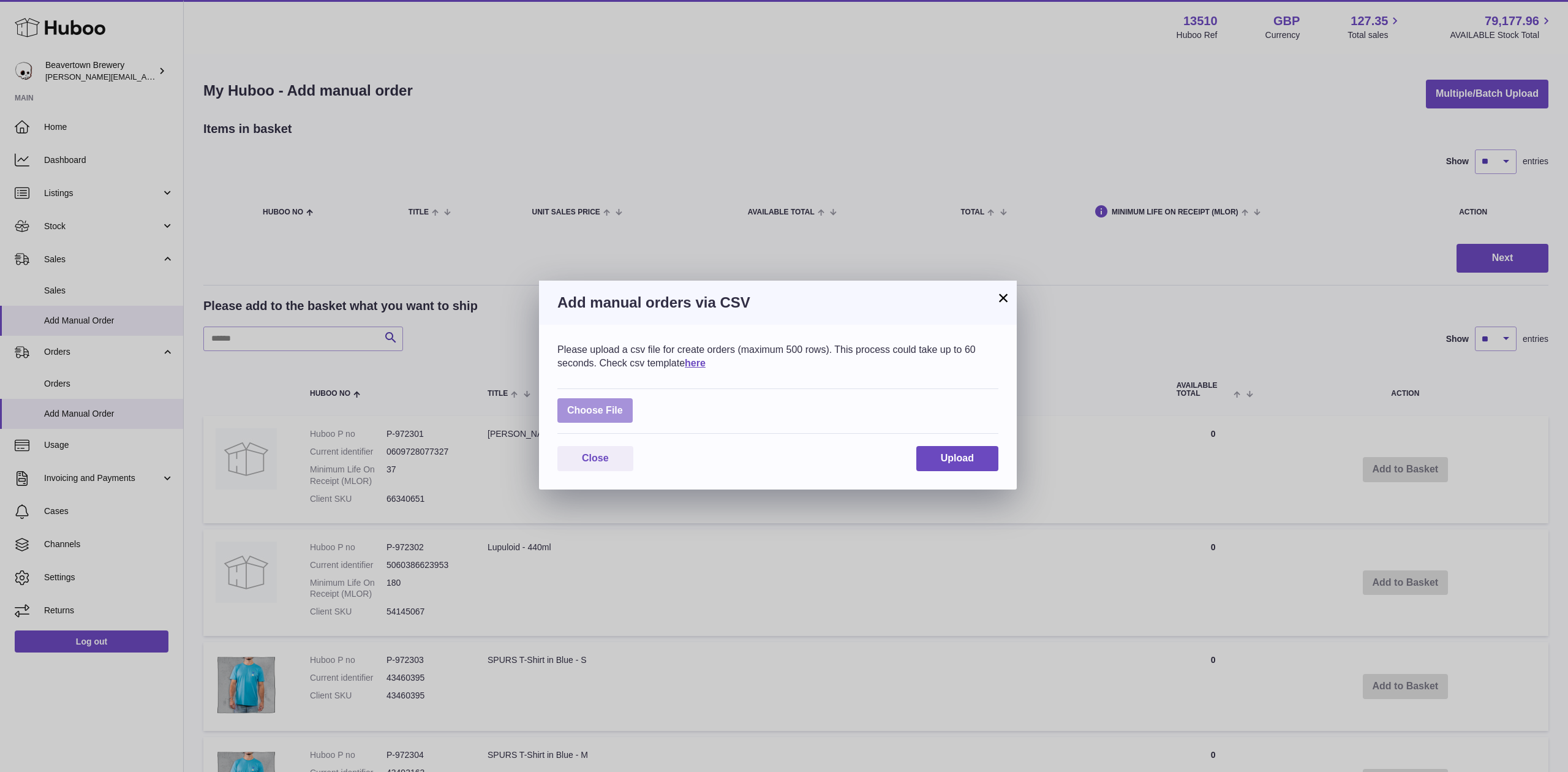
click at [624, 404] on label at bounding box center [594, 411] width 76 height 25
click at [624, 404] on input "file" at bounding box center [623, 404] width 1 height 1
type input "**********"
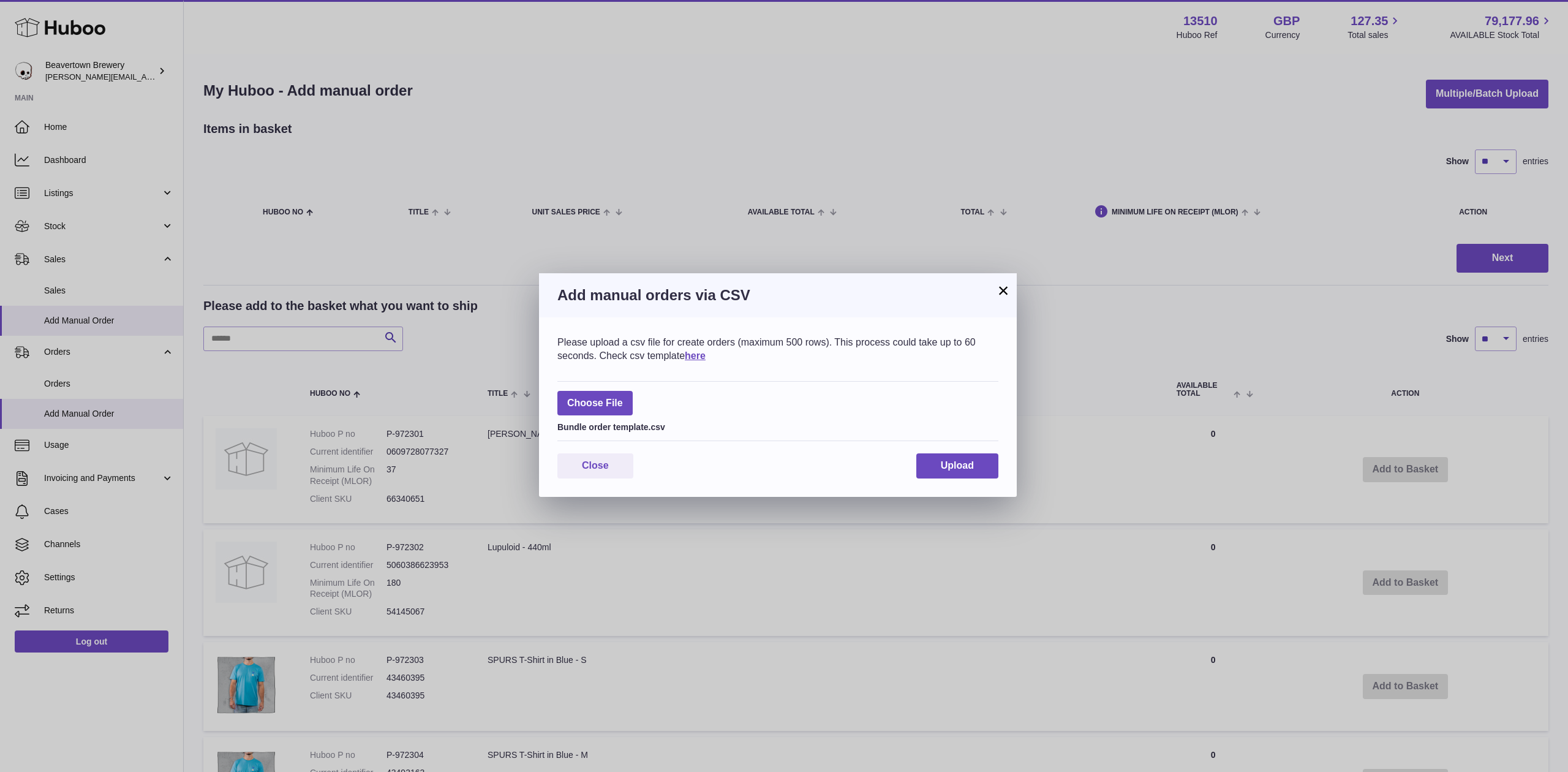
click at [928, 450] on div "Please upload a csv file for create orders (maximum 500 rows). This process cou…" at bounding box center [777, 407] width 477 height 180
click at [937, 454] on button "Upload" at bounding box center [957, 466] width 82 height 25
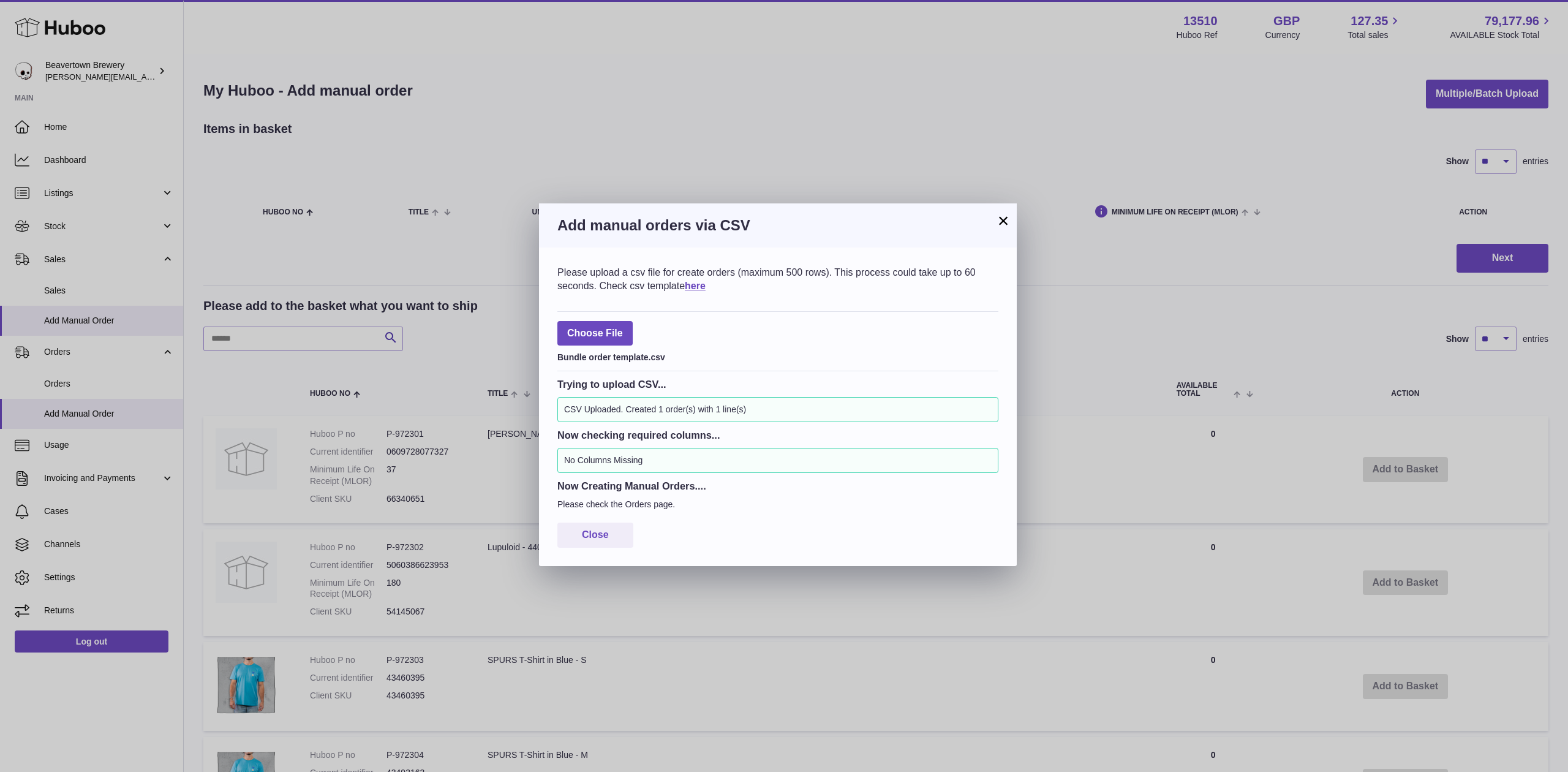
click at [996, 227] on button "×" at bounding box center [1003, 220] width 14 height 14
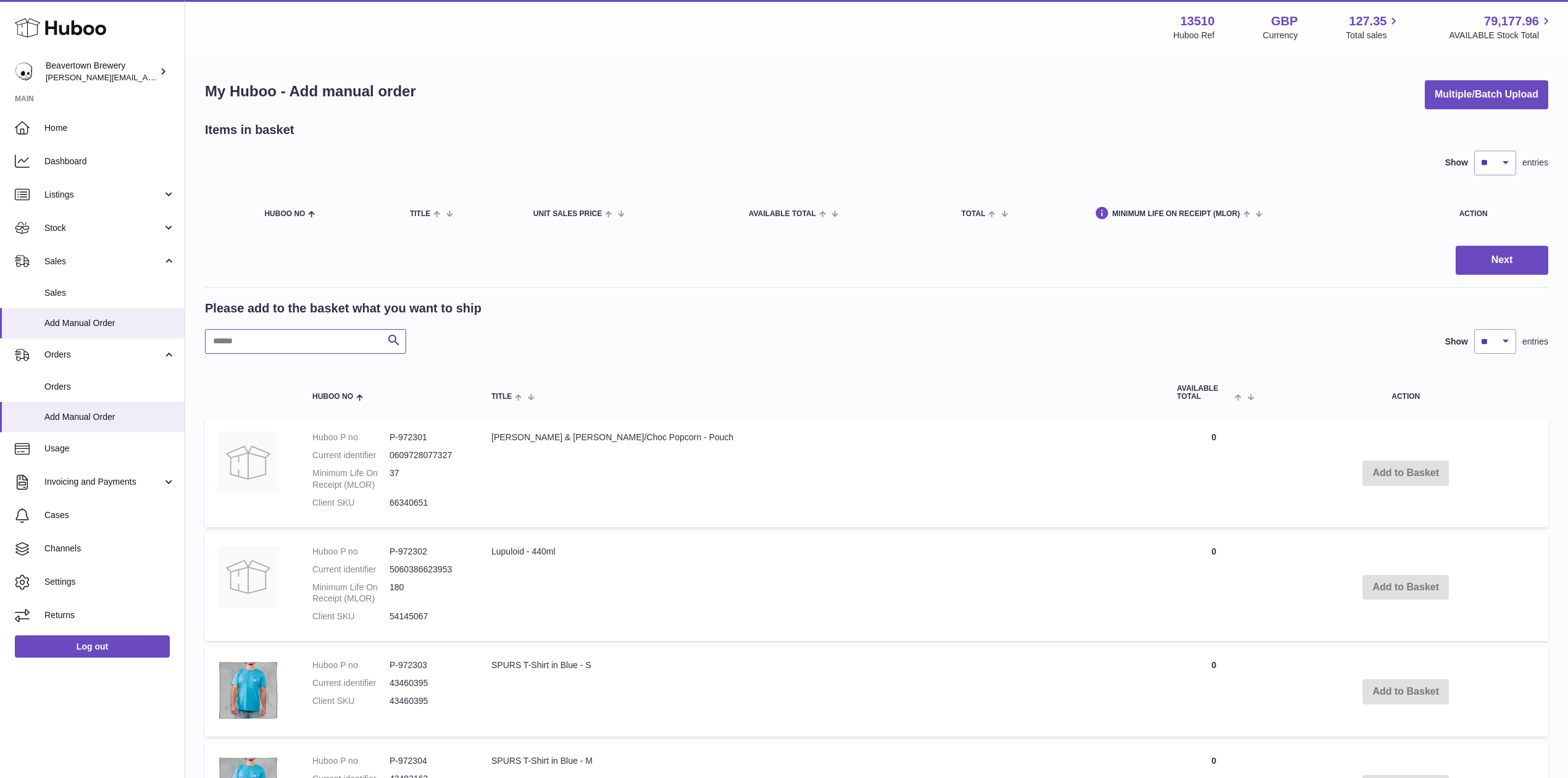
click at [282, 346] on input "text" at bounding box center [306, 341] width 201 height 25
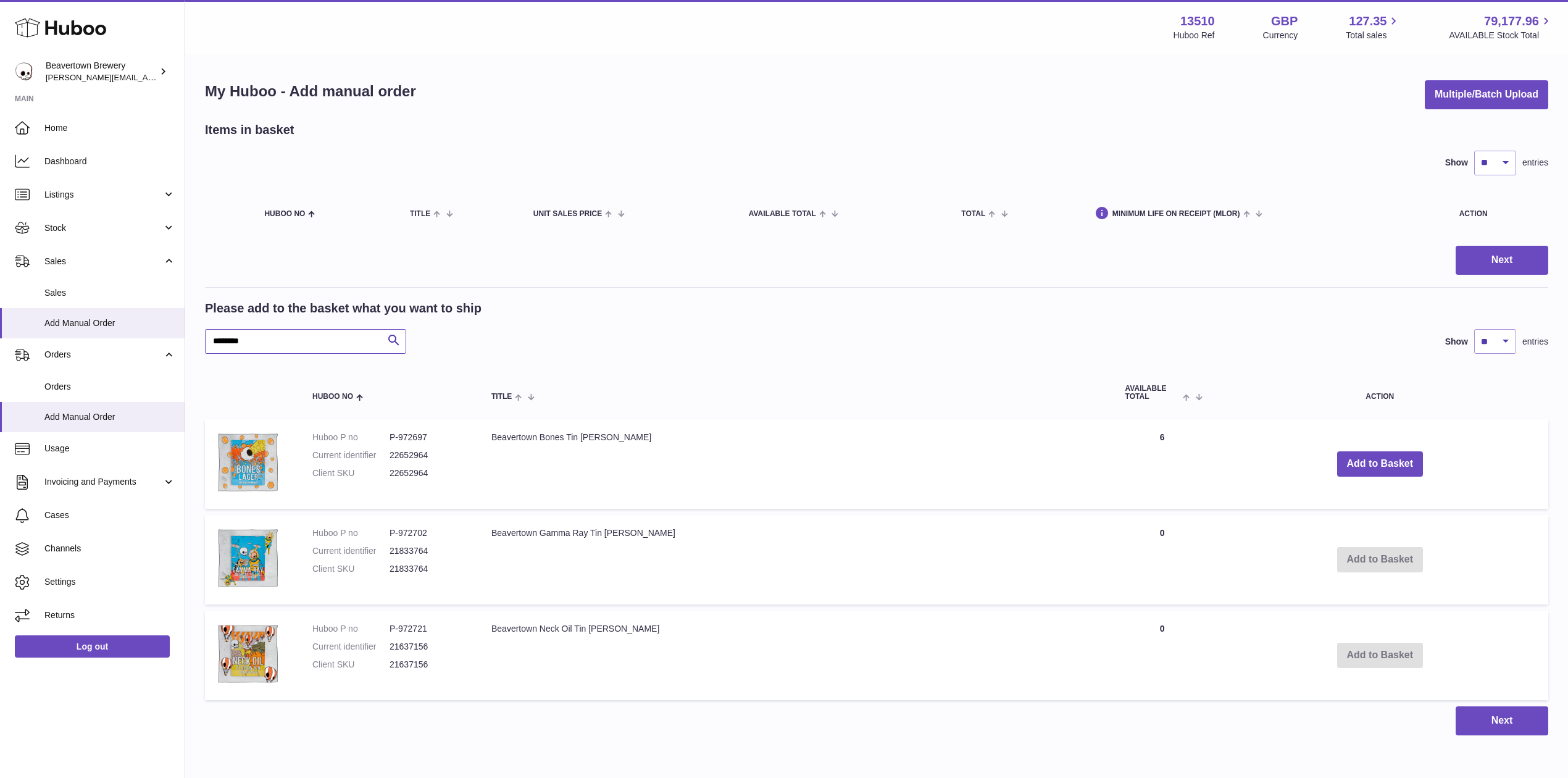
type input "********"
